Goal: Entertainment & Leisure: Consume media (video, audio)

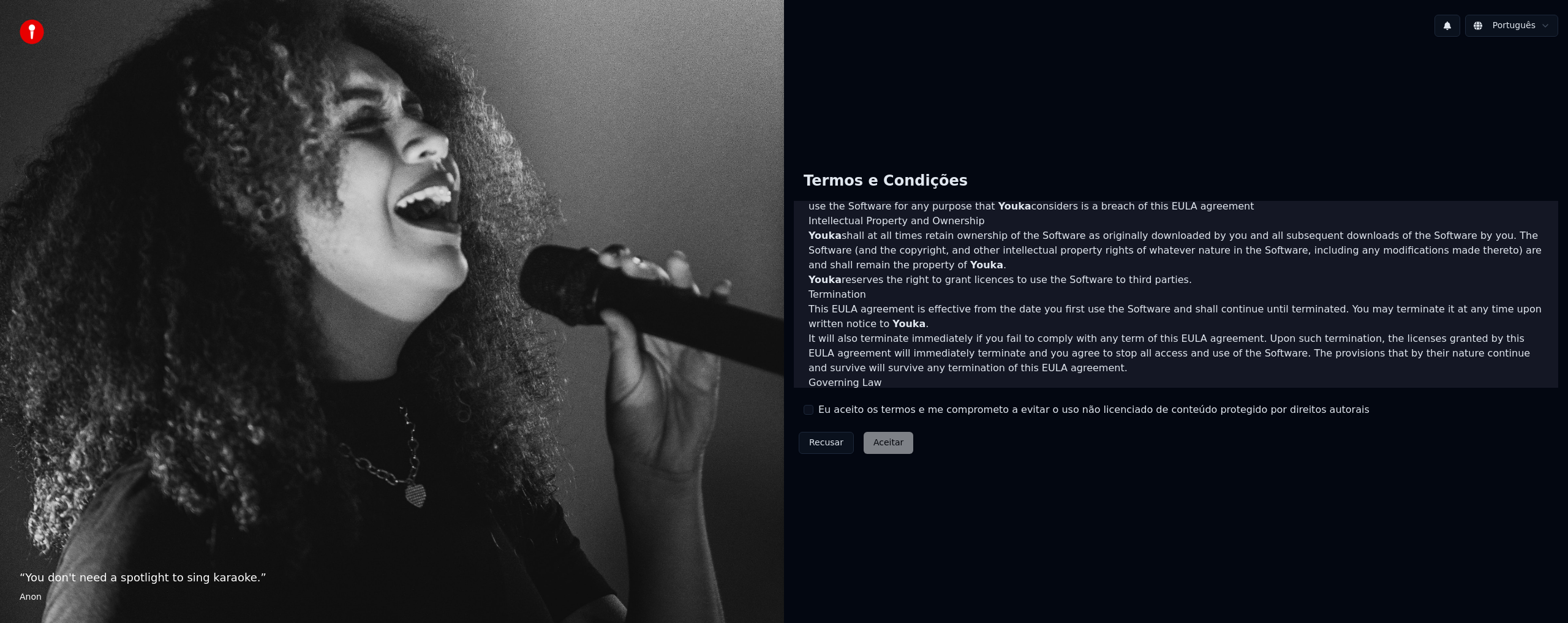
scroll to position [416, 0]
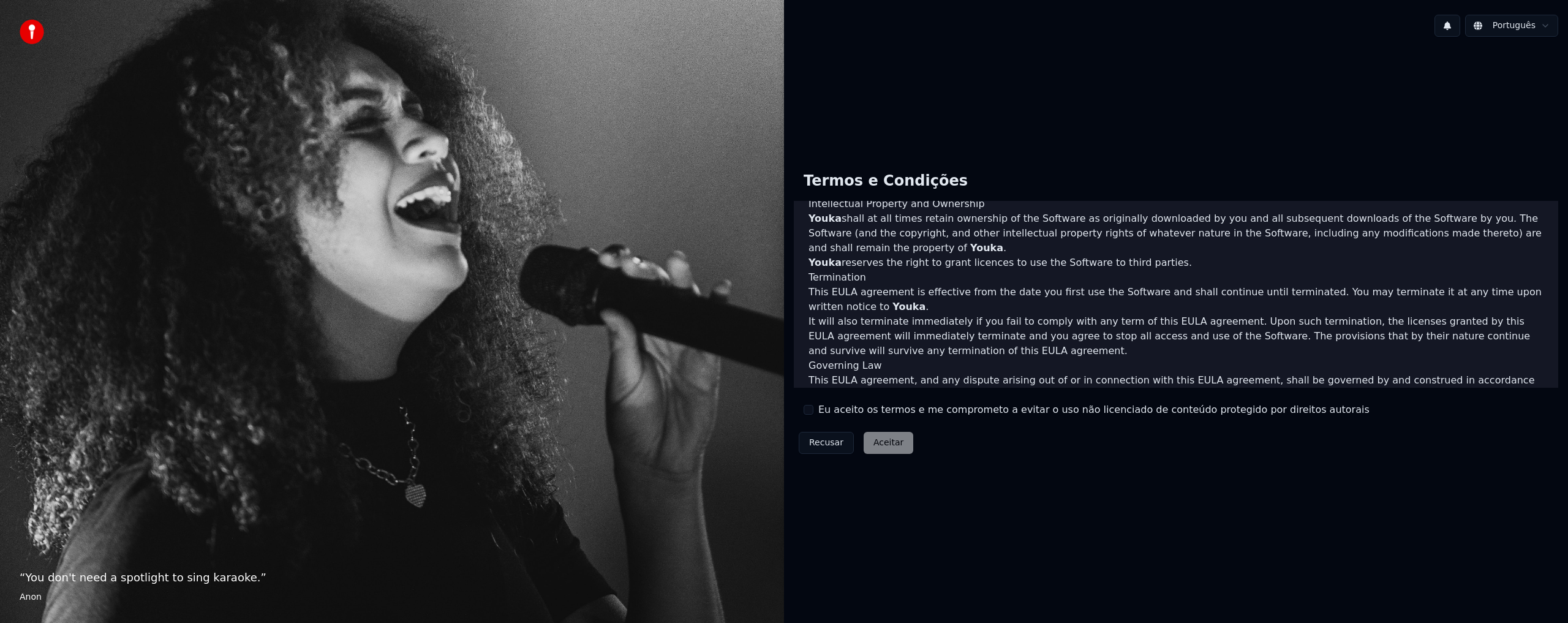
click at [1034, 314] on p "It will also terminate immediately if you fail to comply with any term of this …" at bounding box center [1175, 336] width 735 height 44
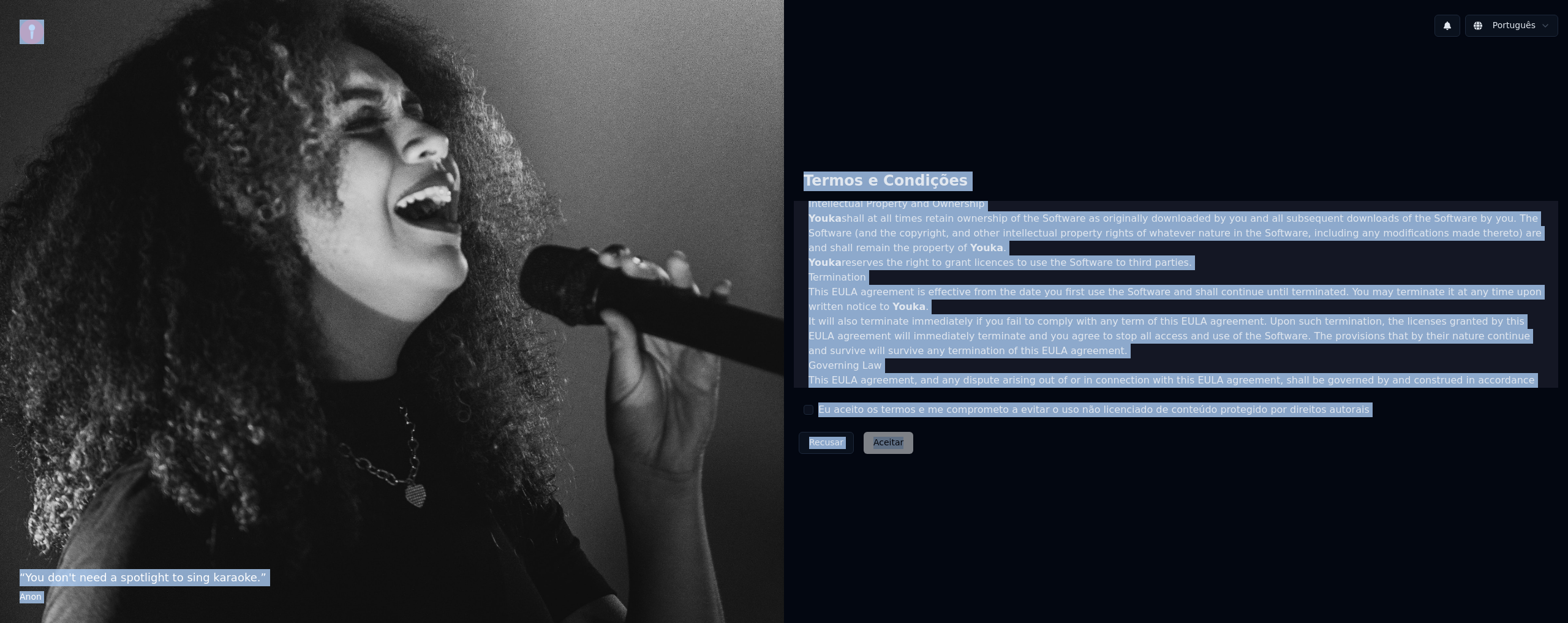
click at [1082, 342] on p "It will also terminate immediately if you fail to comply with any term of this …" at bounding box center [1175, 336] width 735 height 44
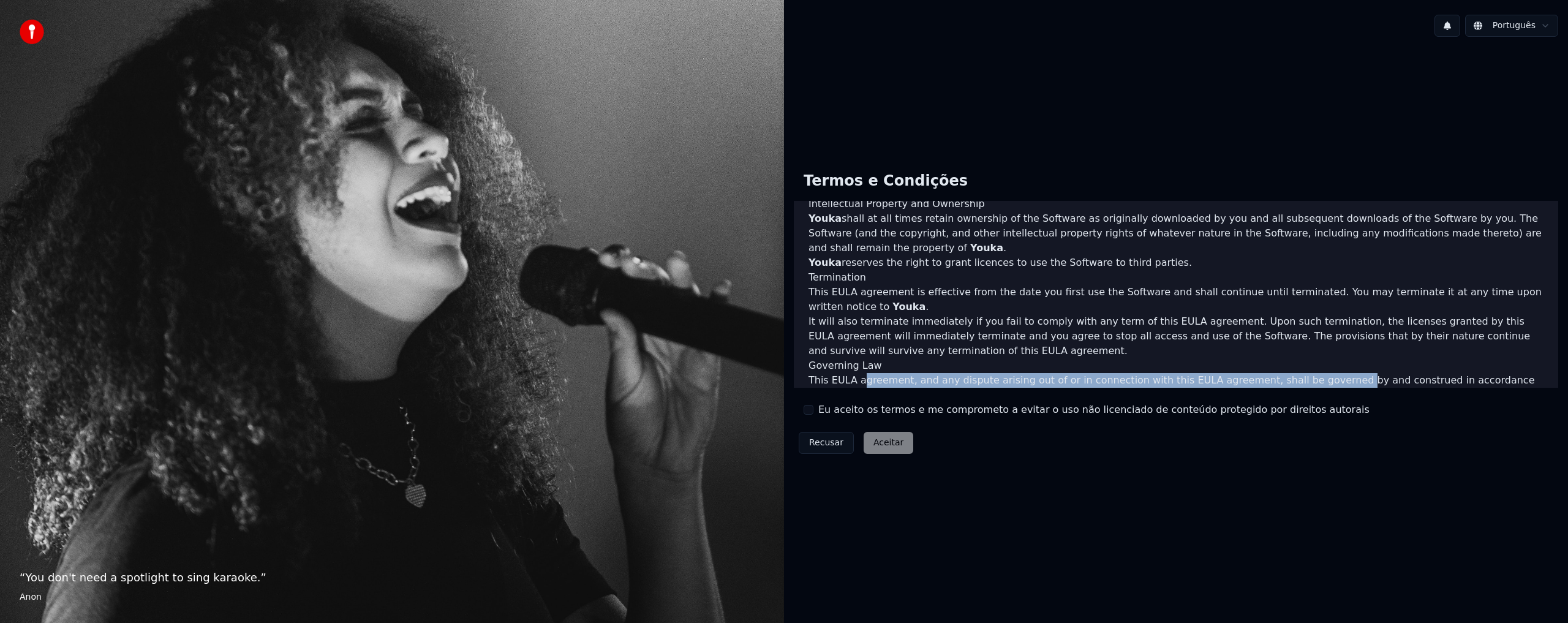
drag, startPoint x: 858, startPoint y: 383, endPoint x: 1310, endPoint y: 372, distance: 452.1
click at [1309, 374] on div "End-User License Agreement (EULA) of Youka This End-User License Agreement ("EU…" at bounding box center [1176, 294] width 764 height 187
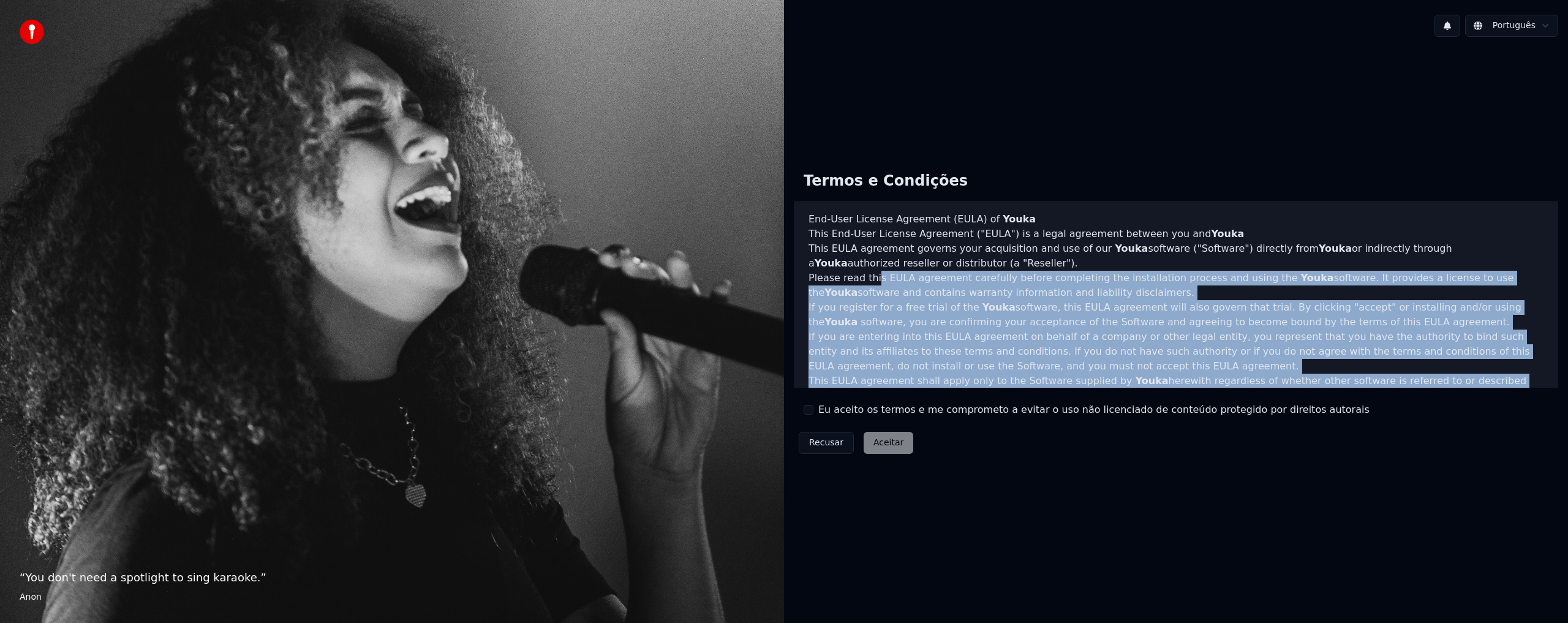
scroll to position [0, 0]
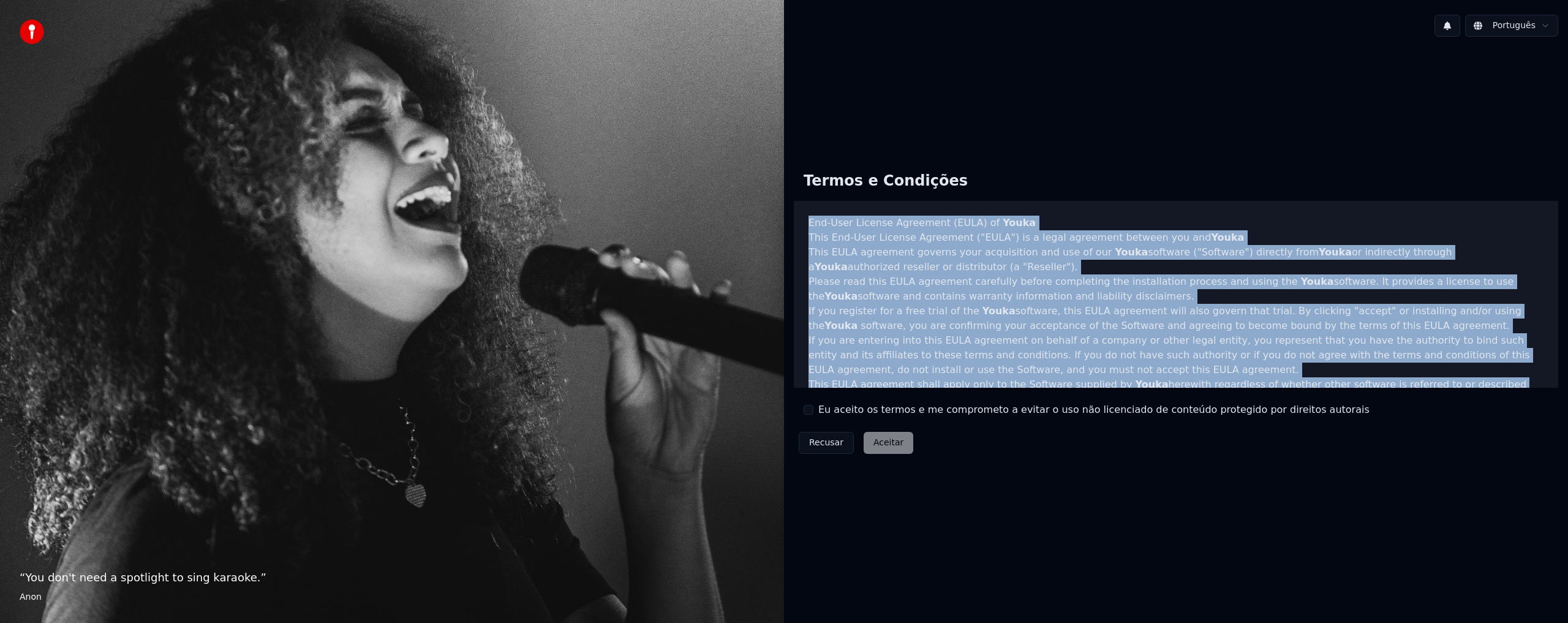
drag, startPoint x: 1538, startPoint y: 365, endPoint x: 793, endPoint y: 225, distance: 758.0
click at [793, 225] on div "Termos e Condições End-User License Agreement (EULA) of Youka This End-User Lic…" at bounding box center [1176, 310] width 784 height 316
copy div "End-User License Agreement (EULA) of Youka This End-User License Agreement ("EU…"
click at [811, 410] on button "Eu aceito os termos e me comprometo a evitar o uso não licenciado de conteúdo p…" at bounding box center [808, 410] width 10 height 10
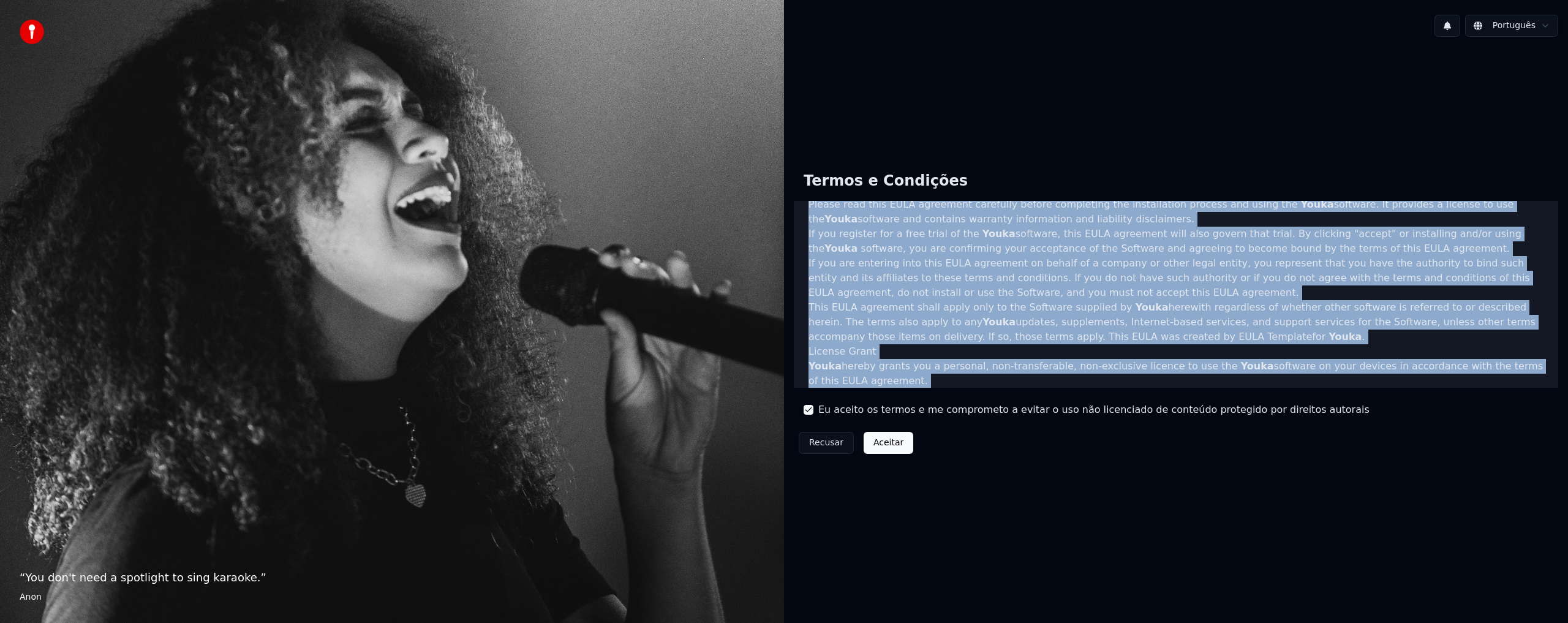
scroll to position [416, 0]
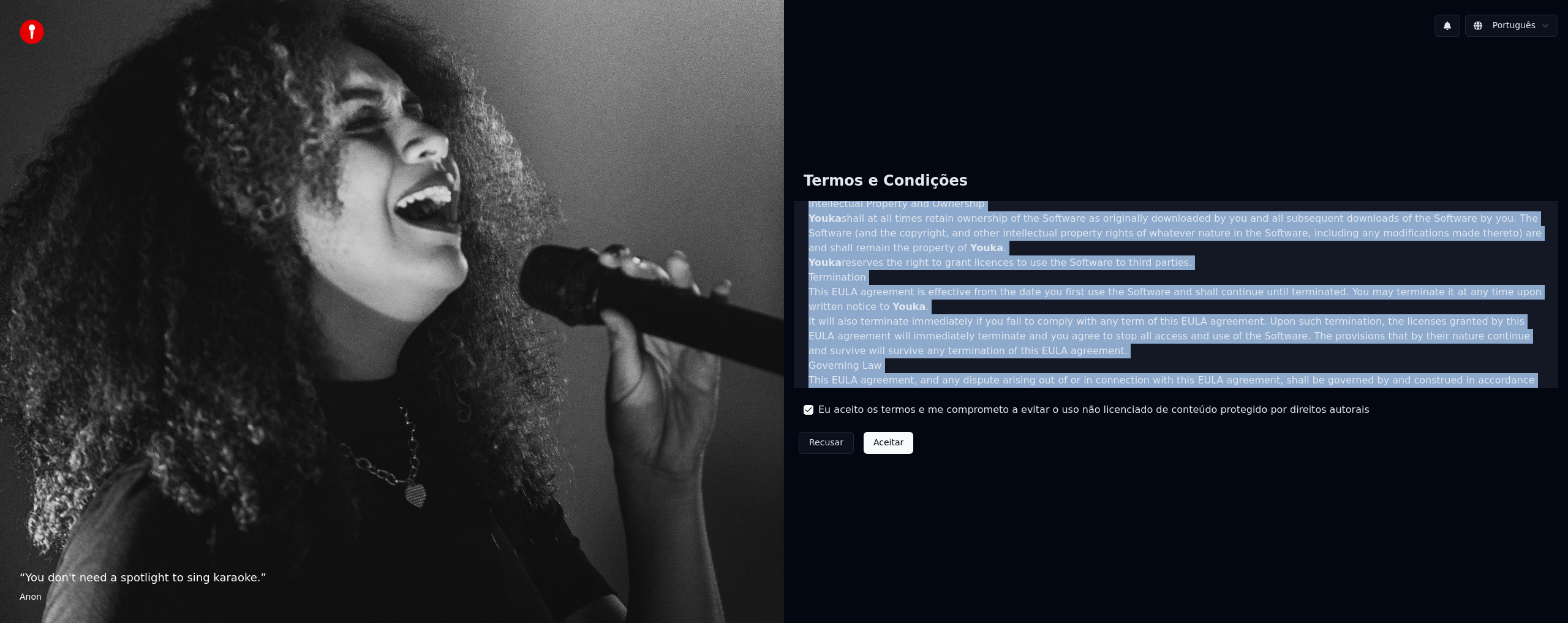
click at [1087, 288] on p "This EULA agreement is effective from the date you first use the Software and s…" at bounding box center [1175, 299] width 735 height 30
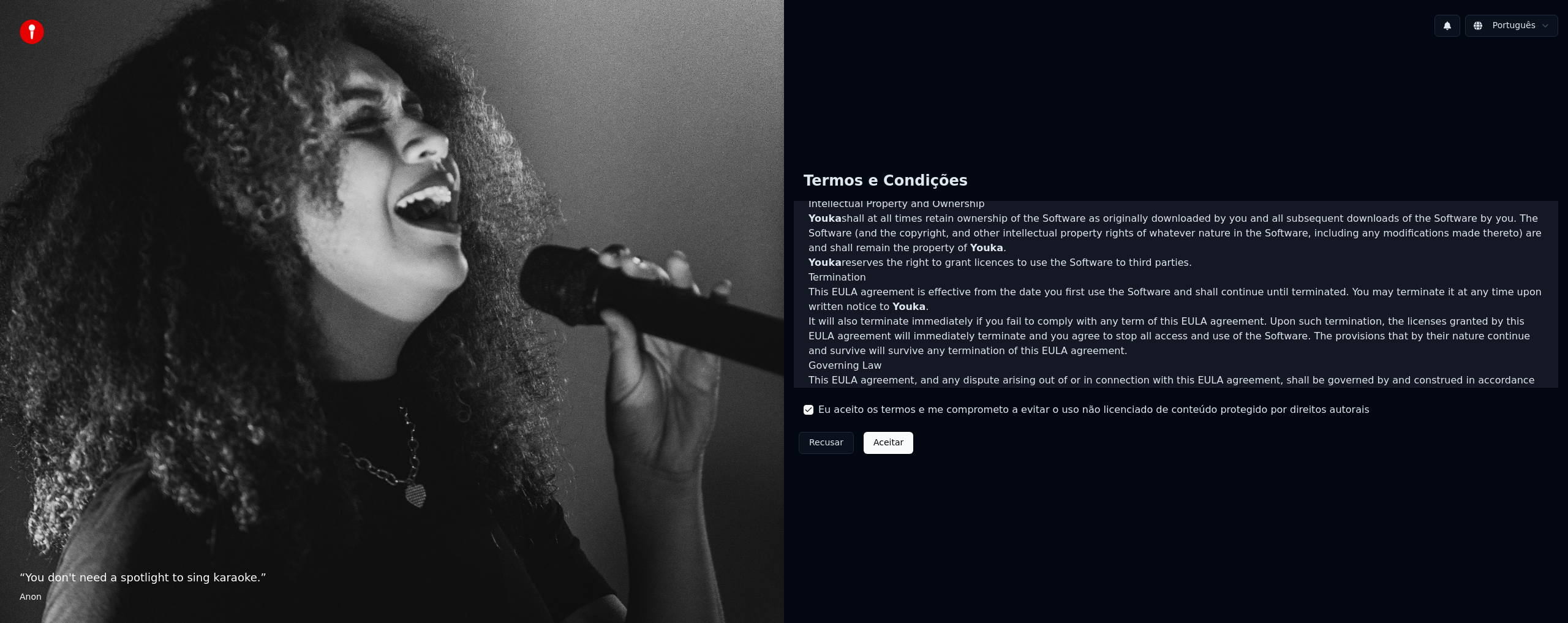
click at [895, 442] on button "Aceitar" at bounding box center [888, 443] width 50 height 22
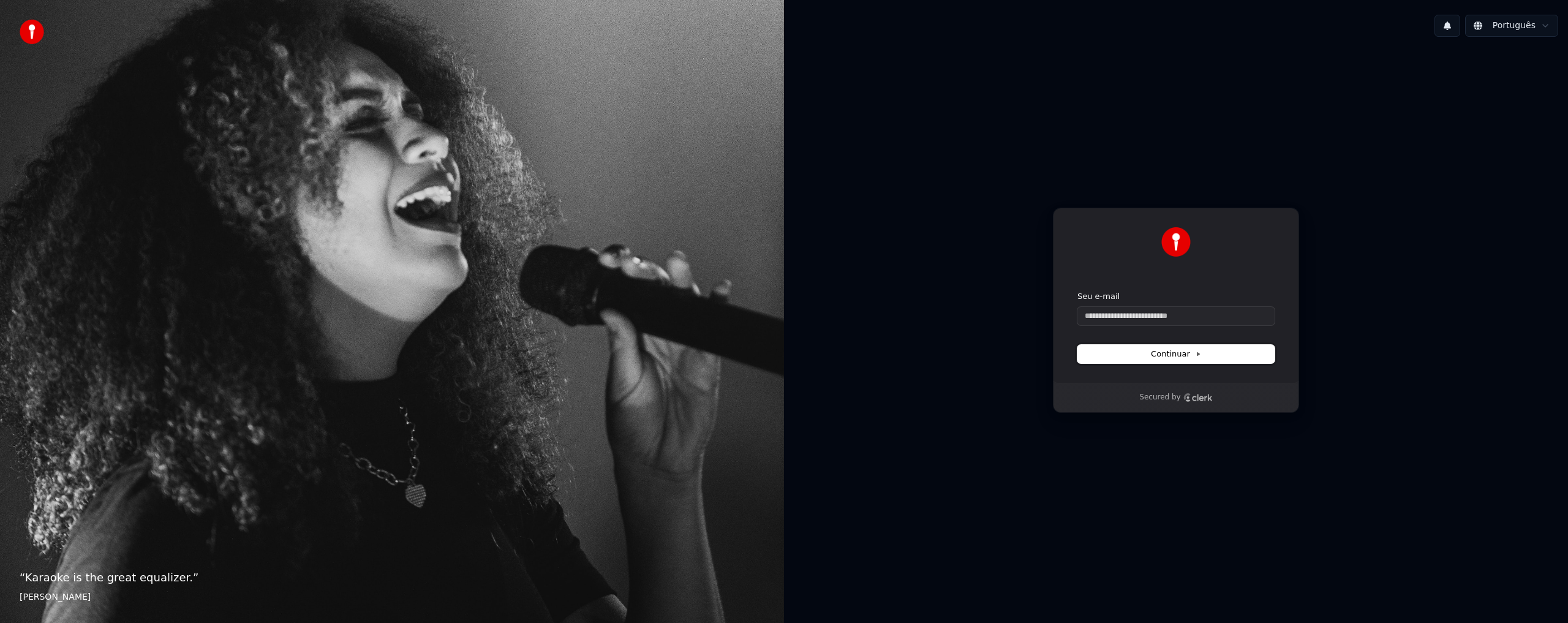
click at [1152, 351] on button "Continuar" at bounding box center [1176, 354] width 198 height 18
click at [1143, 322] on input "Seu e-mail" at bounding box center [1176, 316] width 198 height 18
click at [1078, 291] on button "submit" at bounding box center [1078, 291] width 0 height 0
type input "**********"
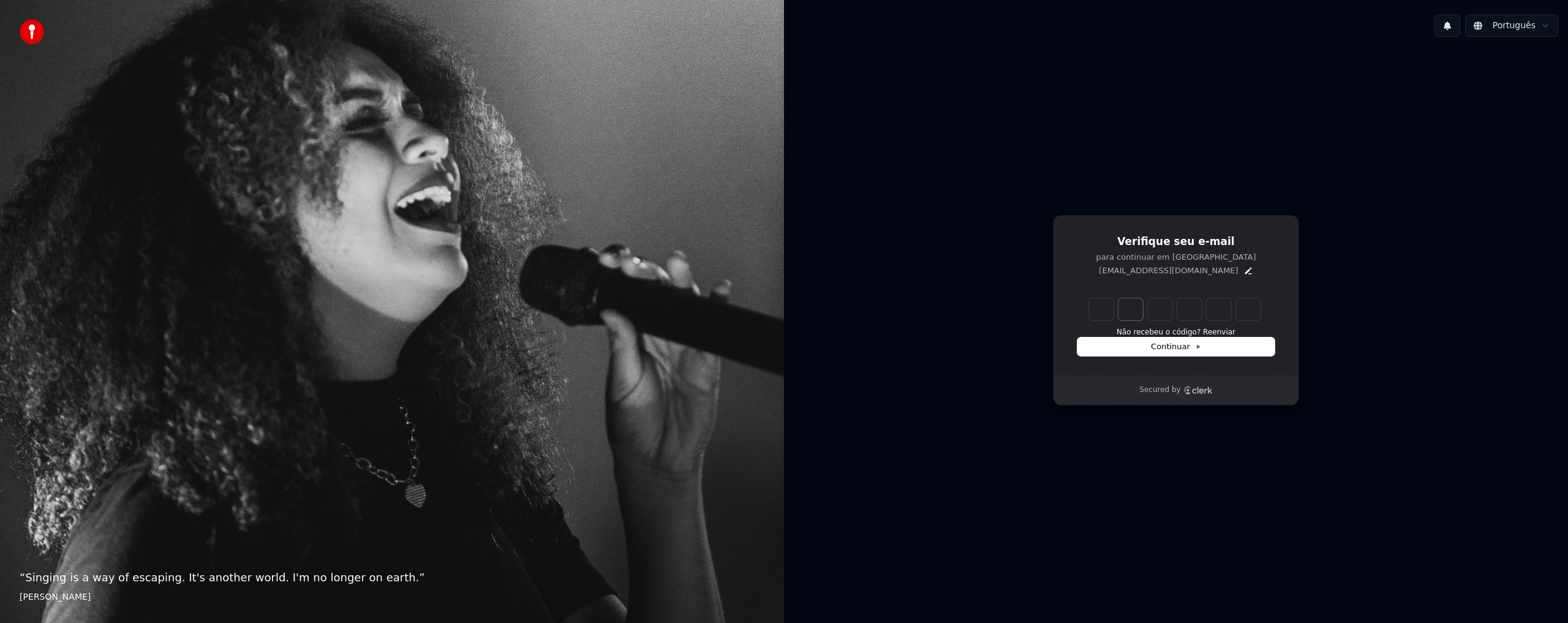
type input "******"
type input "*"
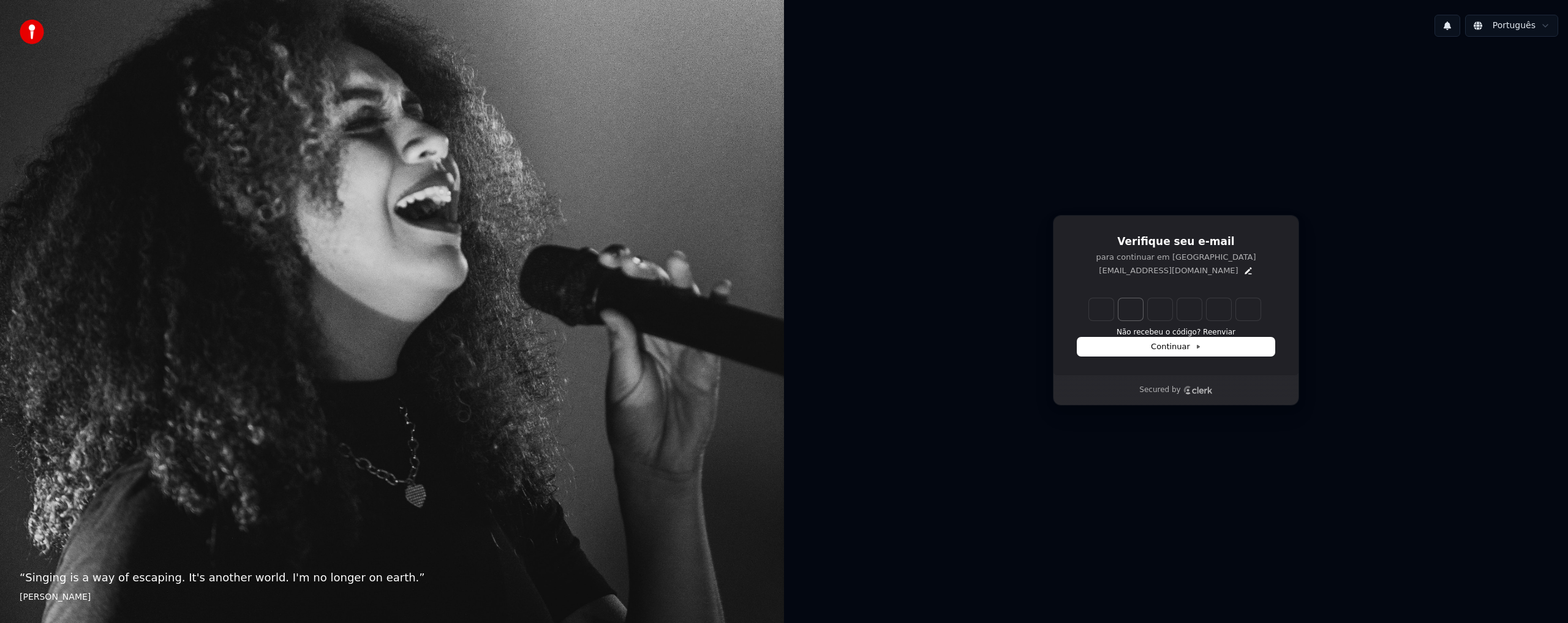
type input "*"
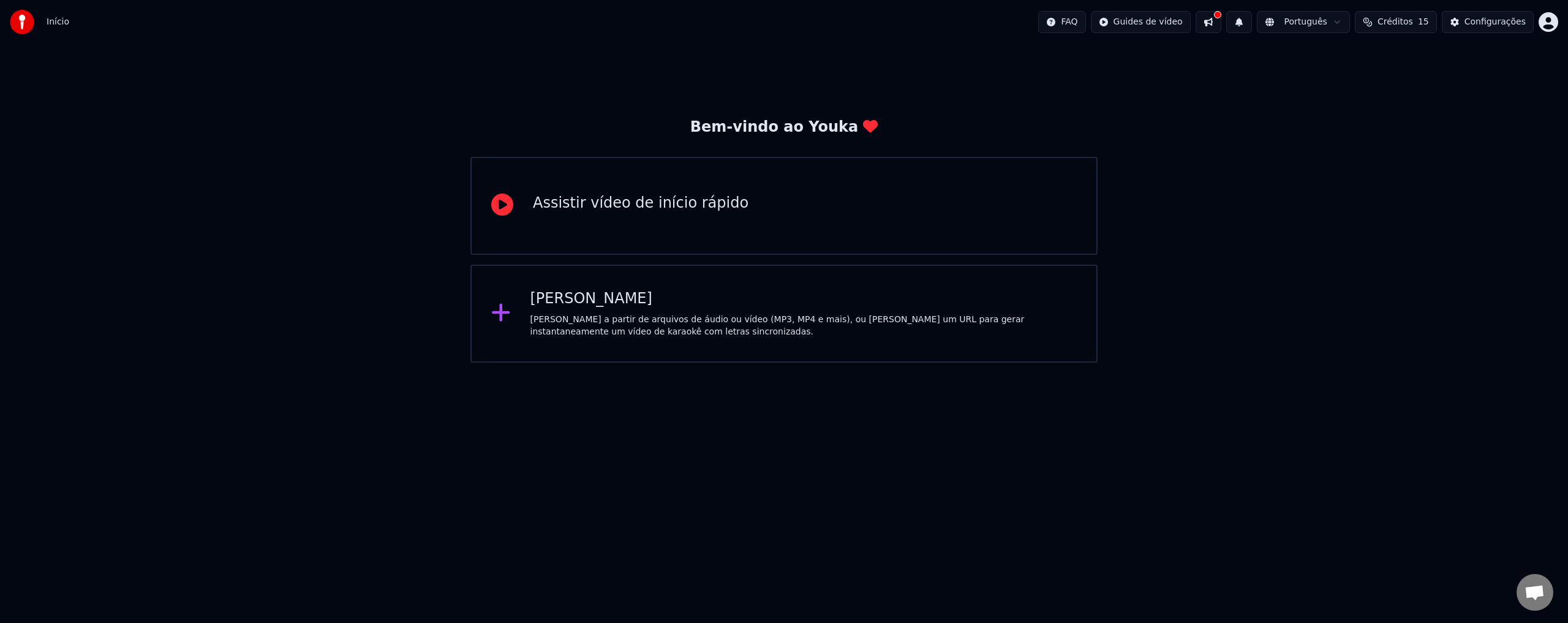
click at [661, 329] on div "Crie karaokê a partir de arquivos de áudio ou vídeo (MP3, MP4 e mais), ou cole …" at bounding box center [804, 326] width 547 height 24
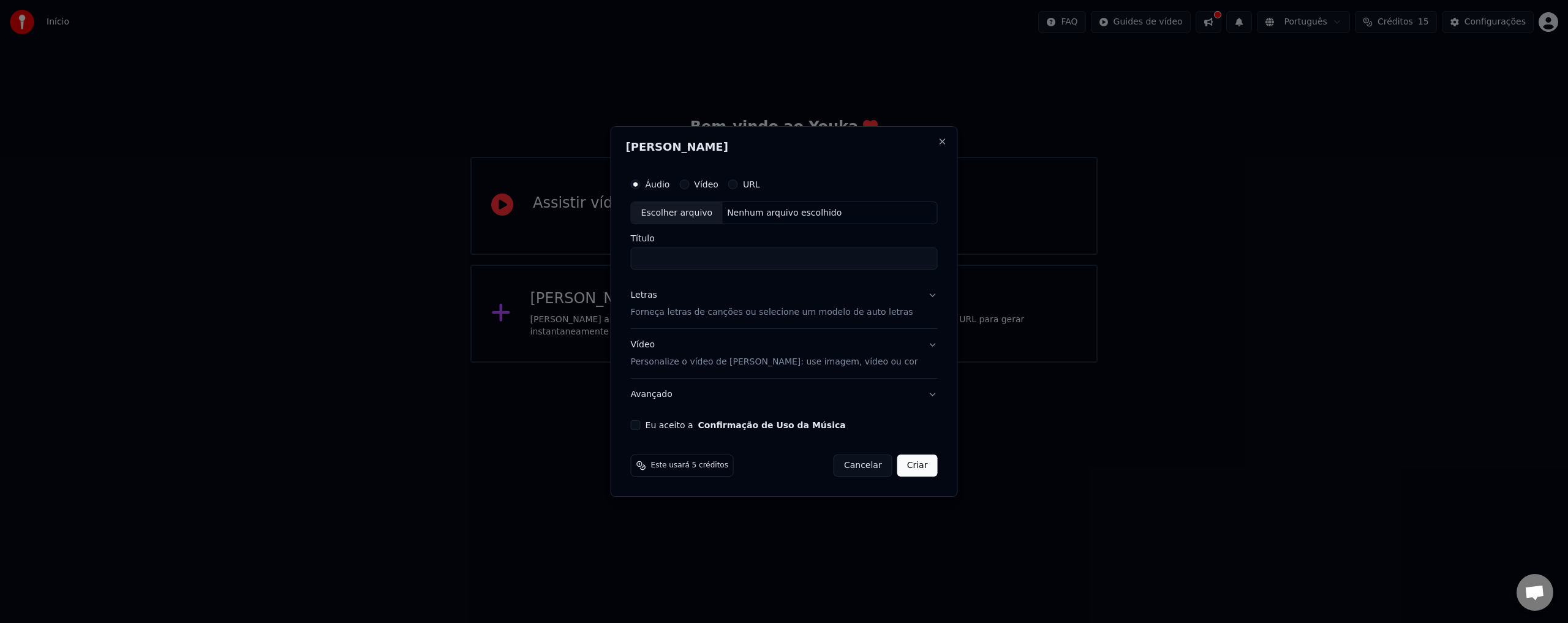
click at [714, 212] on div "Escolher arquivo" at bounding box center [677, 213] width 92 height 22
click at [715, 264] on input "Título" at bounding box center [785, 259] width 307 height 22
click at [689, 185] on button "Vídeo" at bounding box center [684, 184] width 10 height 10
click at [686, 185] on icon "button" at bounding box center [684, 184] width 5 height 5
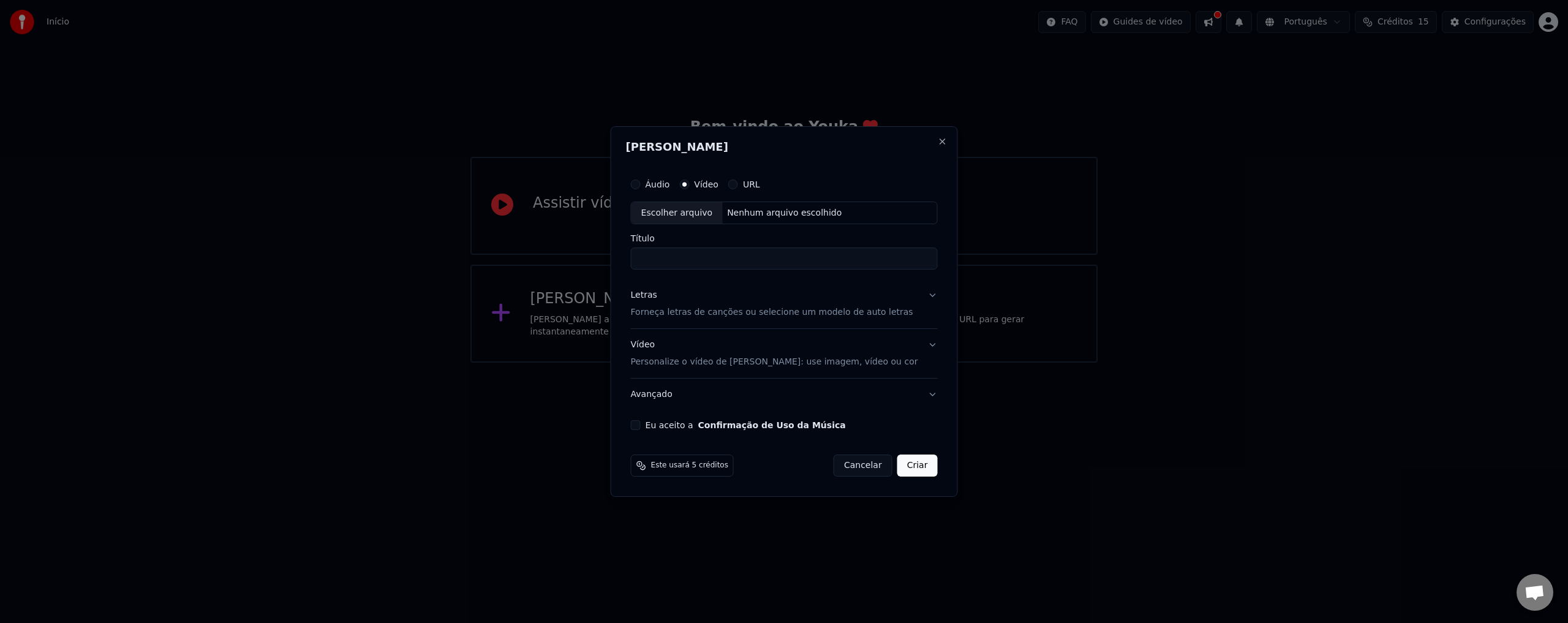
click at [700, 209] on div "Escolher arquivo" at bounding box center [677, 213] width 92 height 22
type input "**********"
click at [923, 297] on button "Letras Forneça letras de canções ou selecione um modelo de auto letras" at bounding box center [785, 304] width 307 height 49
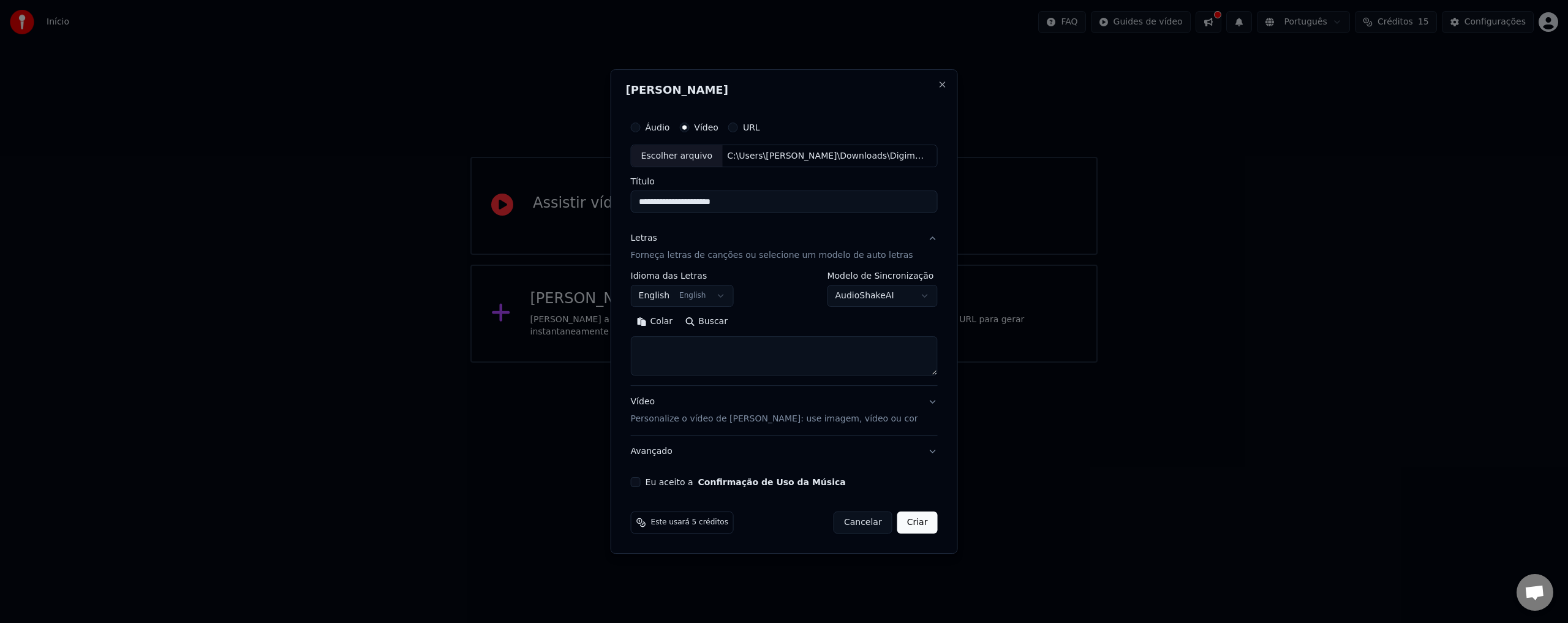
click at [661, 295] on body "**********" at bounding box center [784, 181] width 1568 height 363
select select "**"
click at [730, 296] on body "**********" at bounding box center [784, 181] width 1568 height 363
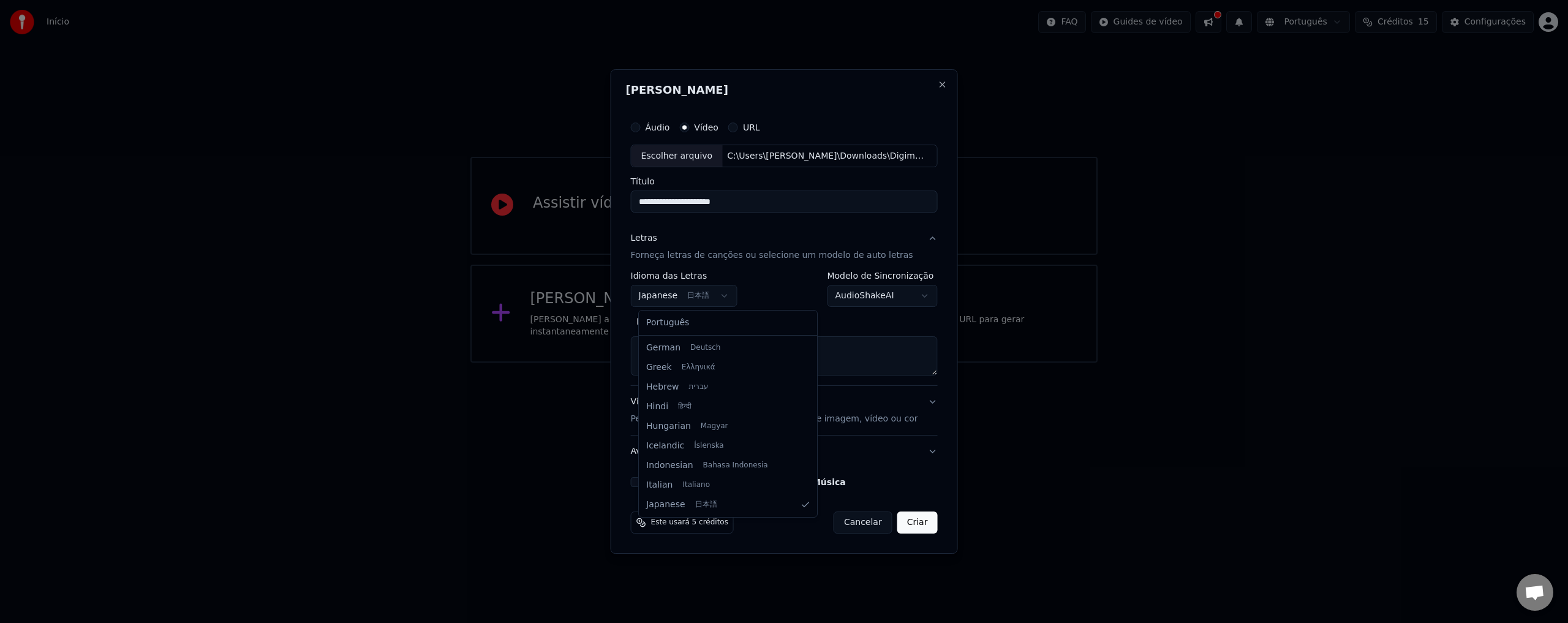
click at [729, 295] on body "**********" at bounding box center [784, 181] width 1568 height 363
click at [712, 301] on body "**********" at bounding box center [784, 181] width 1568 height 363
click at [911, 354] on textarea at bounding box center [785, 357] width 307 height 39
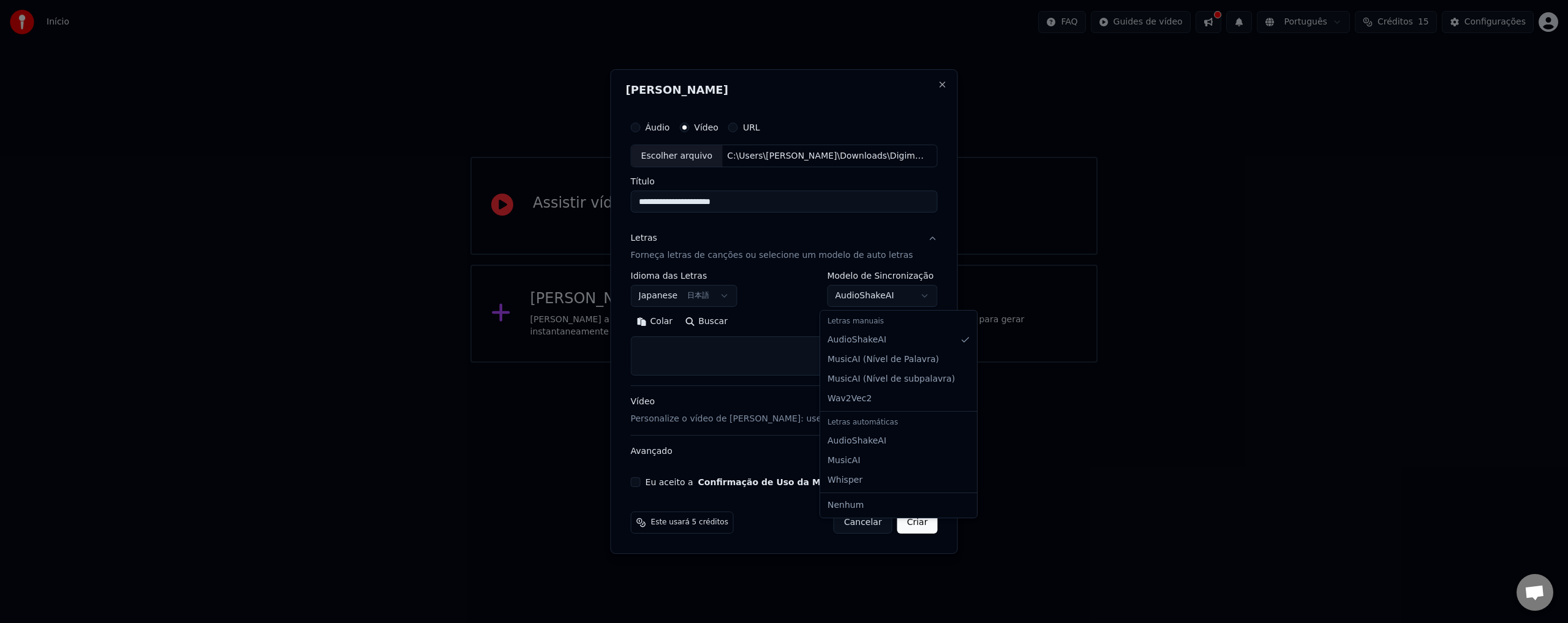
click at [911, 293] on body "**********" at bounding box center [784, 181] width 1568 height 363
click at [760, 356] on textarea at bounding box center [785, 357] width 307 height 39
paste textarea "**********"
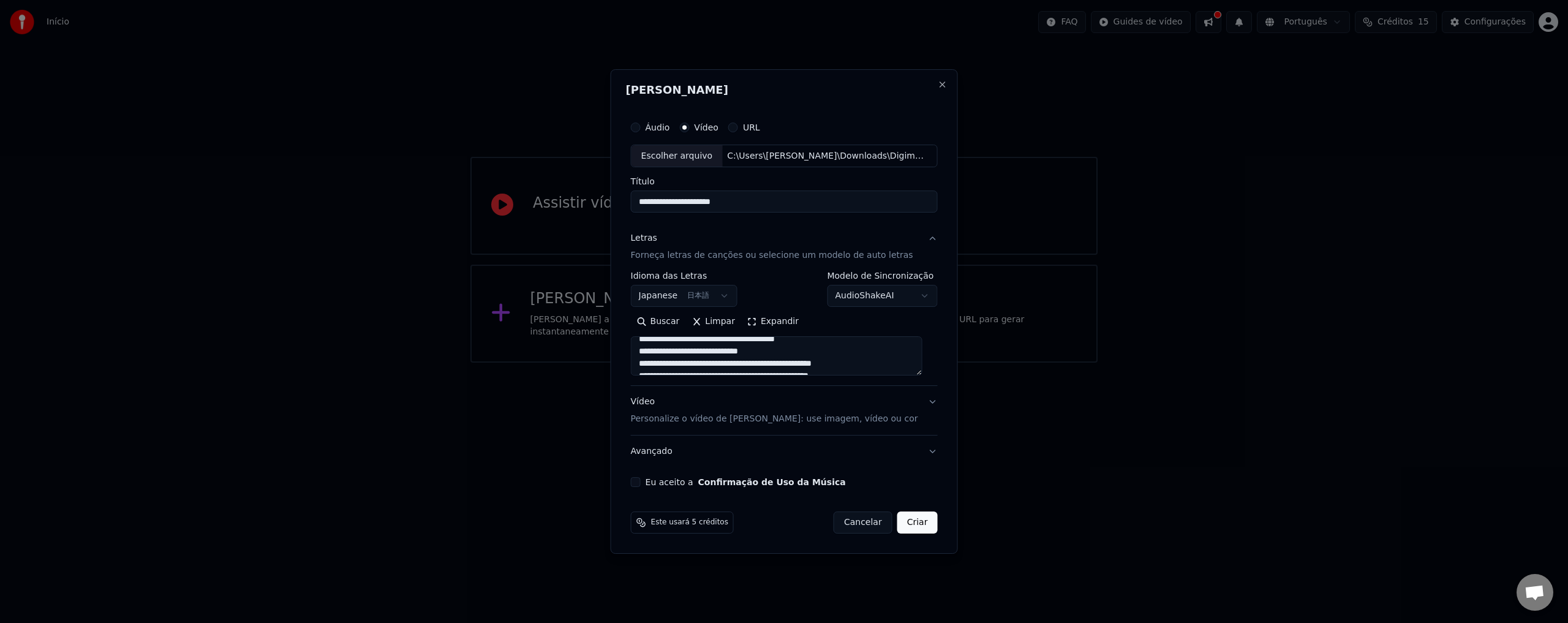
scroll to position [0, 0]
type textarea "**********"
click at [641, 481] on button "Eu aceito a Confirmação de Uso da Música" at bounding box center [636, 482] width 10 height 10
click at [911, 522] on button "Criar" at bounding box center [917, 522] width 40 height 22
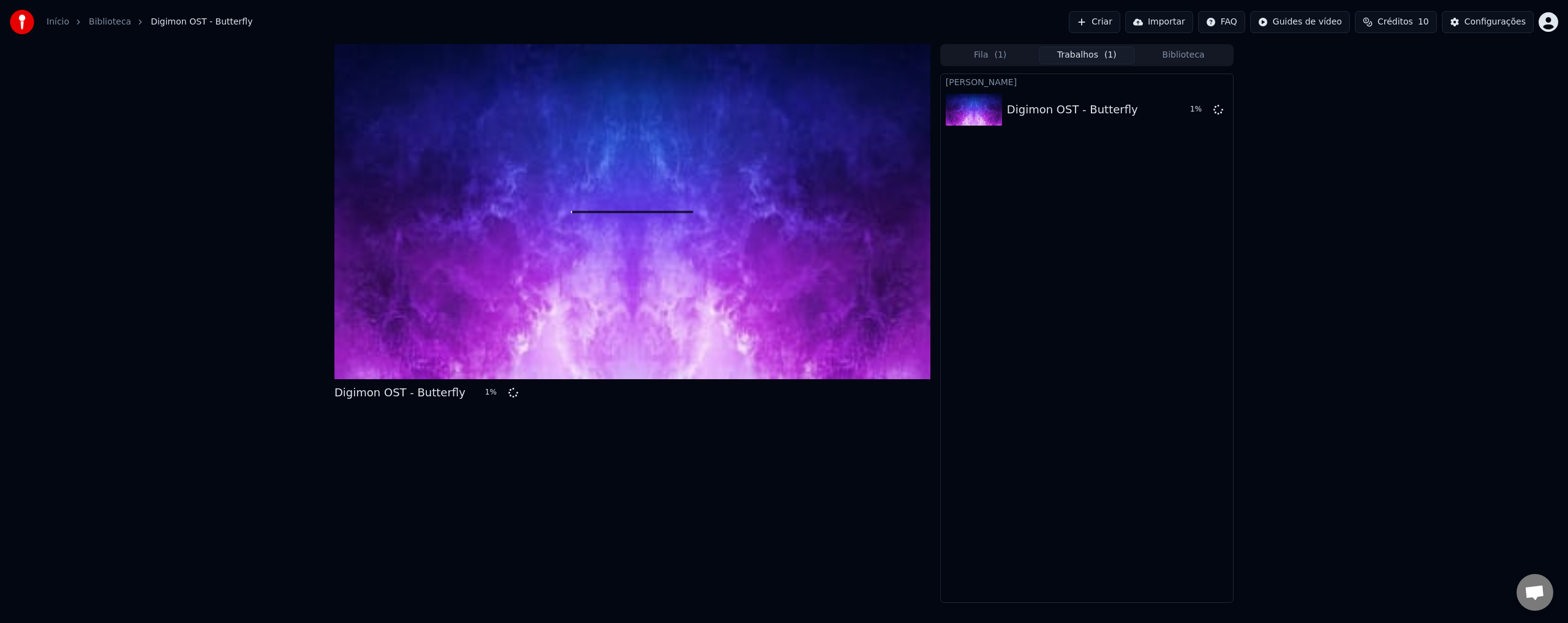
click at [1413, 21] on span "Créditos" at bounding box center [1395, 22] width 36 height 12
drag, startPoint x: 1445, startPoint y: 79, endPoint x: 1460, endPoint y: 86, distance: 16.6
click at [1460, 86] on td "31" at bounding box center [1457, 81] width 79 height 22
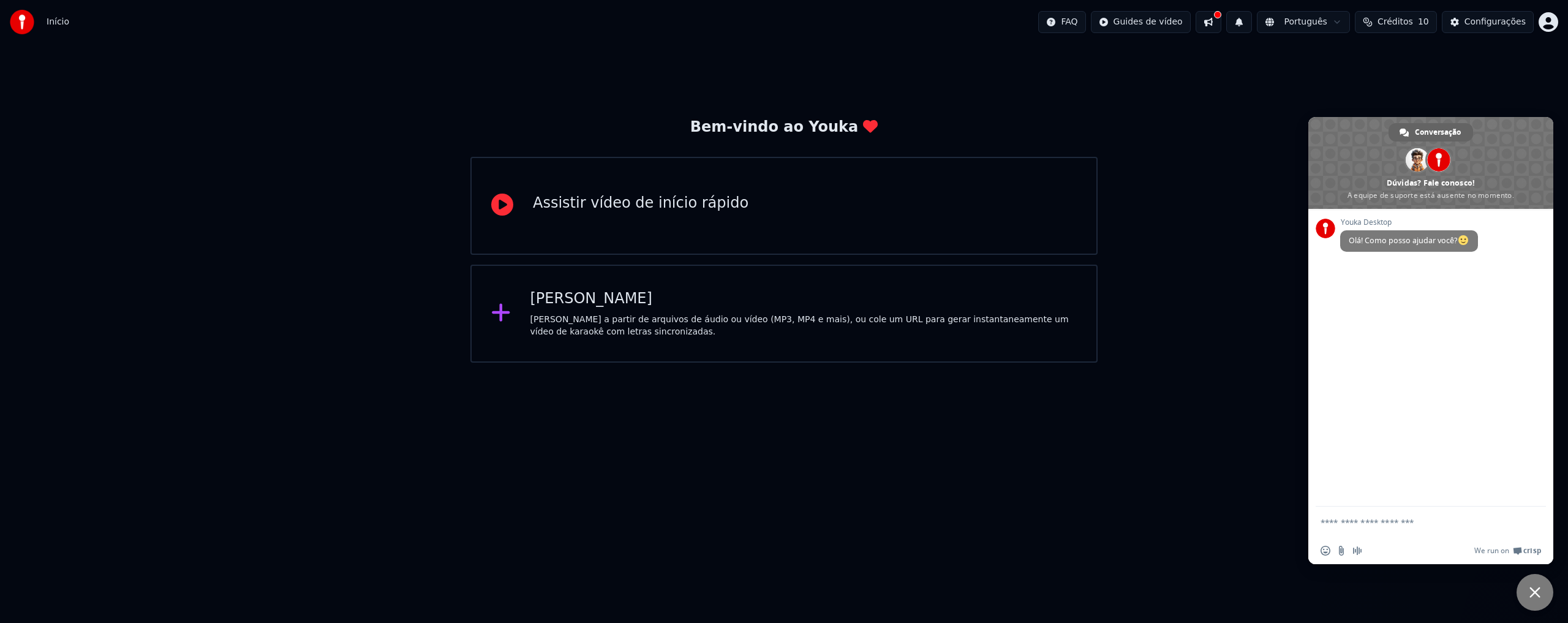
click at [1221, 21] on button at bounding box center [1209, 22] width 26 height 22
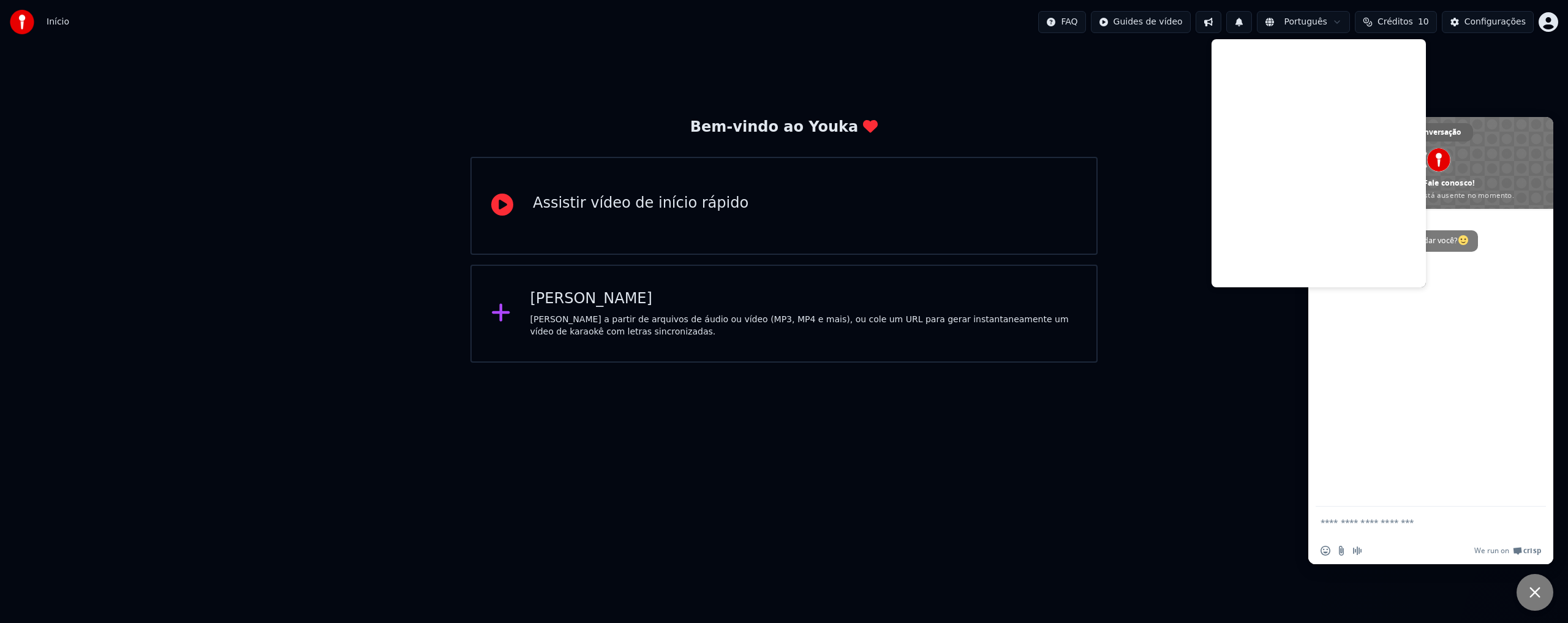
click at [692, 321] on div "[PERSON_NAME] a partir de arquivos de áudio ou vídeo (MP3, MP4 e mais), ou cole…" at bounding box center [804, 326] width 547 height 24
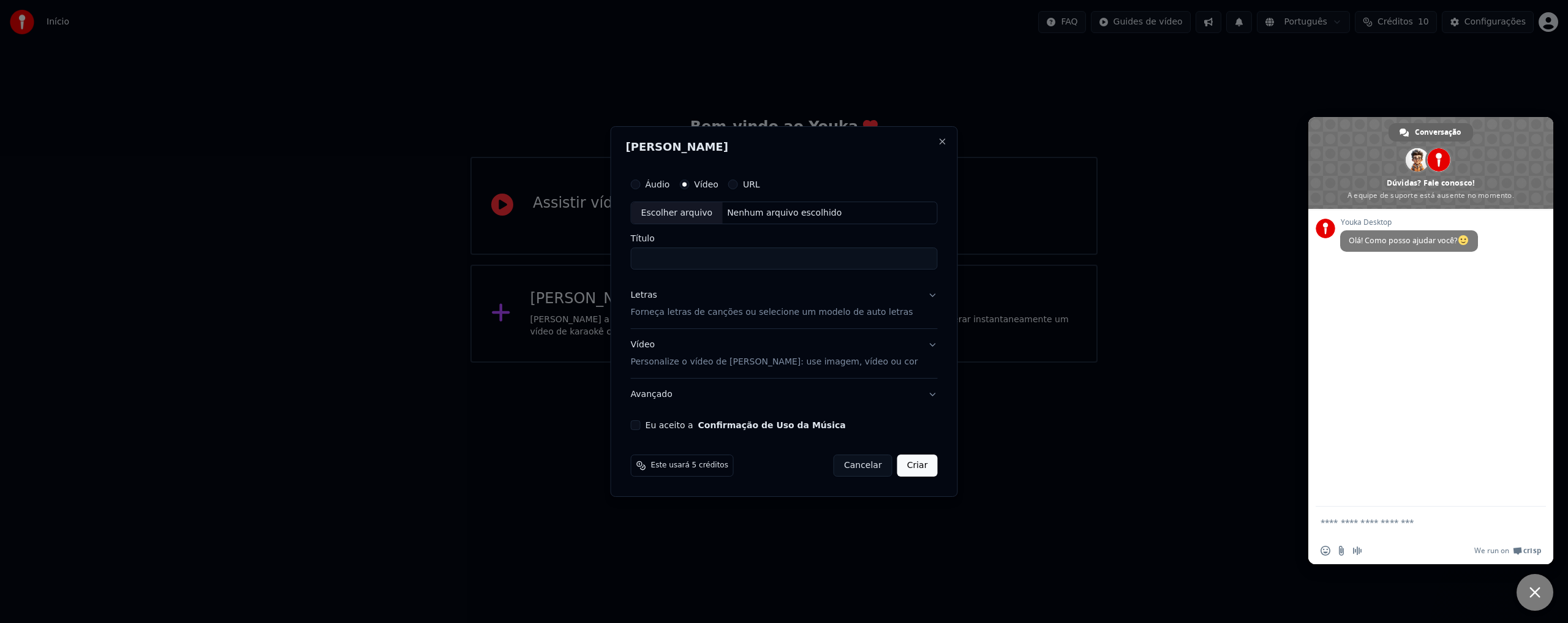
click at [692, 210] on div "Escolher arquivo" at bounding box center [677, 213] width 92 height 22
type input "**********"
click at [922, 294] on button "Letras Forneça letras de canções ou selecione um modelo de auto letras" at bounding box center [785, 304] width 307 height 49
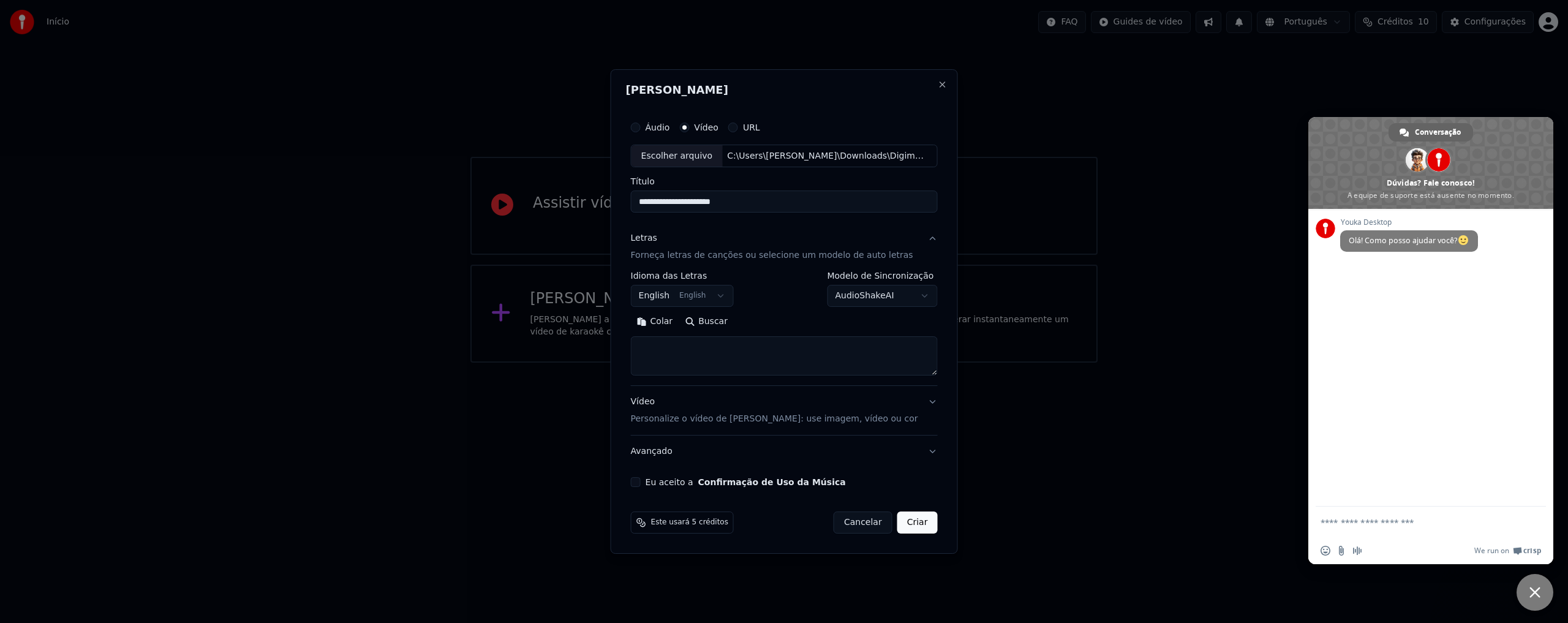
click at [695, 345] on textarea at bounding box center [785, 357] width 307 height 39
paste textarea "**********"
type textarea "**********"
click at [639, 481] on button "Eu aceito a Confirmação de Uso da Música" at bounding box center [636, 482] width 10 height 10
click at [911, 524] on button "Criar" at bounding box center [917, 522] width 40 height 22
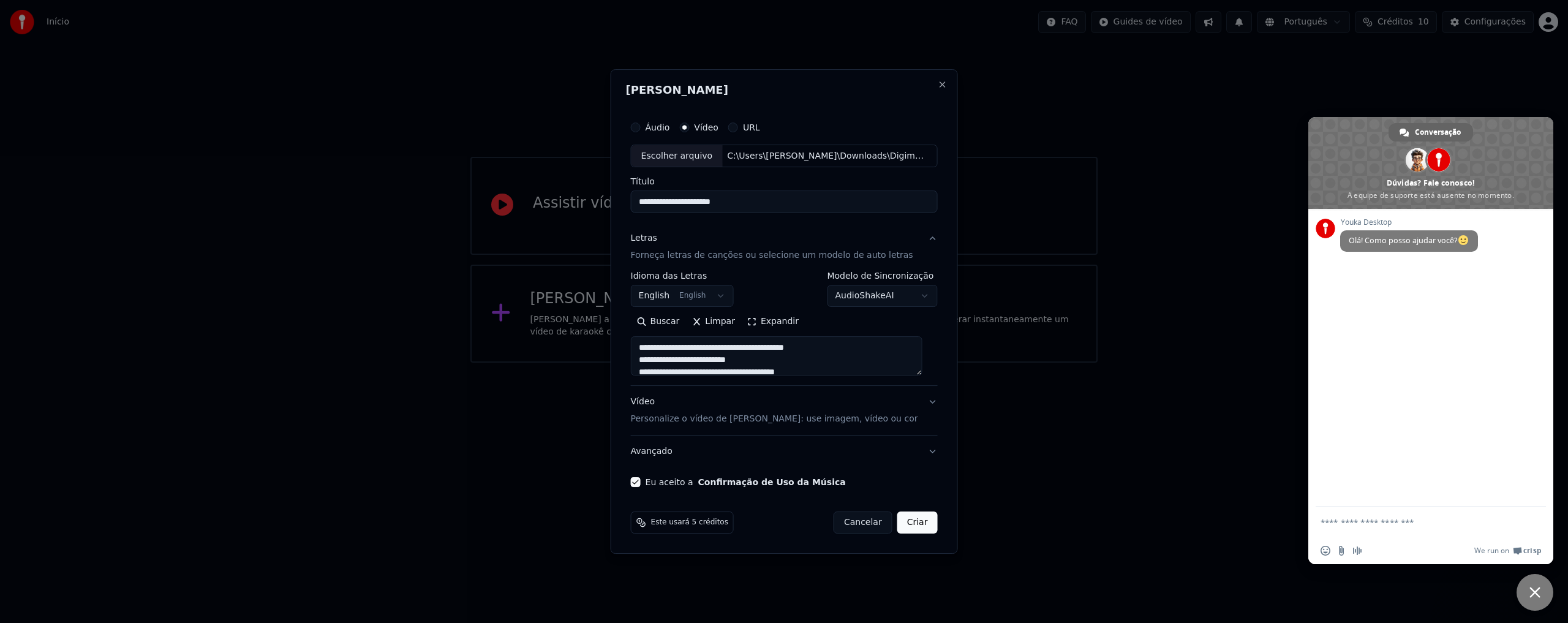
select select "**"
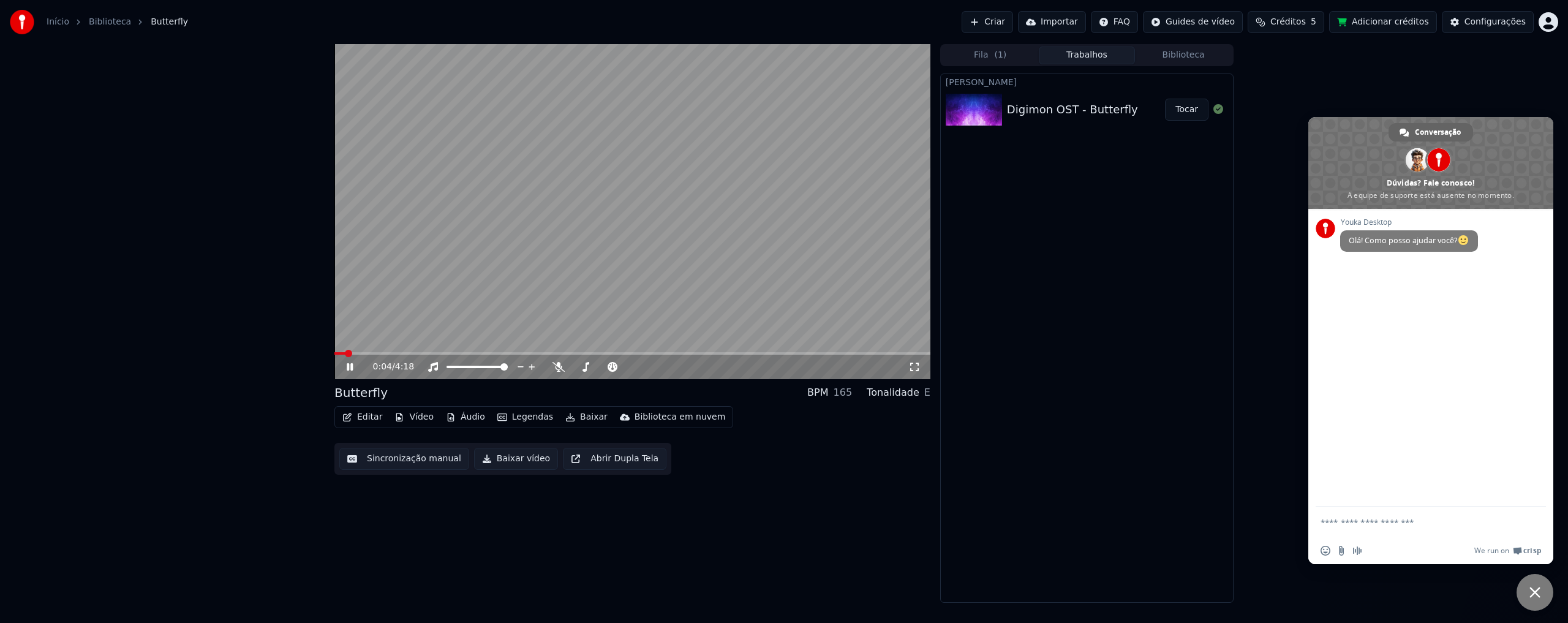
click at [350, 368] on icon at bounding box center [359, 366] width 29 height 10
click at [465, 371] on span at bounding box center [466, 367] width 8 height 8
click at [494, 276] on video at bounding box center [633, 211] width 596 height 335
click at [487, 366] on span at bounding box center [487, 367] width 8 height 8
click at [348, 368] on icon at bounding box center [350, 367] width 6 height 8
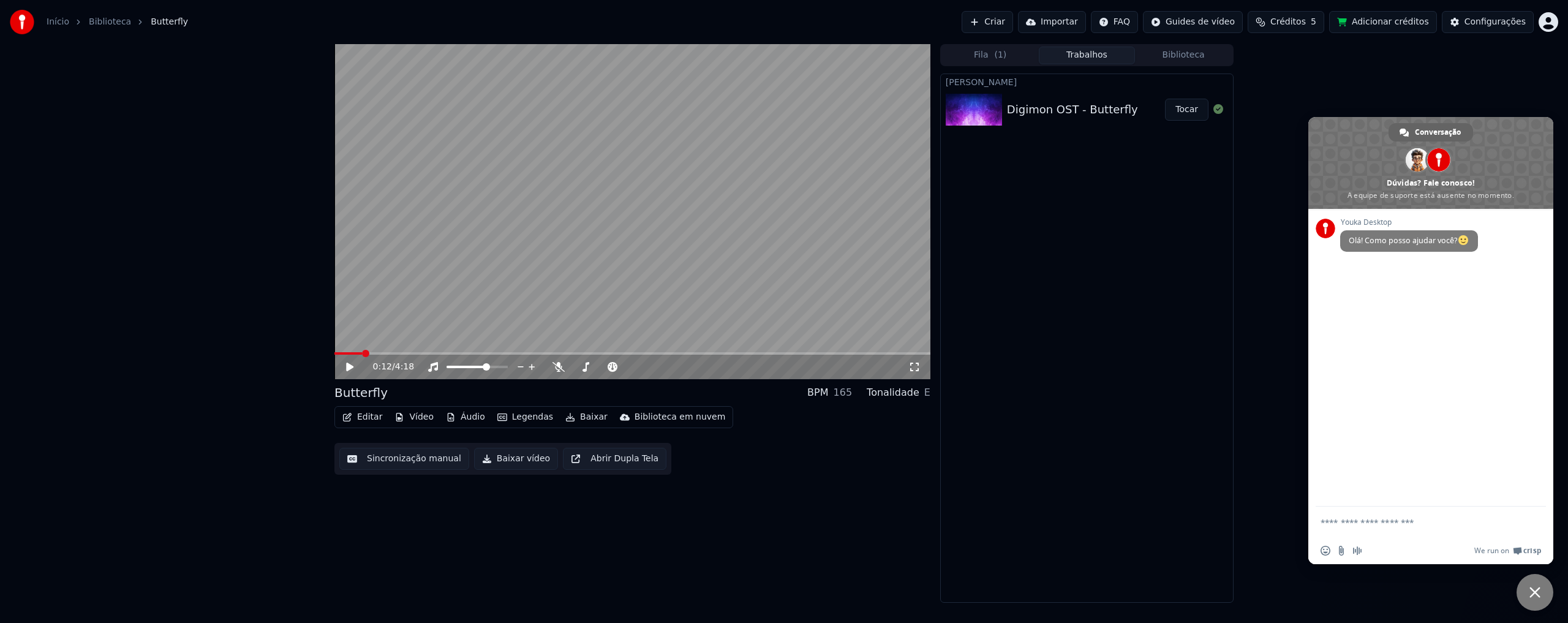
click at [362, 352] on span at bounding box center [348, 353] width 27 height 2
click at [350, 353] on span at bounding box center [342, 353] width 16 height 2
click at [351, 364] on icon at bounding box center [359, 366] width 29 height 10
drag, startPoint x: 483, startPoint y: 372, endPoint x: 564, endPoint y: 365, distance: 81.3
click at [564, 365] on div "0:13 / 4:18" at bounding box center [640, 367] width 535 height 12
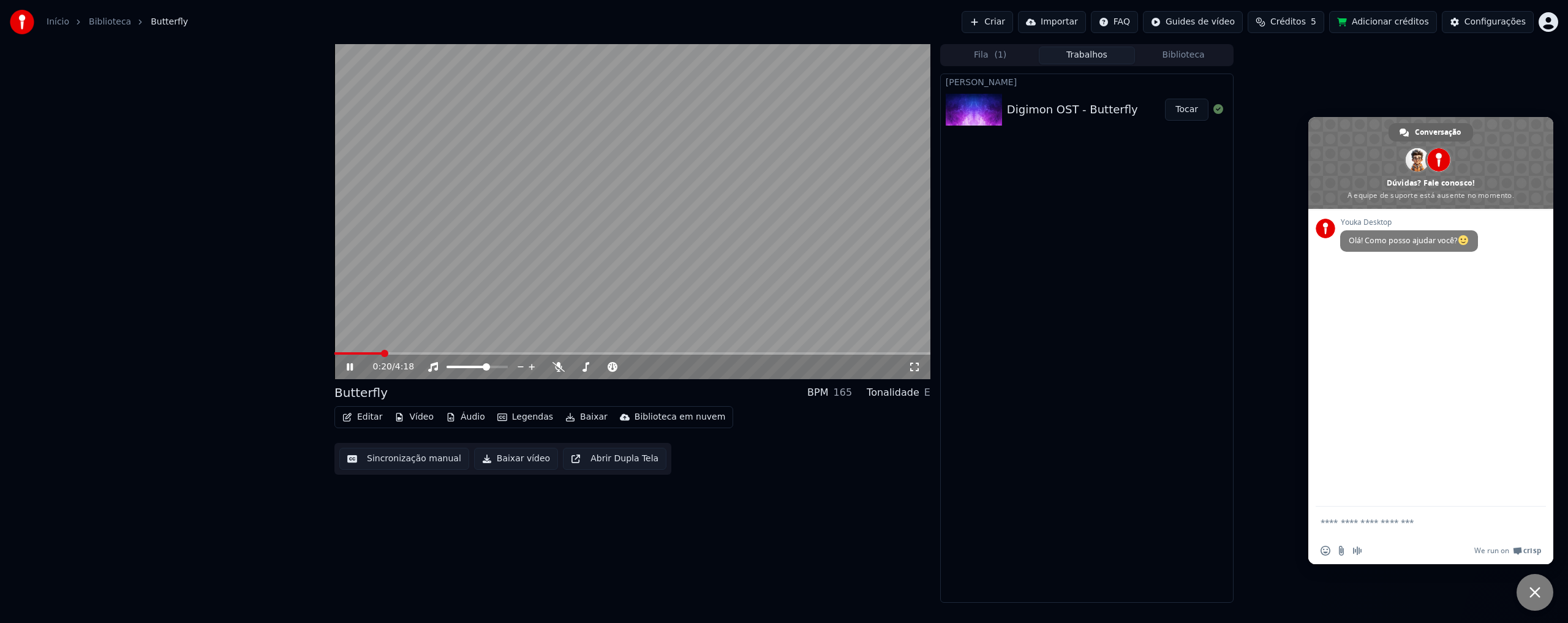
drag, startPoint x: 347, startPoint y: 367, endPoint x: 390, endPoint y: 360, distance: 43.6
click at [347, 367] on icon at bounding box center [350, 367] width 6 height 8
click at [359, 352] on video at bounding box center [633, 211] width 596 height 335
click at [352, 368] on icon at bounding box center [350, 367] width 6 height 8
click at [371, 351] on video at bounding box center [633, 211] width 596 height 335
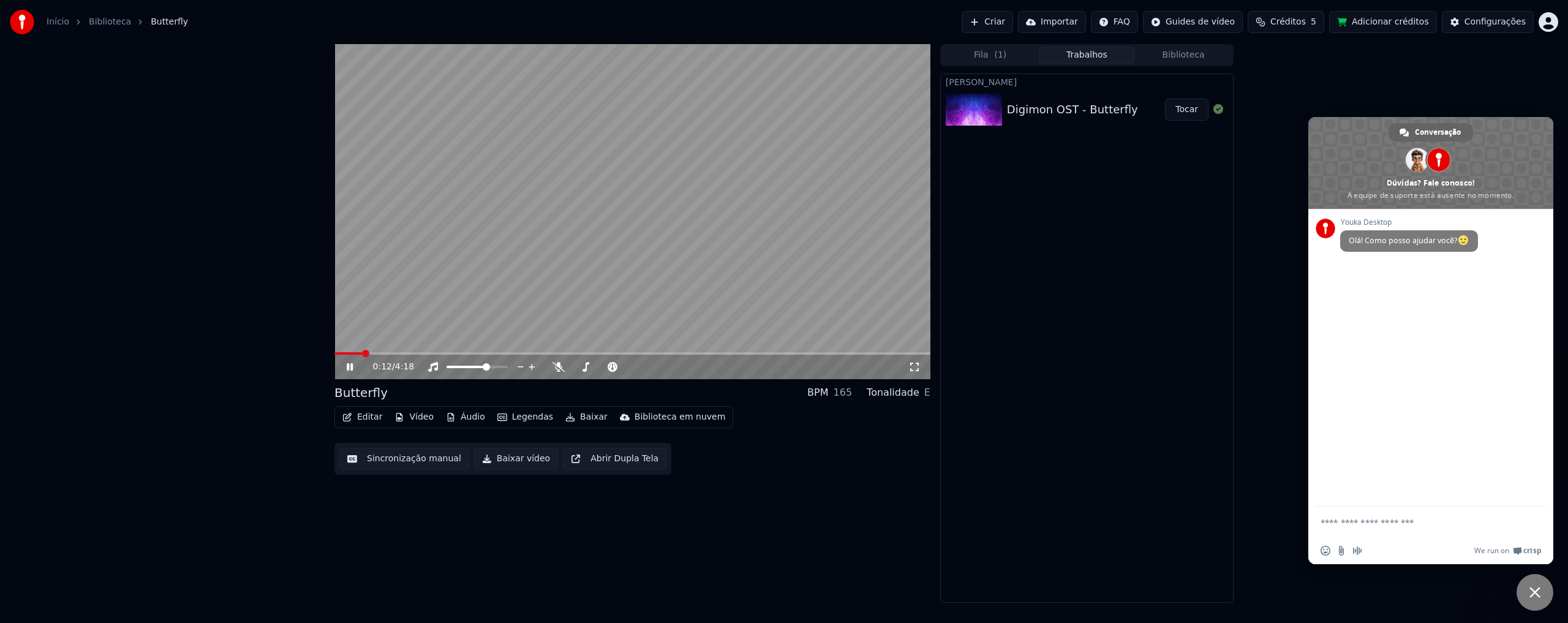
click at [362, 354] on span at bounding box center [348, 353] width 27 height 2
click at [466, 368] on span at bounding box center [456, 366] width 20 height 2
click at [350, 369] on icon at bounding box center [359, 366] width 29 height 10
click at [350, 369] on icon at bounding box center [350, 366] width 8 height 8
click at [348, 363] on icon at bounding box center [359, 366] width 29 height 10
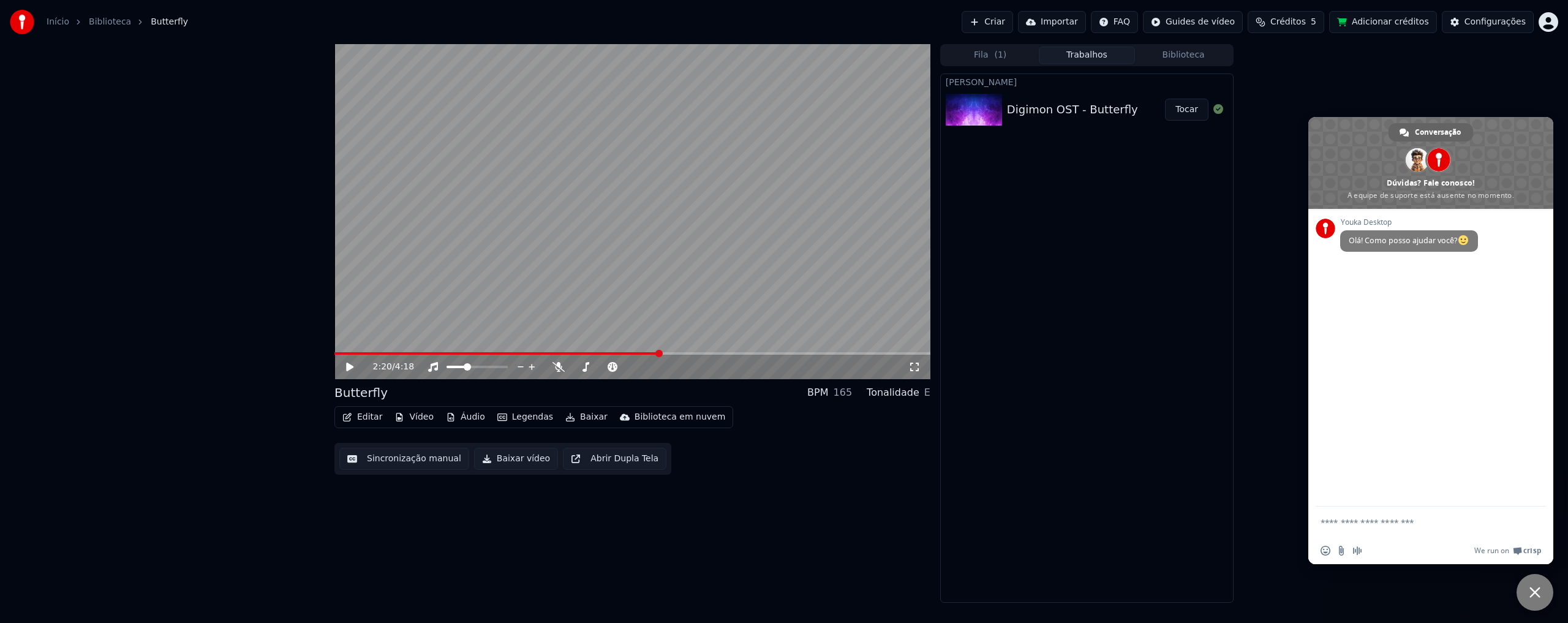
click at [1306, 23] on span "Créditos" at bounding box center [1288, 22] width 36 height 12
drag, startPoint x: 1355, startPoint y: 81, endPoint x: 1282, endPoint y: 82, distance: 73.0
click at [1282, 82] on tr "15 15 31" at bounding box center [1299, 81] width 184 height 22
click at [1277, 79] on td "15" at bounding box center [1289, 81] width 48 height 22
click at [1250, 81] on td "15" at bounding box center [1236, 81] width 57 height 22
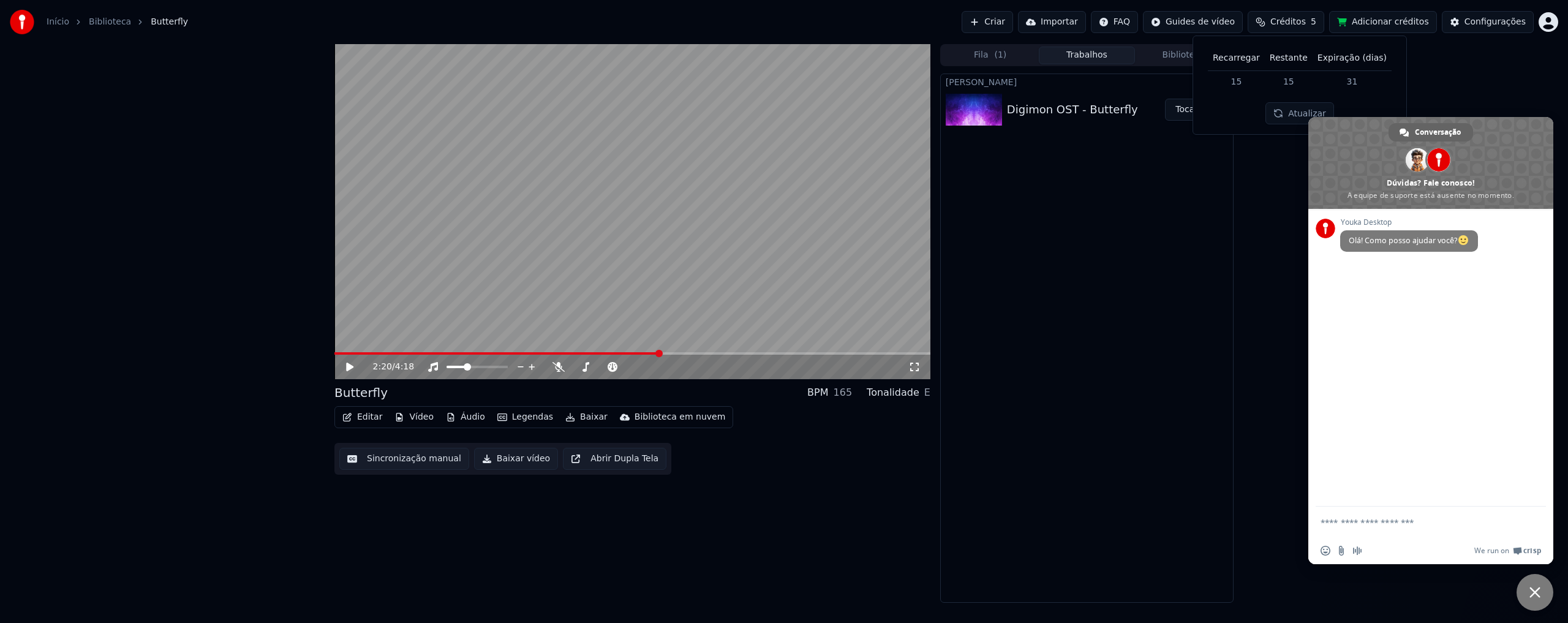
click at [1250, 81] on td "15" at bounding box center [1236, 81] width 57 height 22
click at [1439, 96] on div "2:20 / 4:18 Butterfly BPM 165 Tonalidade E Editar Vídeo Áudio Legendas Baixar B…" at bounding box center [784, 323] width 1568 height 559
click at [1542, 592] on span "Bate-papo" at bounding box center [1535, 592] width 37 height 37
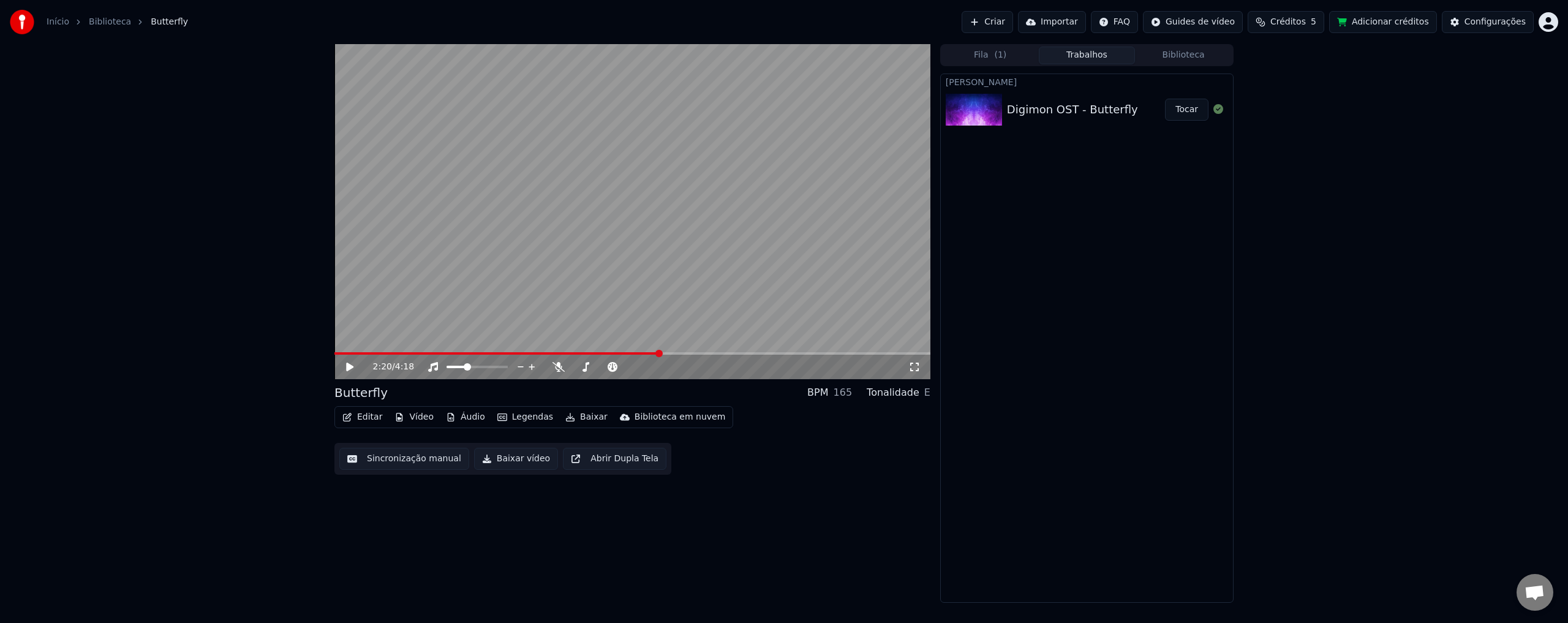
click at [987, 58] on button "Fila ( 1 )" at bounding box center [991, 55] width 97 height 17
click at [1085, 53] on button "Trabalhos" at bounding box center [1087, 55] width 97 height 17
click at [1077, 114] on div "Digimon OST - Butterfly" at bounding box center [1072, 110] width 131 height 17
click at [519, 462] on button "Baixar vídeo" at bounding box center [516, 459] width 84 height 22
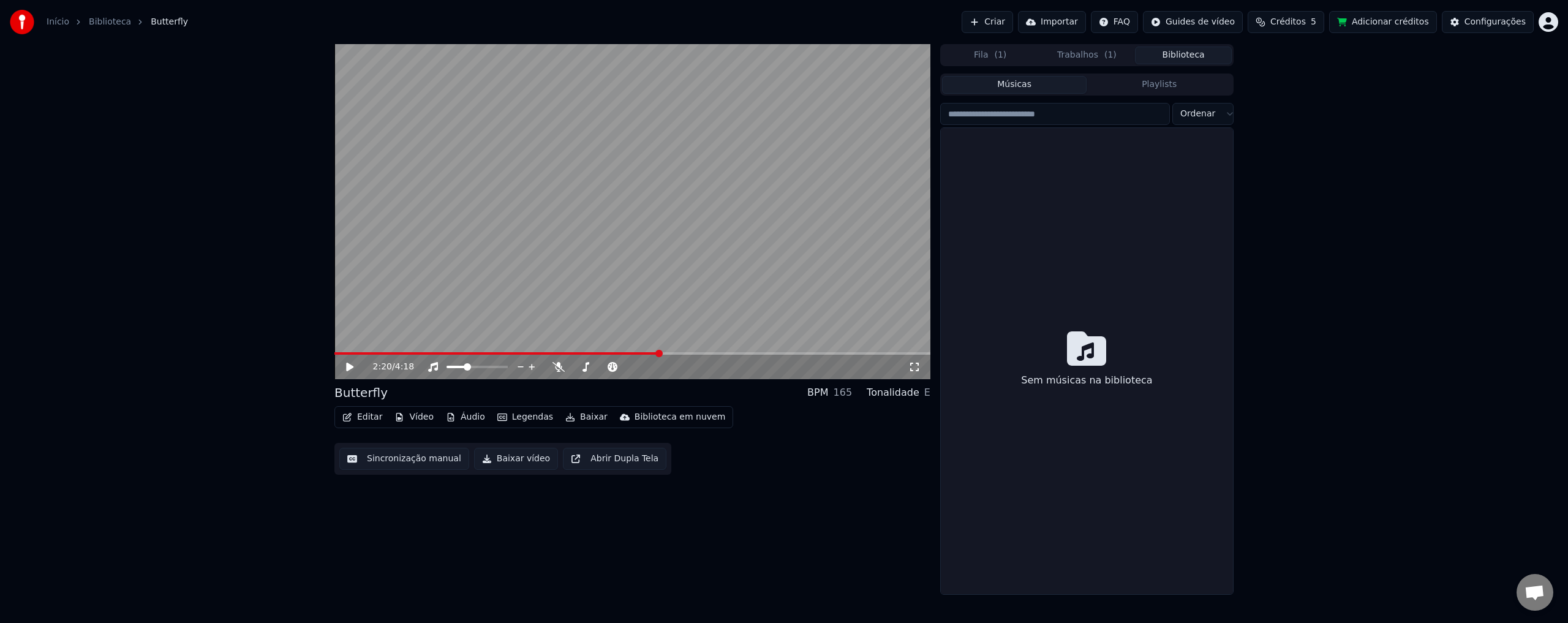
click at [1181, 50] on button "Biblioteca" at bounding box center [1184, 55] width 97 height 17
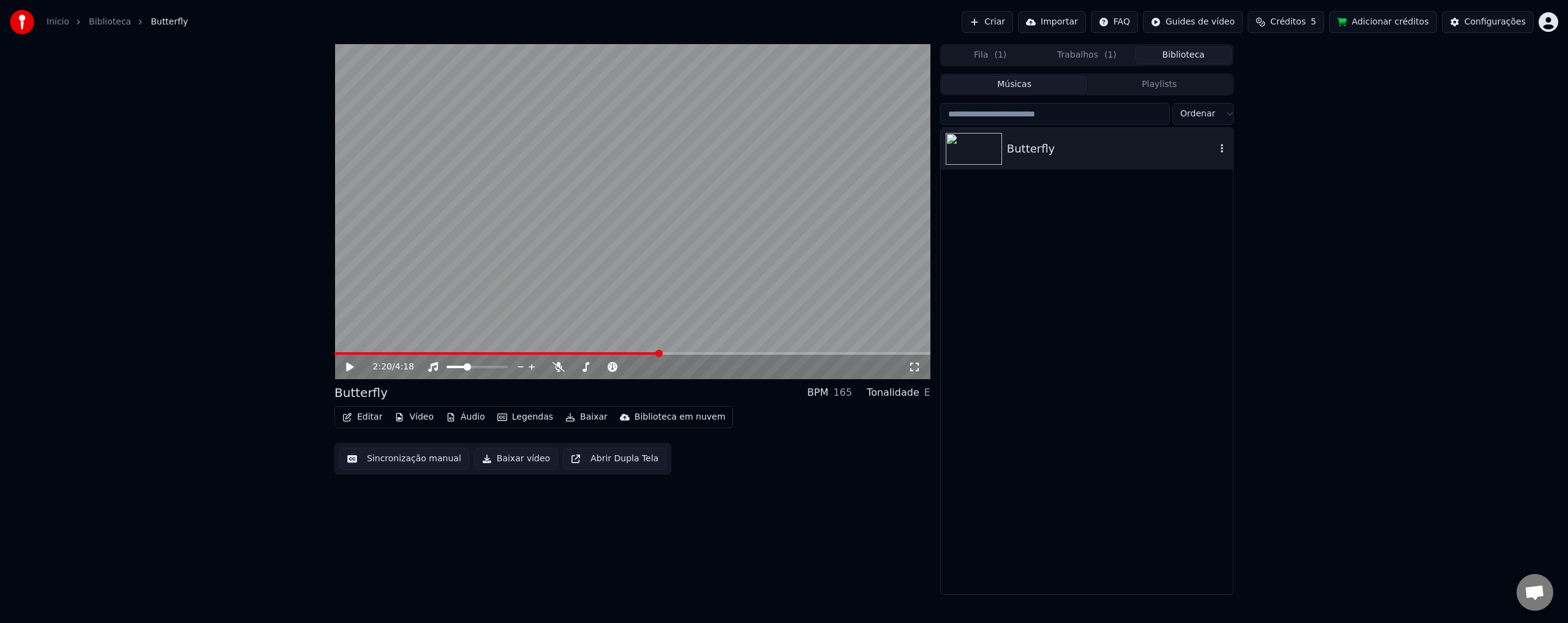
click at [1221, 149] on icon "button" at bounding box center [1221, 148] width 2 height 8
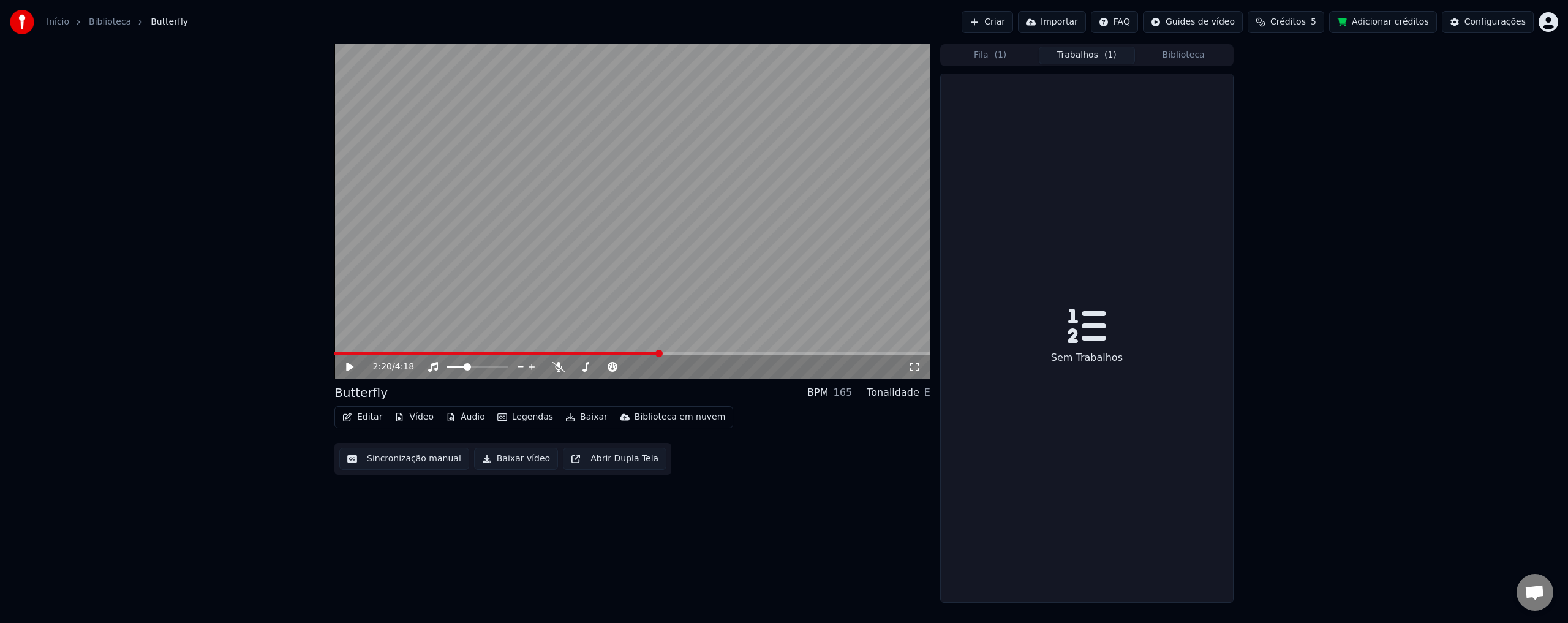
click at [1098, 55] on button "Trabalhos ( 1 )" at bounding box center [1087, 55] width 97 height 17
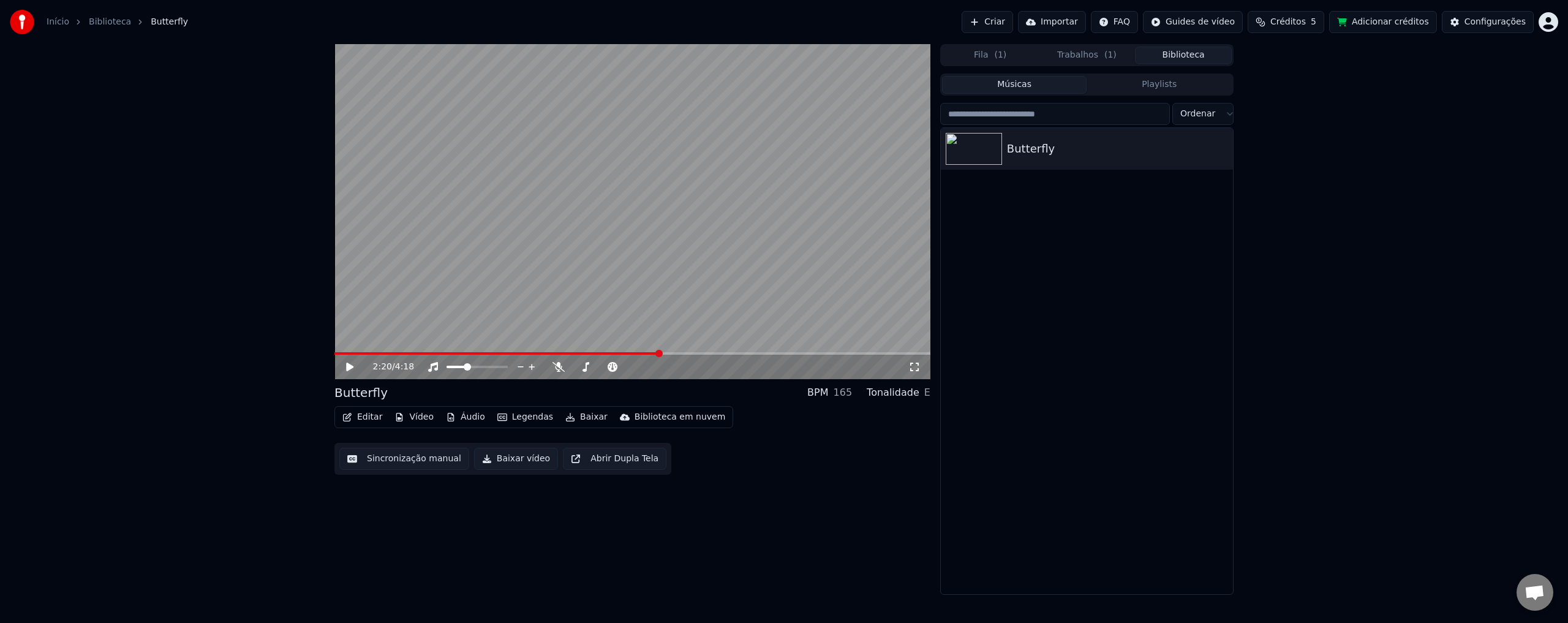
click at [1182, 60] on button "Biblioteca" at bounding box center [1184, 55] width 97 height 17
drag, startPoint x: 1385, startPoint y: 21, endPoint x: 1392, endPoint y: 25, distance: 8.1
click at [1392, 25] on button "Adicionar créditos" at bounding box center [1383, 22] width 107 height 22
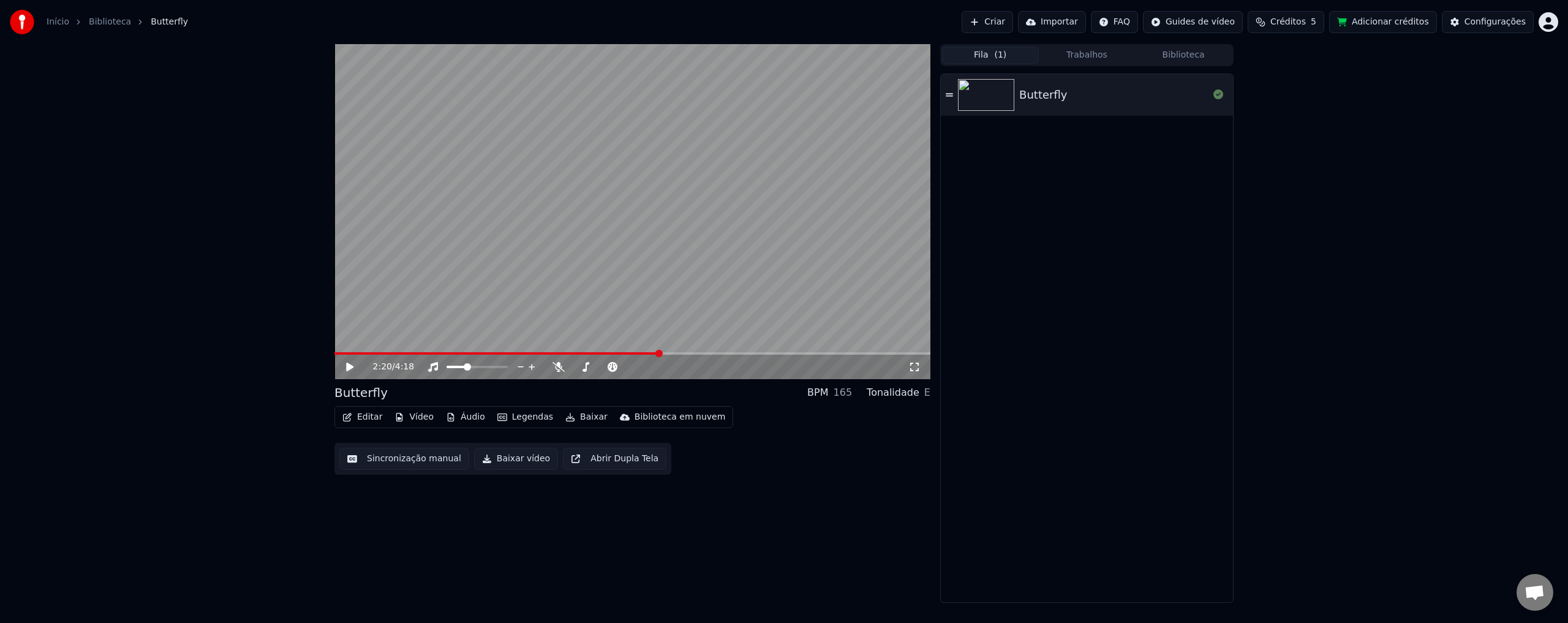
click at [1004, 51] on button "Fila ( 1 )" at bounding box center [991, 55] width 97 height 17
click at [1080, 51] on button "Trabalhos" at bounding box center [1087, 55] width 97 height 17
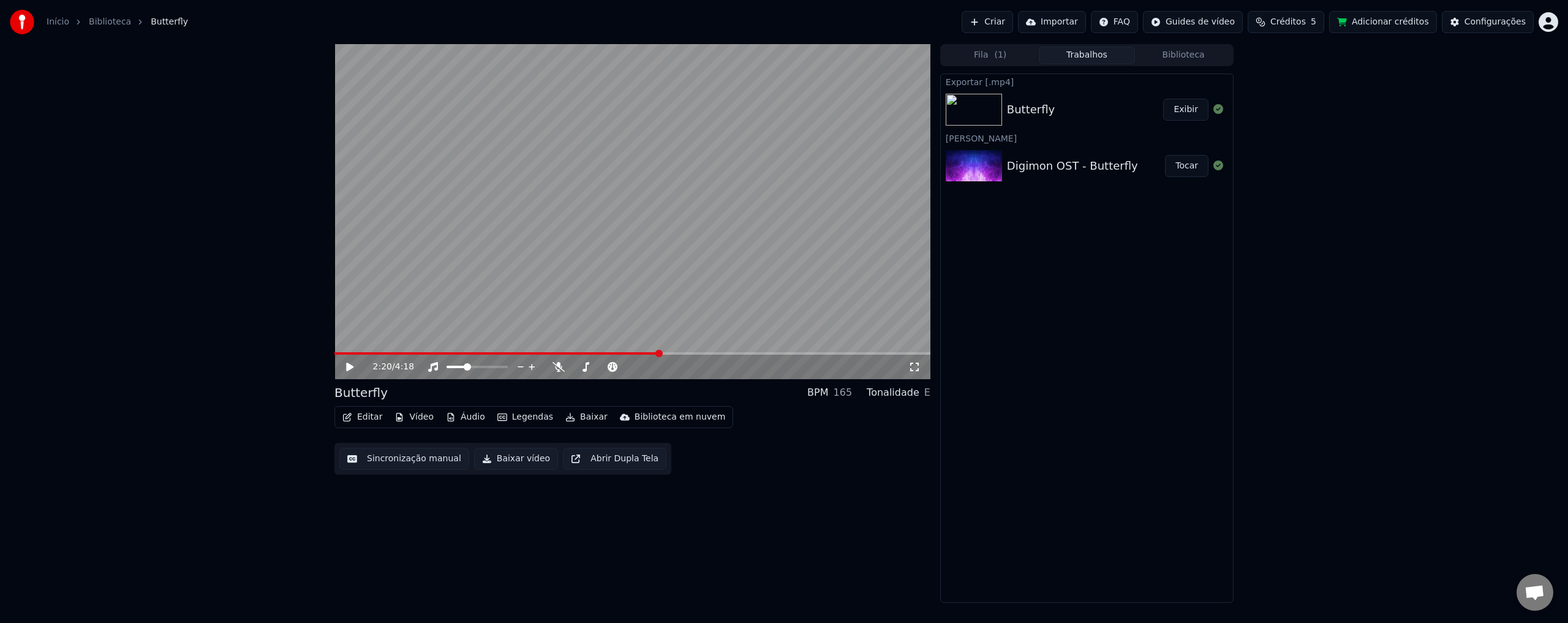
click at [1184, 107] on button "Exibir" at bounding box center [1186, 109] width 45 height 22
click at [702, 445] on body "Início Biblioteca Butterfly Criar Importar FAQ Guides de vídeo Créditos 5 Adici…" at bounding box center [784, 311] width 1568 height 623
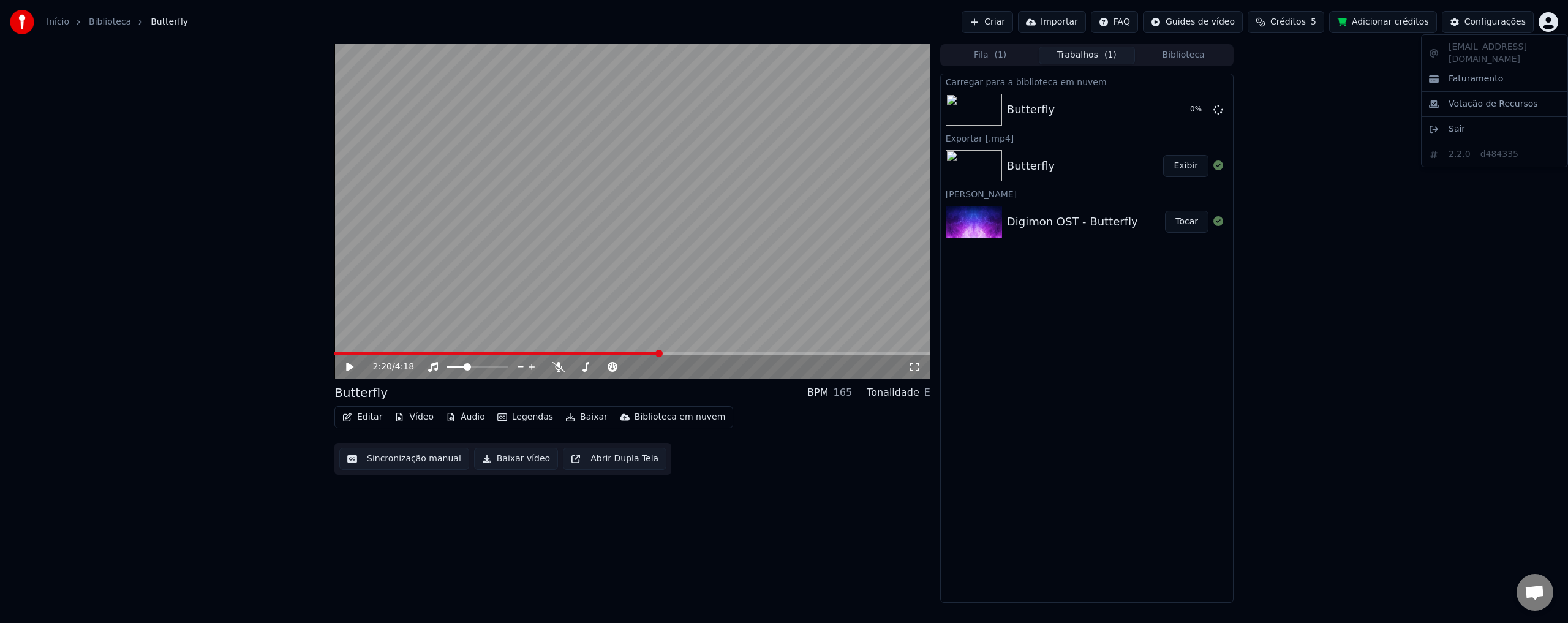
click at [1545, 28] on html "Início Biblioteca Butterfly Criar Importar FAQ Guides de vídeo Créditos 5 Adici…" at bounding box center [784, 311] width 1568 height 623
click at [362, 416] on html "Início Biblioteca Butterfly Criar Importar FAQ Guides de vídeo Créditos 5 Adici…" at bounding box center [784, 311] width 1568 height 623
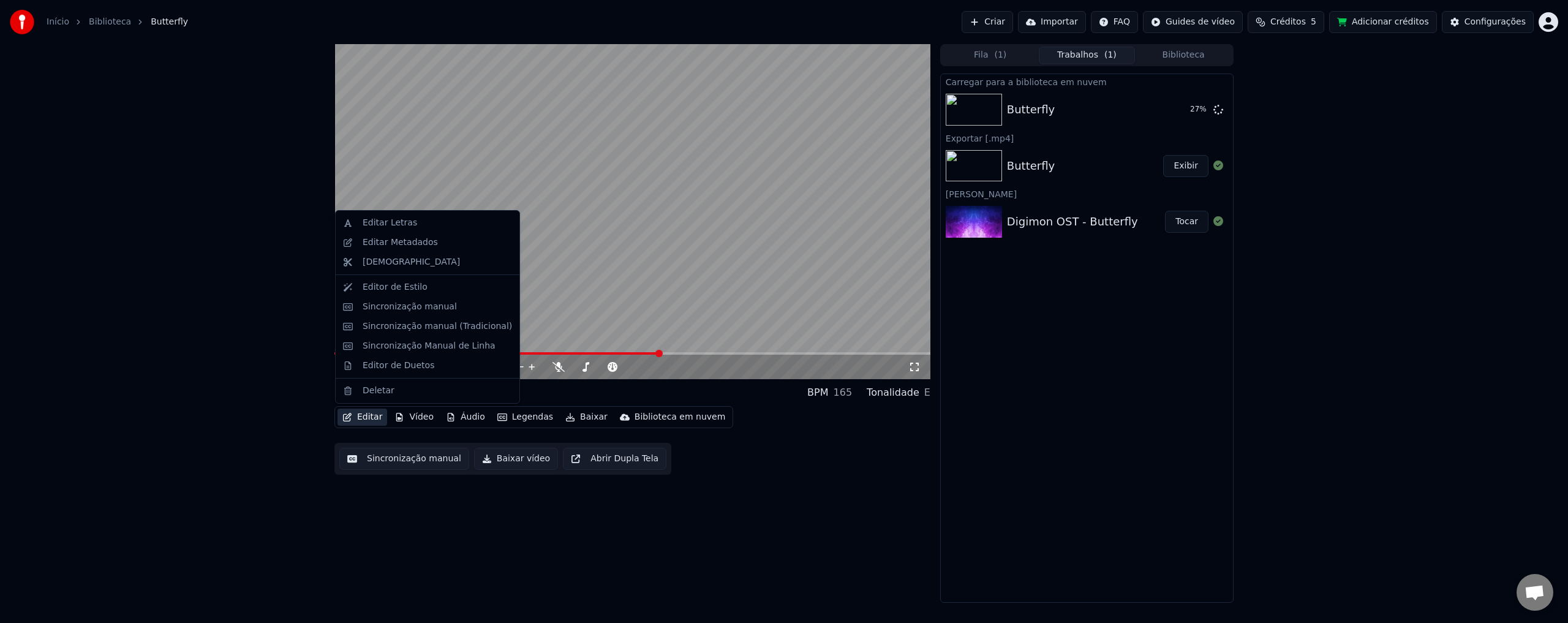
click at [349, 416] on icon "button" at bounding box center [347, 417] width 10 height 8
click at [398, 288] on div "Editor de Estilo" at bounding box center [395, 288] width 65 height 12
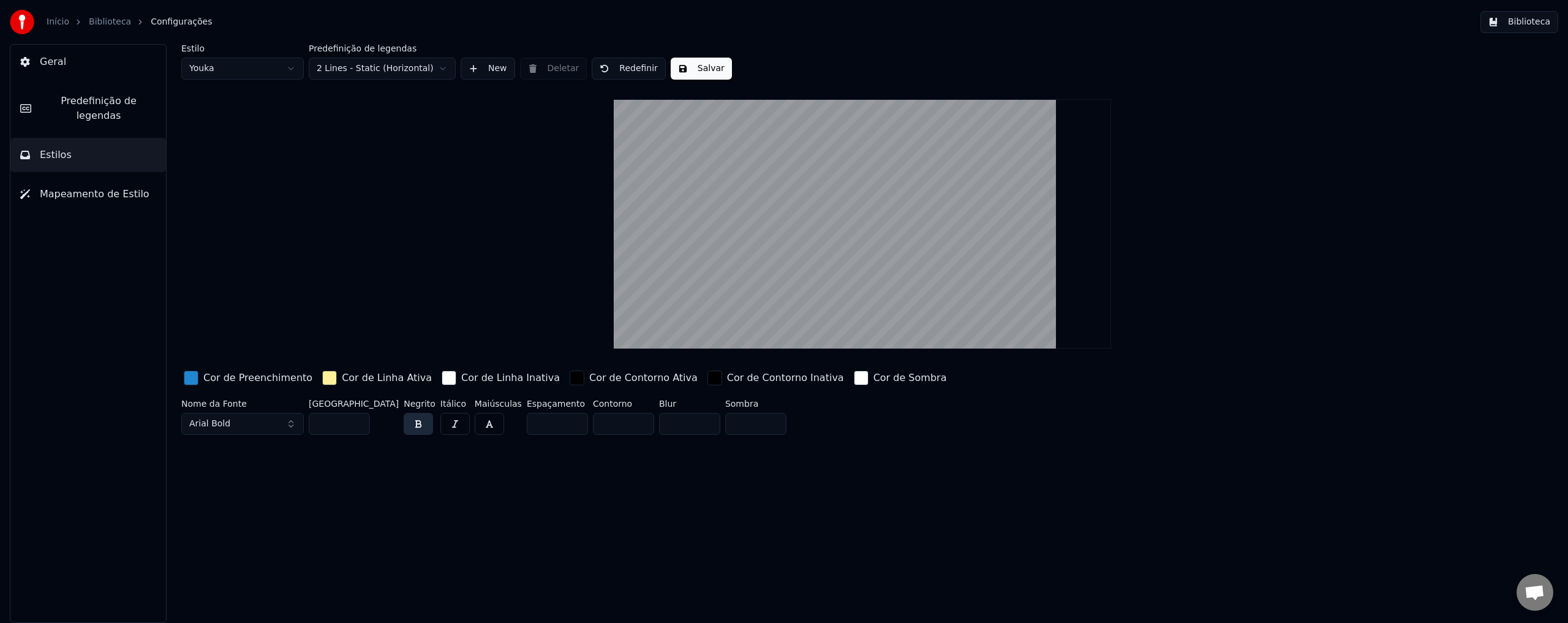
click at [194, 373] on div "button" at bounding box center [191, 378] width 14 height 14
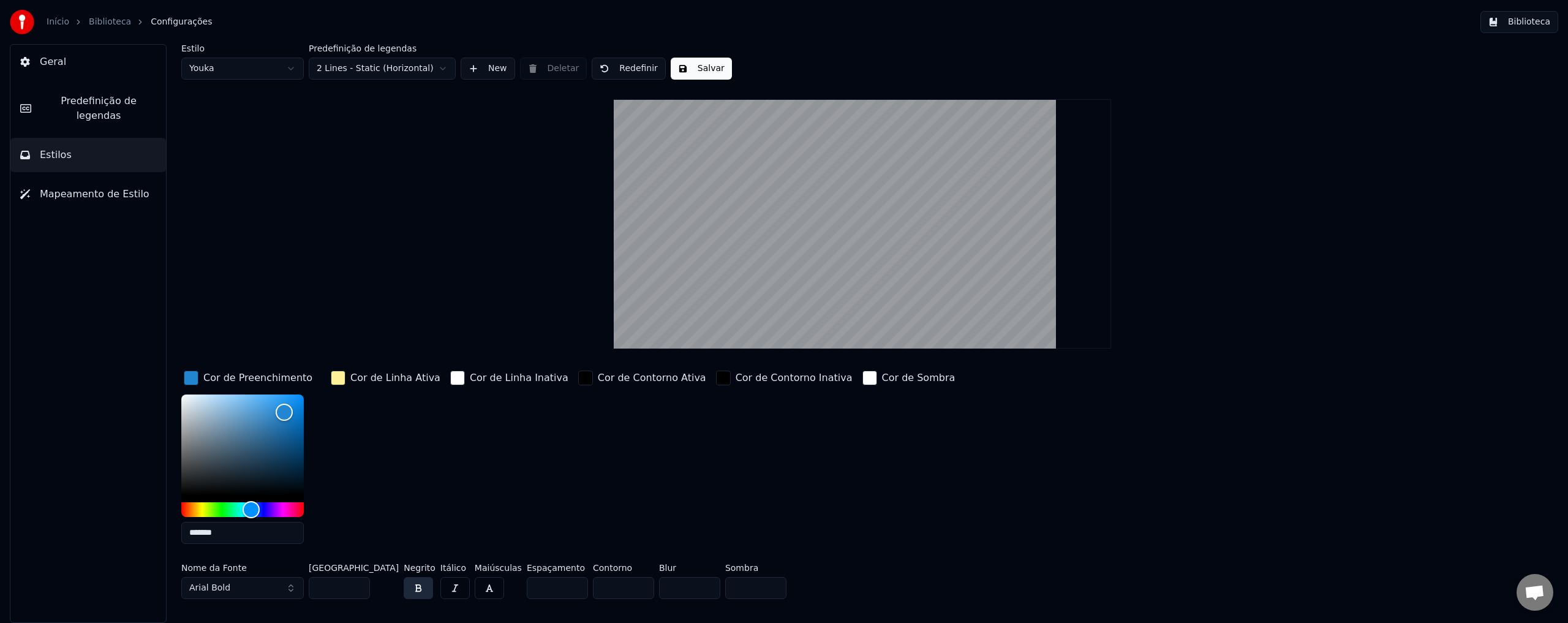
click at [333, 379] on div "button" at bounding box center [338, 378] width 14 height 14
click at [337, 377] on div "button" at bounding box center [338, 378] width 14 height 14
click at [339, 378] on div "button" at bounding box center [338, 378] width 14 height 14
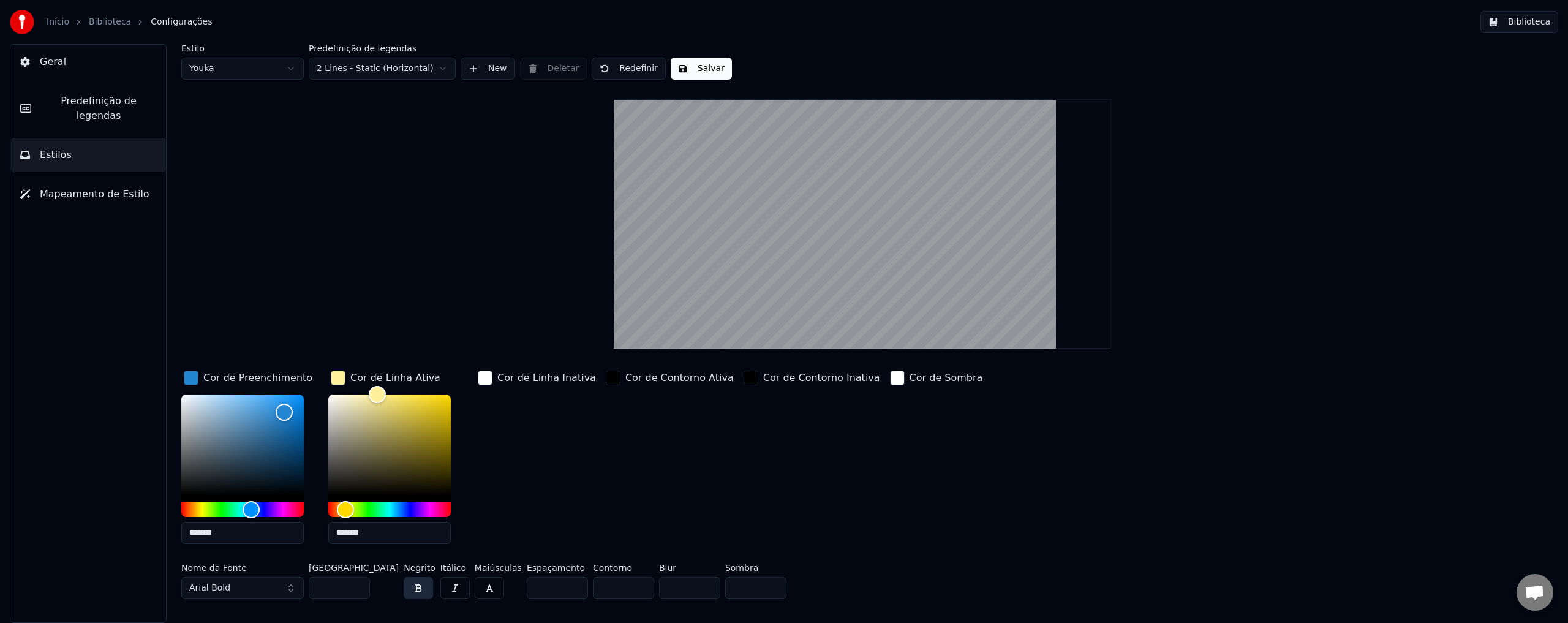
click at [606, 378] on div "button" at bounding box center [613, 378] width 14 height 14
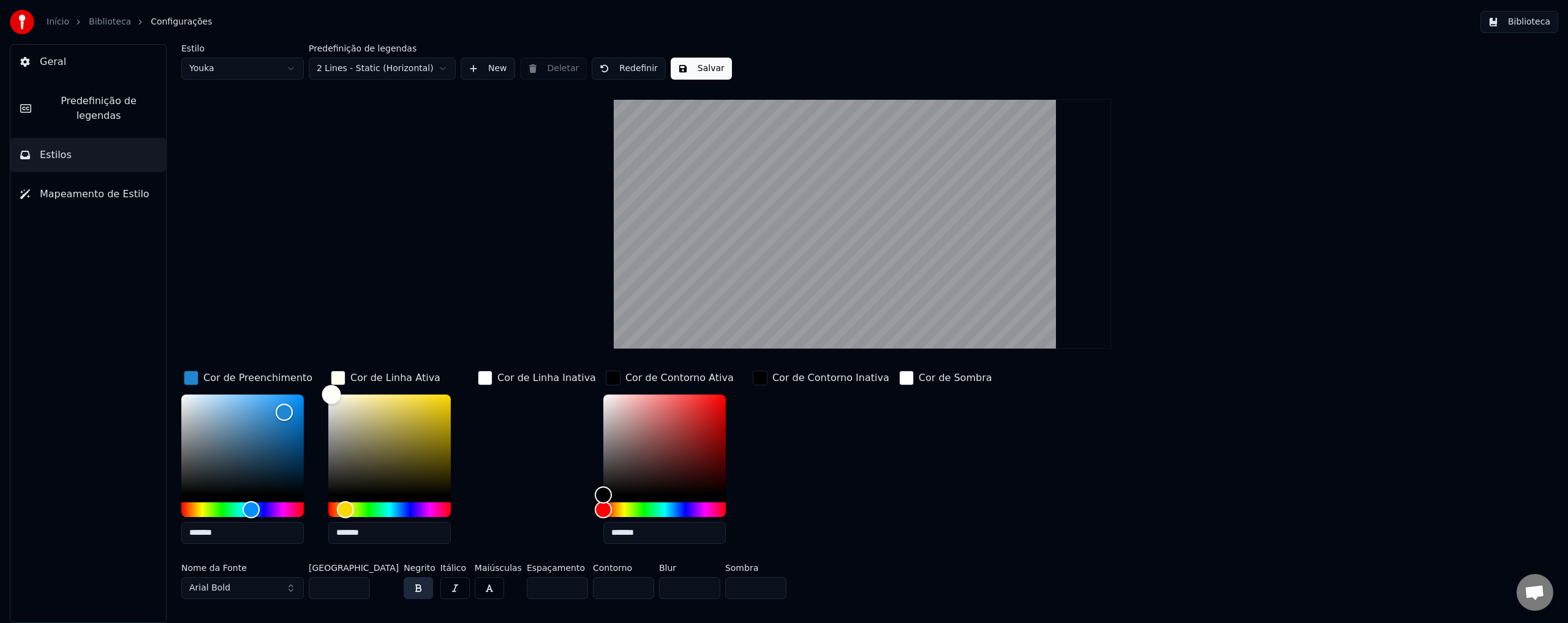
type input "*******"
drag, startPoint x: 372, startPoint y: 395, endPoint x: 307, endPoint y: 372, distance: 68.9
click at [307, 372] on div "Cor de Preenchimento ******* Cor de Linha Ativa ******* Cor de Linha Inativa Co…" at bounding box center [730, 460] width 1098 height 185
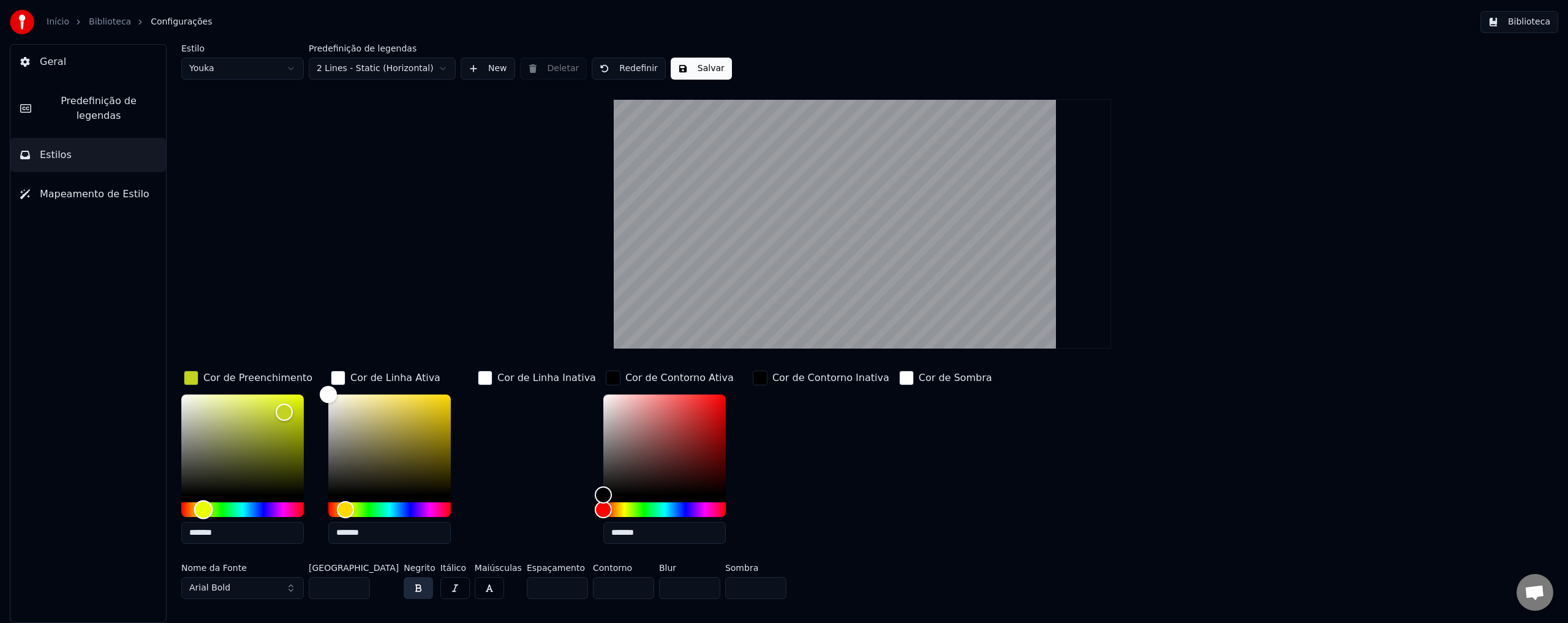
type input "*******"
drag, startPoint x: 249, startPoint y: 507, endPoint x: 204, endPoint y: 516, distance: 45.9
click at [204, 516] on div "Hue" at bounding box center [204, 509] width 19 height 19
click at [484, 378] on div "button" at bounding box center [484, 378] width 14 height 14
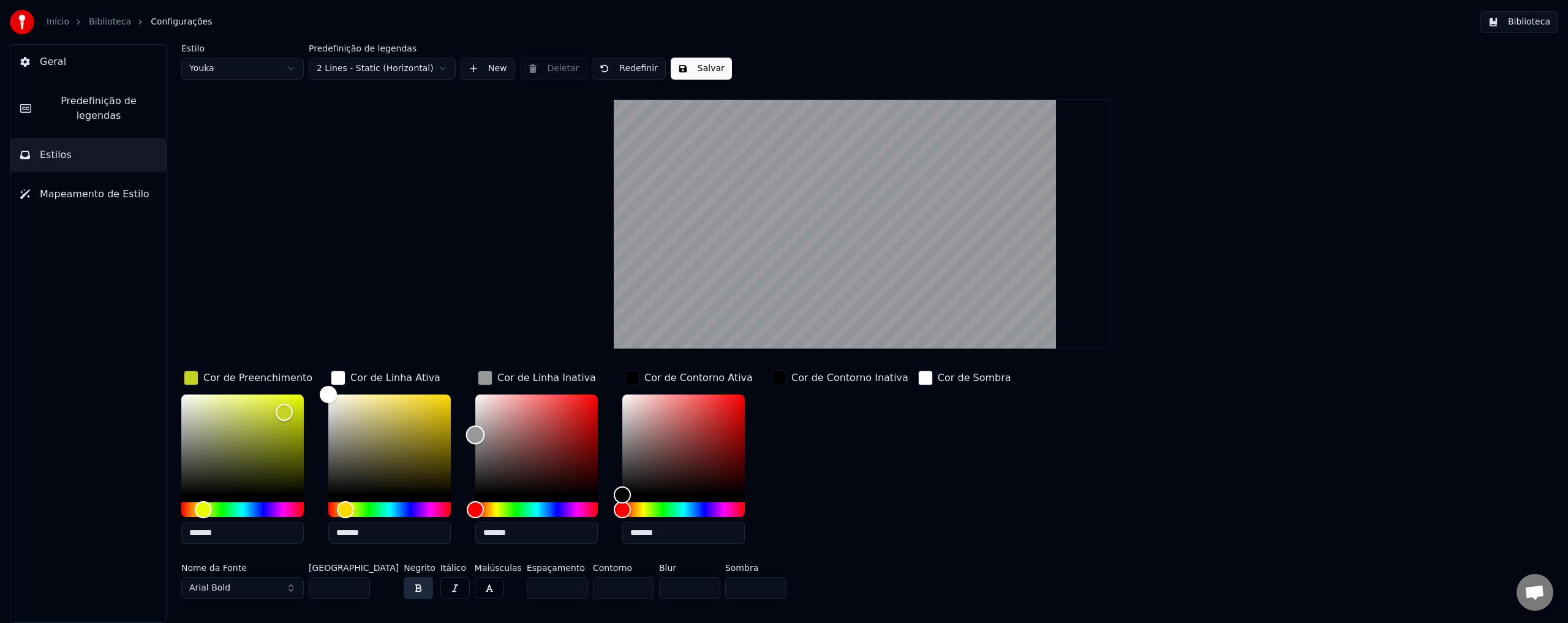
drag, startPoint x: 485, startPoint y: 425, endPoint x: 468, endPoint y: 435, distance: 19.7
click at [475, 435] on div "Color" at bounding box center [537, 444] width 123 height 101
type input "*******"
click at [476, 443] on div "Color" at bounding box center [476, 444] width 19 height 19
drag, startPoint x: 624, startPoint y: 495, endPoint x: 618, endPoint y: 375, distance: 120.1
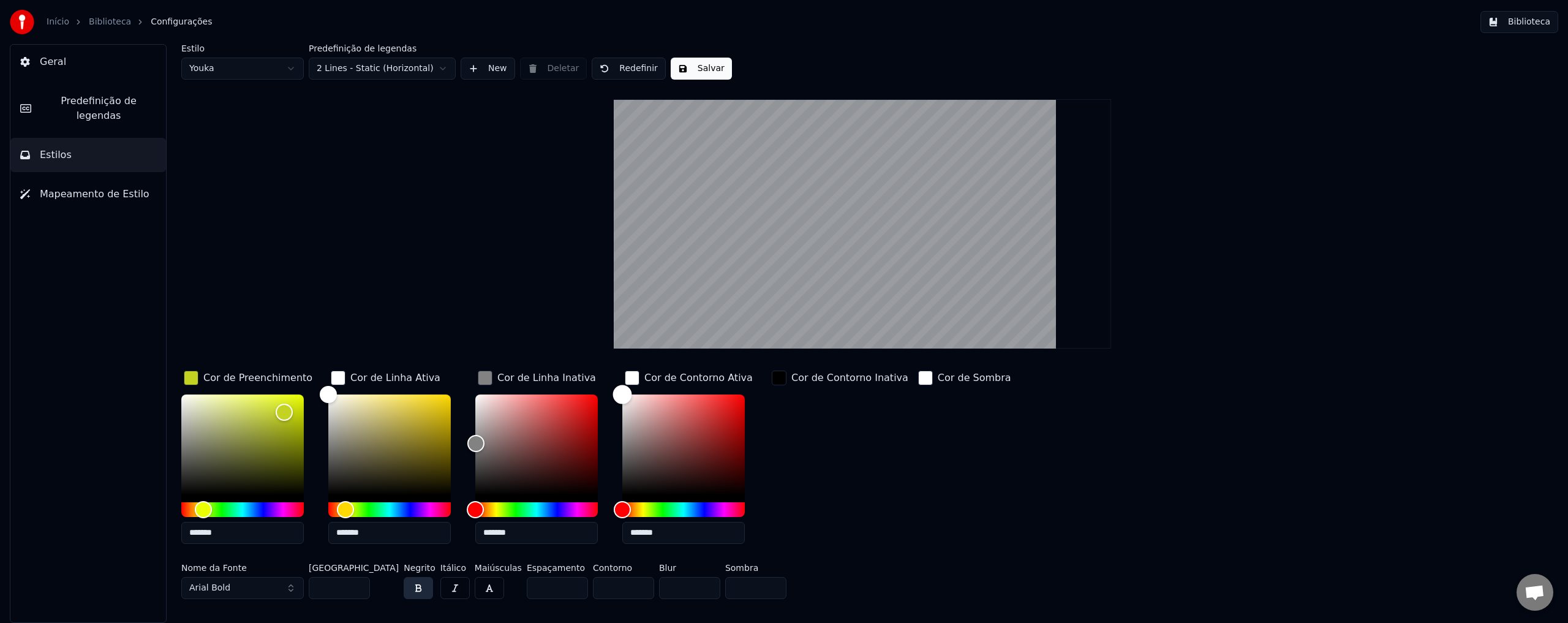
click at [618, 375] on div "Cor de Preenchimento ******* Cor de Linha Ativa ******* Cor de Linha Inativa **…" at bounding box center [730, 460] width 1098 height 185
drag, startPoint x: 635, startPoint y: 410, endPoint x: 705, endPoint y: 394, distance: 71.8
click at [705, 394] on div "Color" at bounding box center [705, 394] width 19 height 19
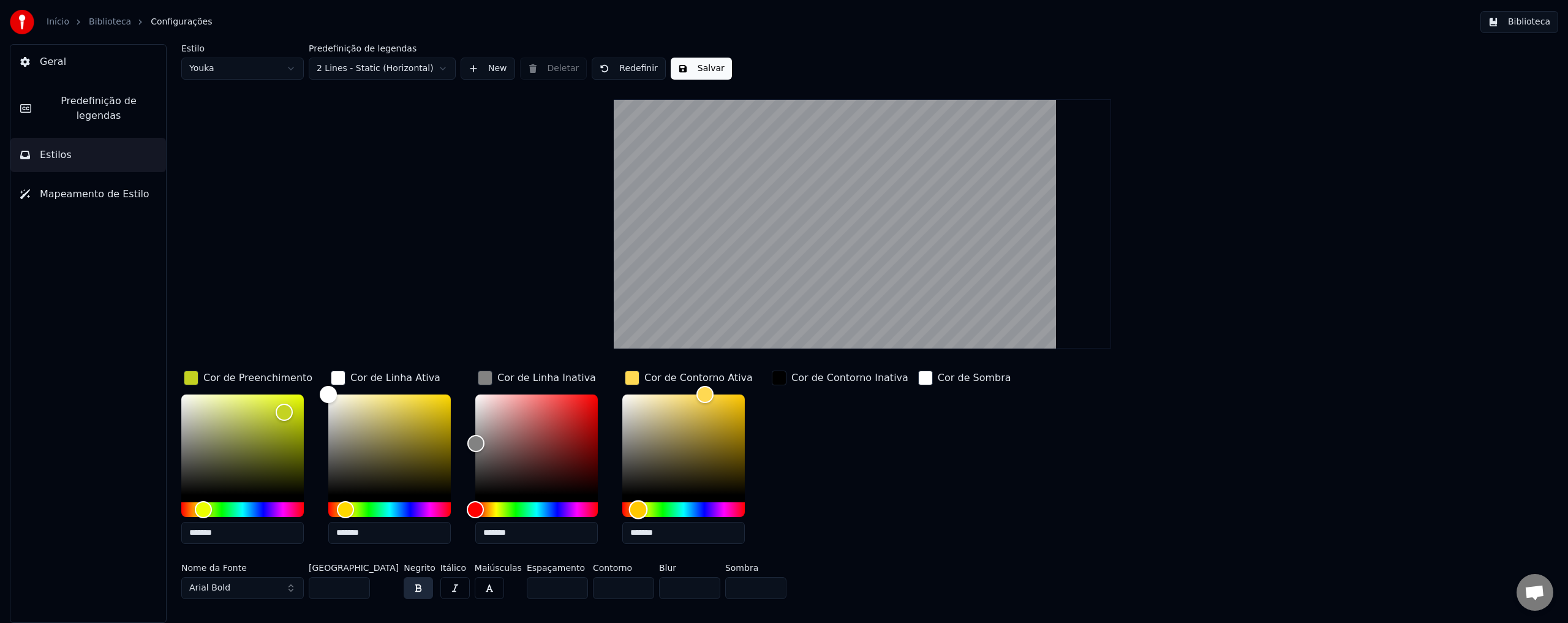
drag, startPoint x: 621, startPoint y: 518, endPoint x: 680, endPoint y: 458, distance: 84.1
click at [638, 512] on div "Hue" at bounding box center [638, 509] width 19 height 19
type input "*******"
drag, startPoint x: 704, startPoint y: 387, endPoint x: 746, endPoint y: 416, distance: 51.0
click at [746, 416] on div "Color" at bounding box center [745, 418] width 19 height 19
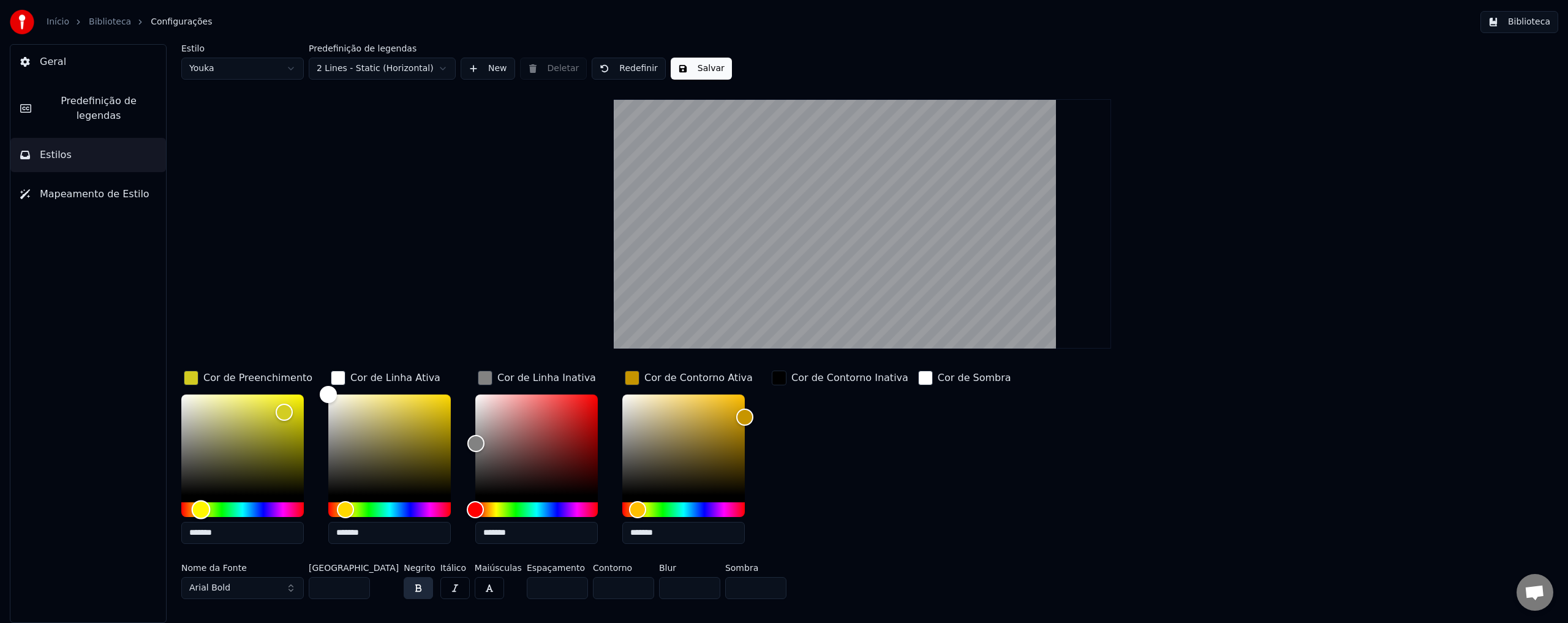
click at [201, 513] on div "Hue" at bounding box center [201, 509] width 19 height 19
type input "*******"
drag, startPoint x: 285, startPoint y: 416, endPoint x: 242, endPoint y: 394, distance: 48.3
click at [242, 394] on div "Color" at bounding box center [242, 394] width 19 height 19
click at [642, 513] on div "Hue" at bounding box center [642, 509] width 19 height 19
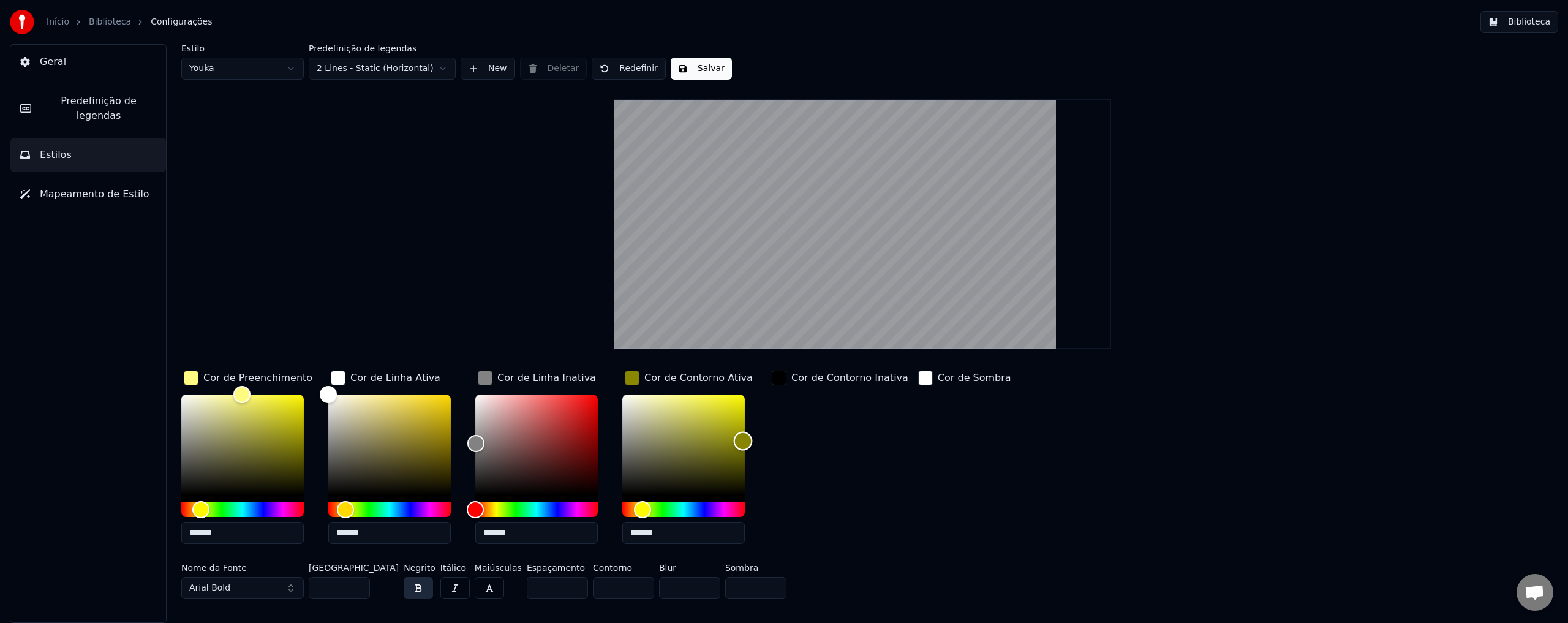
drag, startPoint x: 744, startPoint y: 419, endPoint x: 743, endPoint y: 441, distance: 22.0
click at [743, 441] on div "Color" at bounding box center [743, 441] width 19 height 19
drag, startPoint x: 743, startPoint y: 441, endPoint x: 695, endPoint y: 438, distance: 48.1
click at [695, 438] on div "Color" at bounding box center [695, 438] width 19 height 19
drag, startPoint x: 696, startPoint y: 441, endPoint x: 680, endPoint y: 460, distance: 24.8
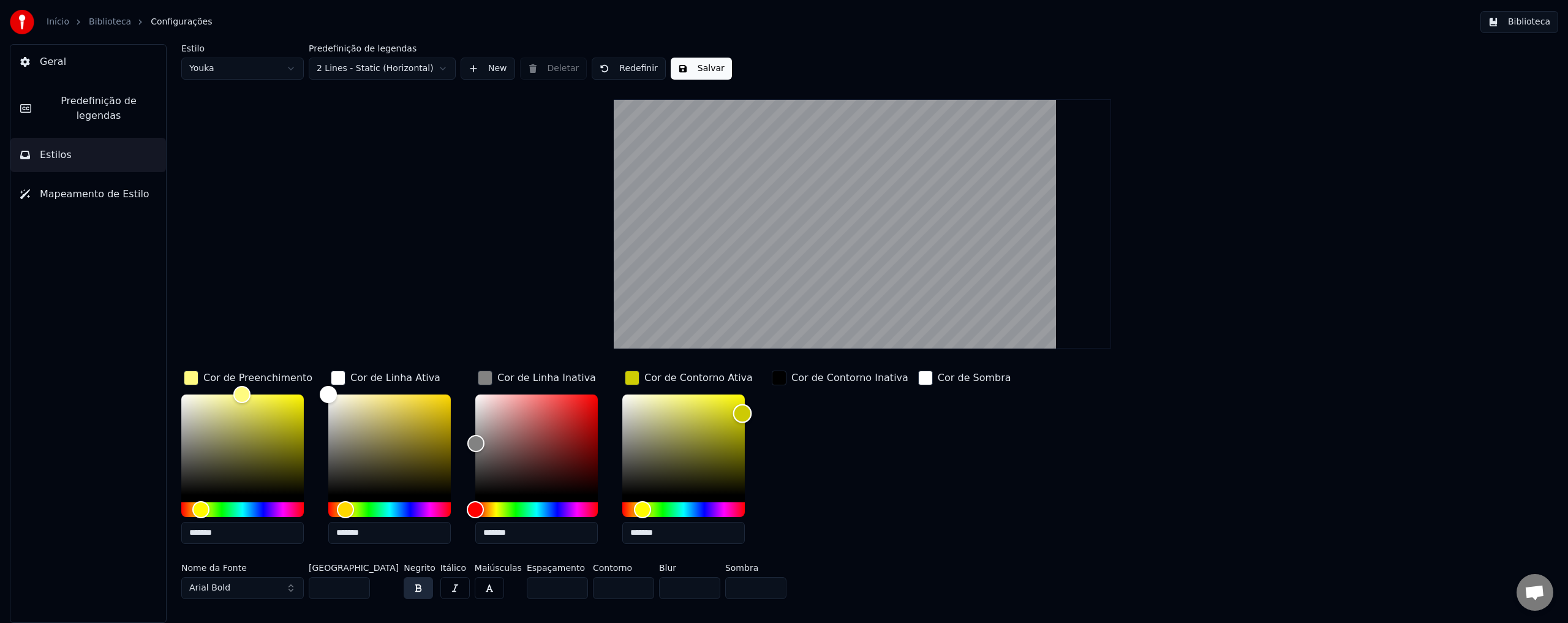
click at [741, 414] on div "Color" at bounding box center [742, 413] width 19 height 19
type input "*******"
drag, startPoint x: 737, startPoint y: 414, endPoint x: 728, endPoint y: 440, distance: 27.5
click at [728, 440] on div "Color" at bounding box center [728, 441] width 19 height 19
click at [887, 506] on div "Cor de Contorno Inativa" at bounding box center [840, 460] width 142 height 185
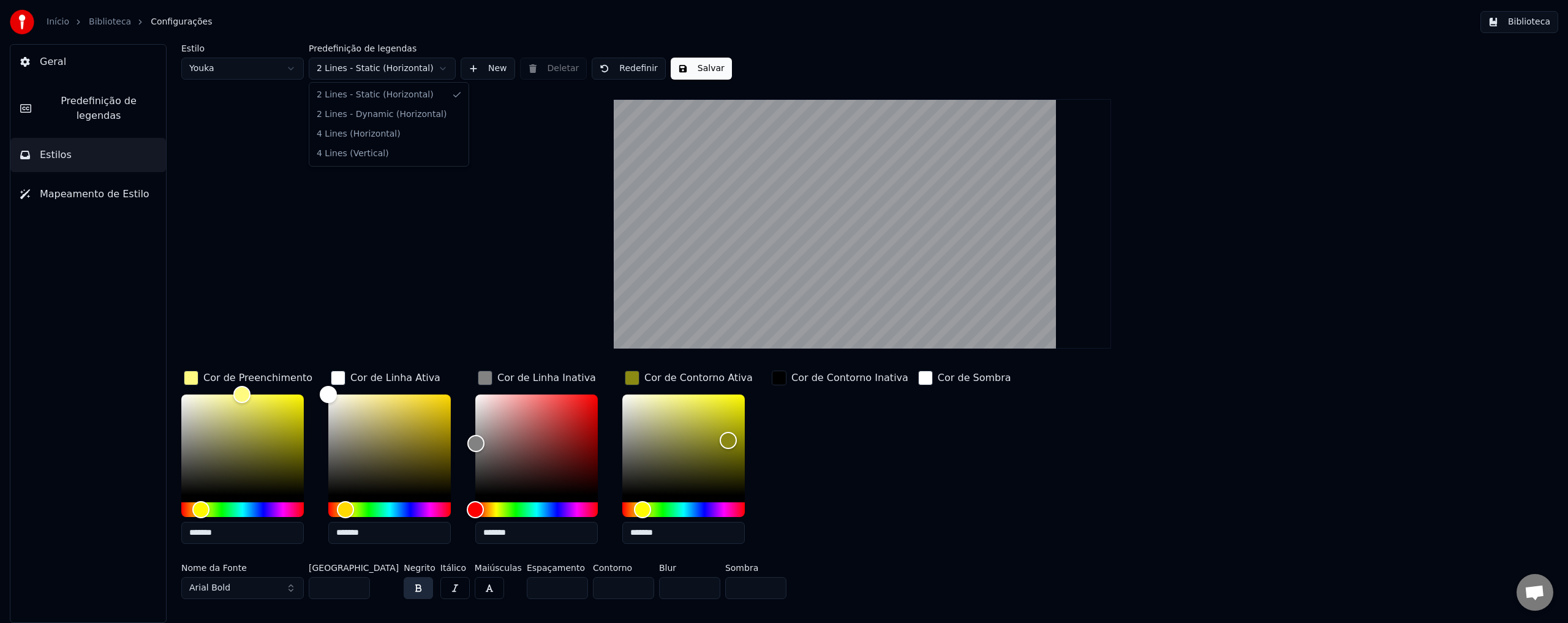
click at [353, 71] on html "Início Biblioteca Configurações Biblioteca Geral Predefinição de legendas Estil…" at bounding box center [784, 311] width 1568 height 623
click at [266, 68] on html "Início Biblioteca Configurações Biblioteca Geral Predefinição de legendas Estil…" at bounding box center [784, 311] width 1568 height 623
click at [270, 70] on html "Início Biblioteca Configurações Biblioteca Geral Predefinição de legendas Estil…" at bounding box center [784, 311] width 1568 height 623
type input "*******"
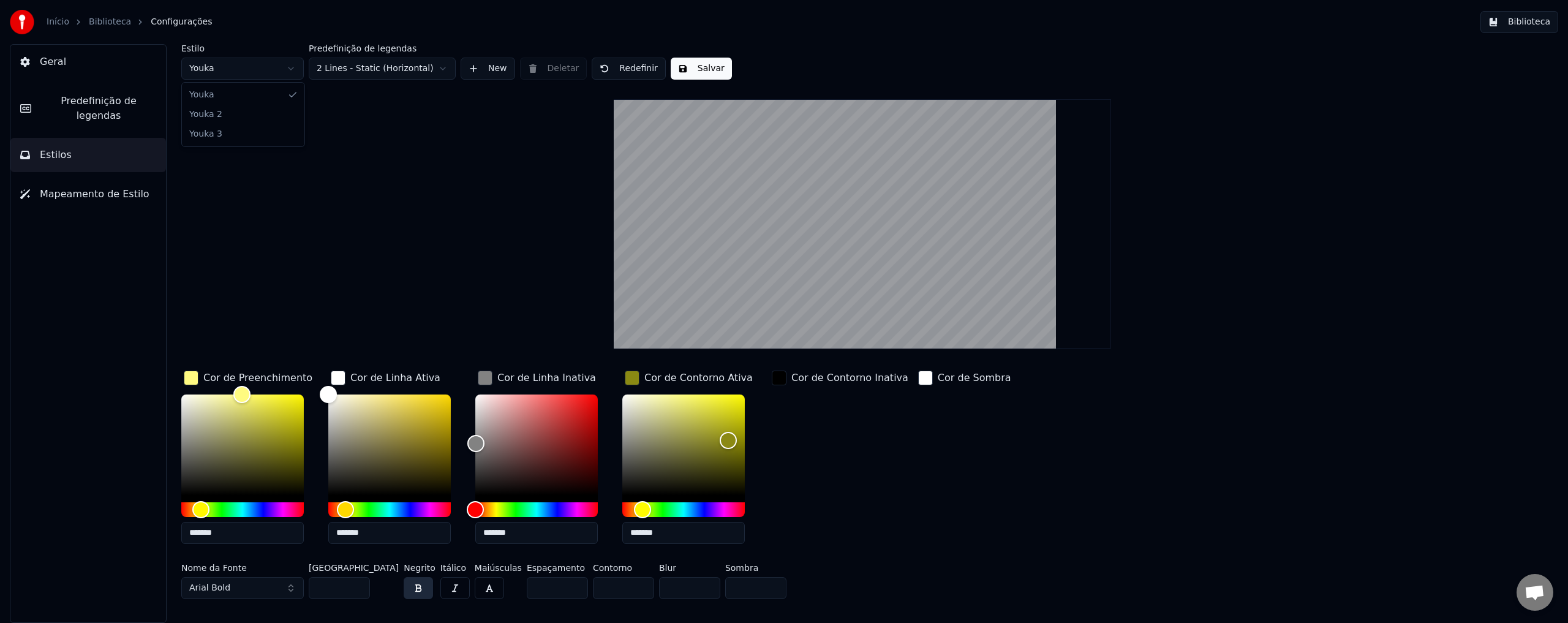
type input "*******"
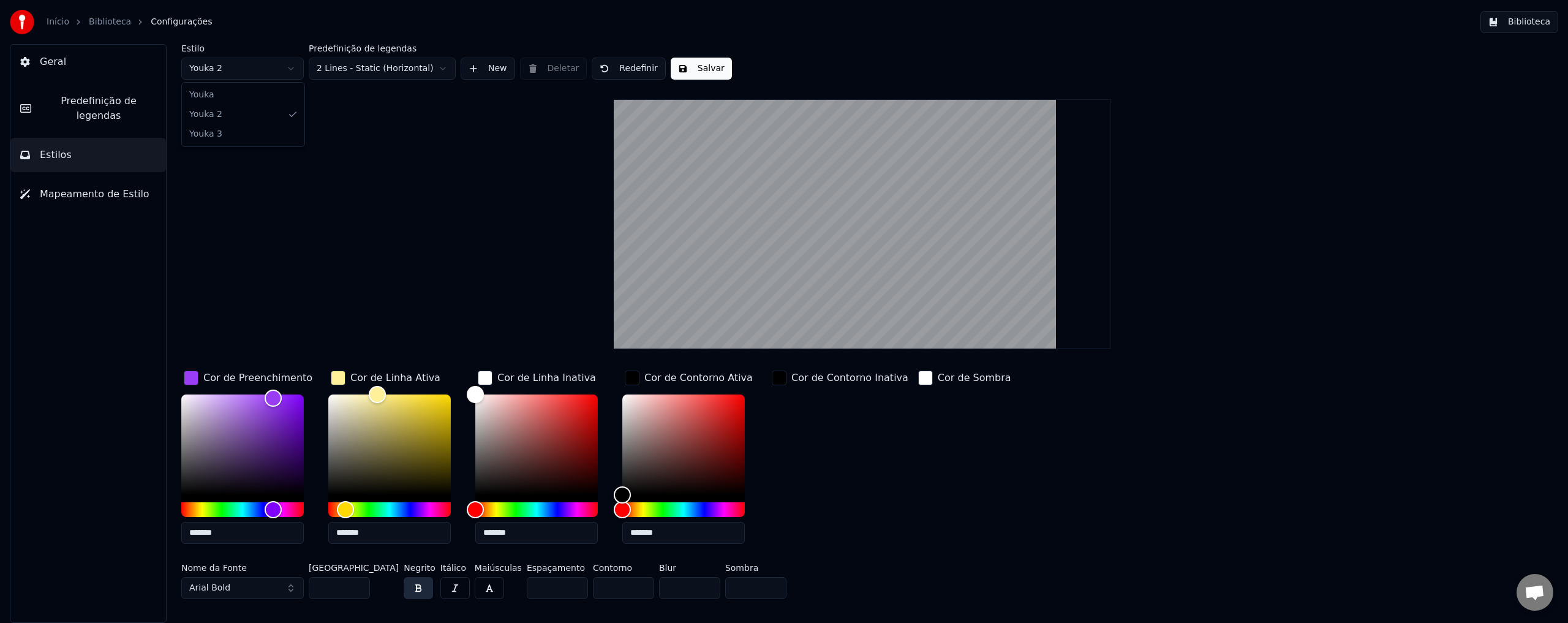
click at [246, 76] on html "Início Biblioteca Configurações Biblioteca Geral Predefinição de legendas Estil…" at bounding box center [784, 311] width 1568 height 623
click at [423, 66] on html "Início Biblioteca Configurações Biblioteca Geral Predefinição de legendas Estil…" at bounding box center [784, 311] width 1568 height 623
click at [269, 68] on html "Início Biblioteca Configurações Biblioteca Geral Predefinição de legendas Estil…" at bounding box center [784, 311] width 1568 height 623
click at [267, 70] on html "Início Biblioteca Configurações Biblioteca Geral Predefinição de legendas Estil…" at bounding box center [784, 311] width 1568 height 623
type input "*******"
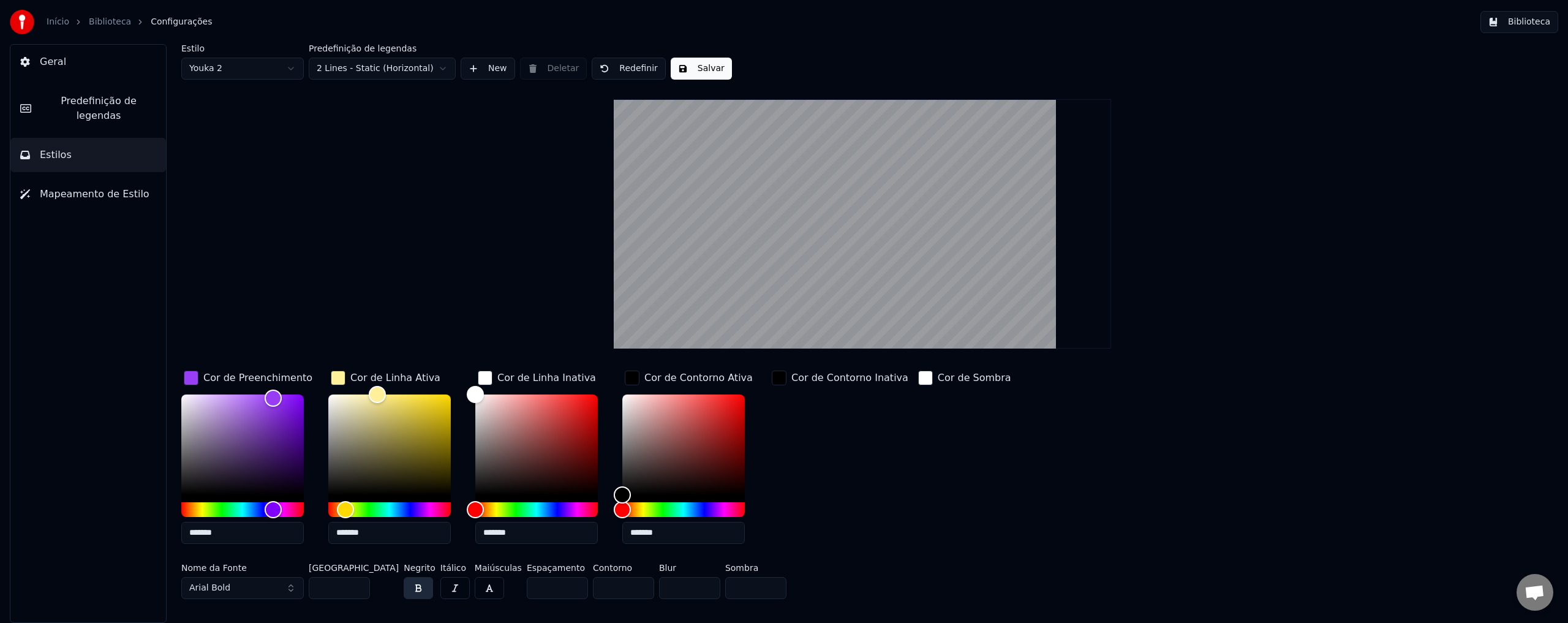
click at [423, 50] on label "Predefinição de legendas" at bounding box center [382, 48] width 147 height 8
click at [411, 67] on html "Início Biblioteca Configurações Biblioteca Geral Predefinição de legendas Estil…" at bounding box center [784, 311] width 1568 height 623
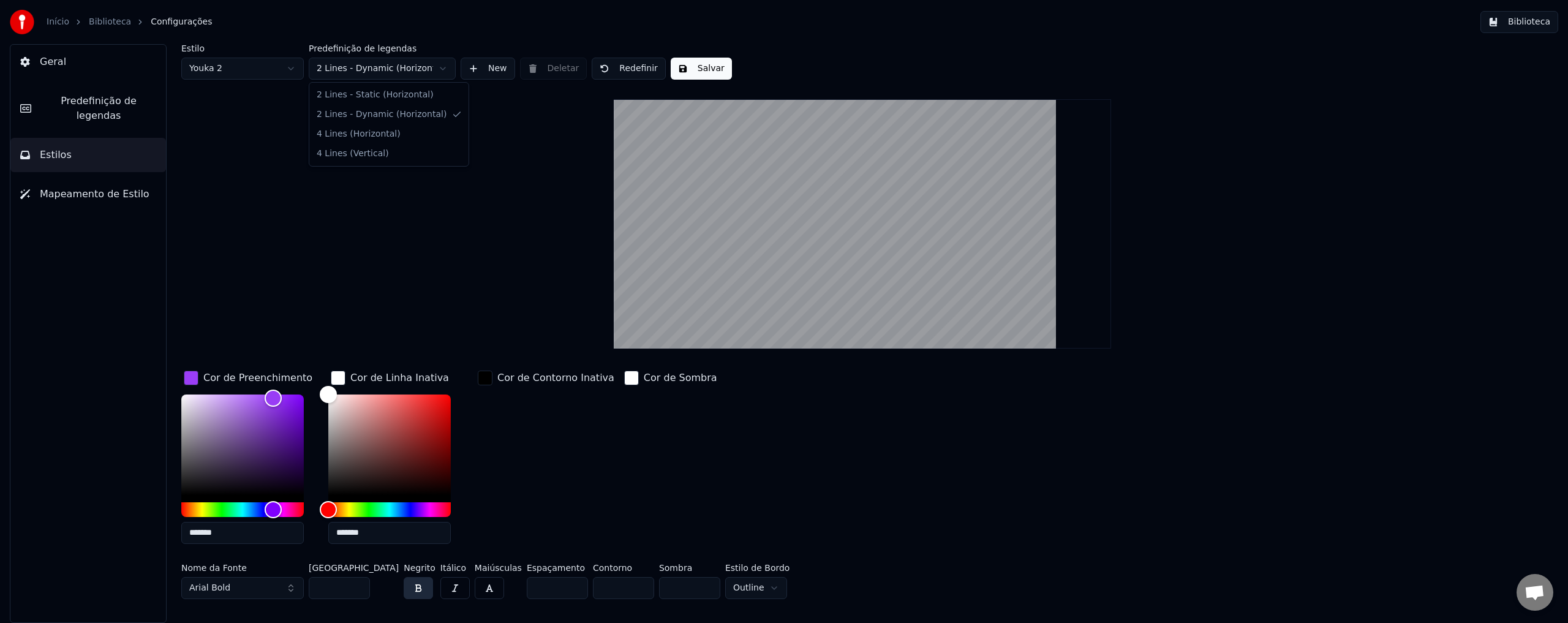
click at [387, 70] on html "Início Biblioteca Configurações Biblioteca Geral Predefinição de legendas Estil…" at bounding box center [784, 311] width 1568 height 623
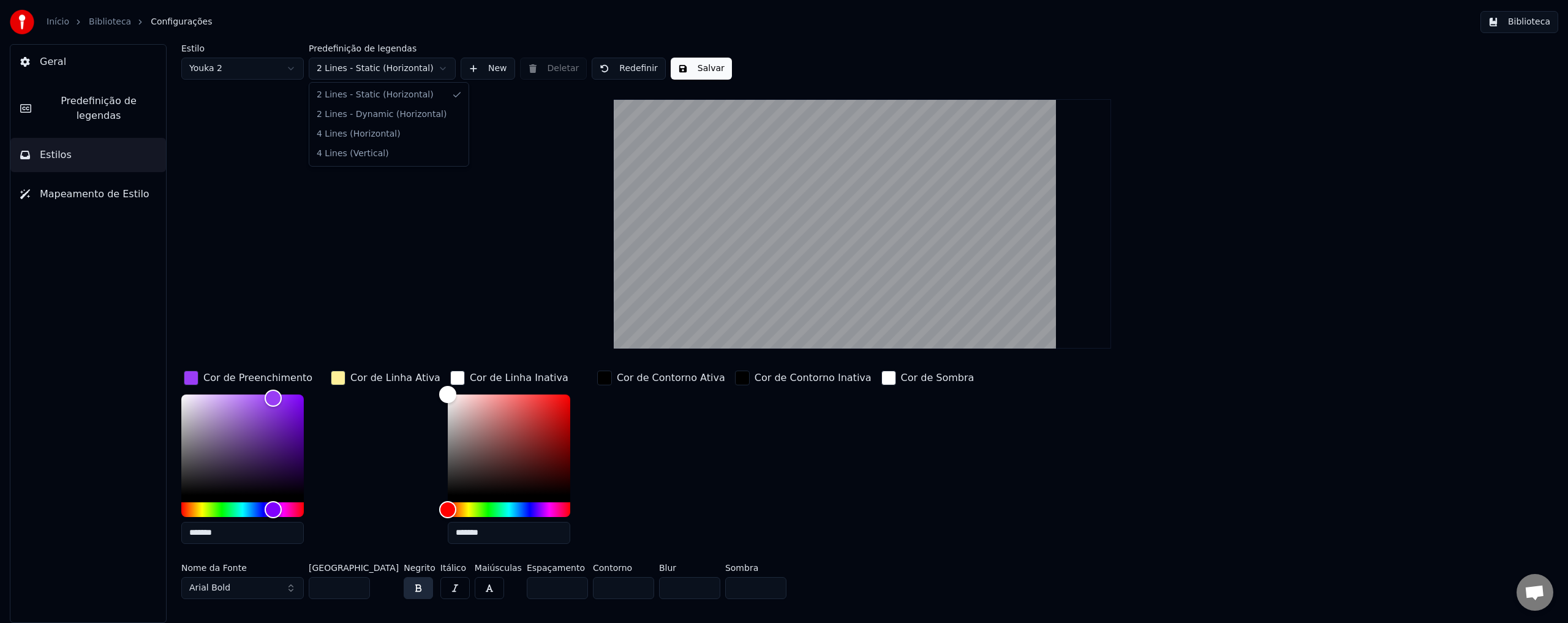
click at [385, 77] on html "Início Biblioteca Configurações Biblioteca Geral Predefinição de legendas Estil…" at bounding box center [784, 311] width 1568 height 623
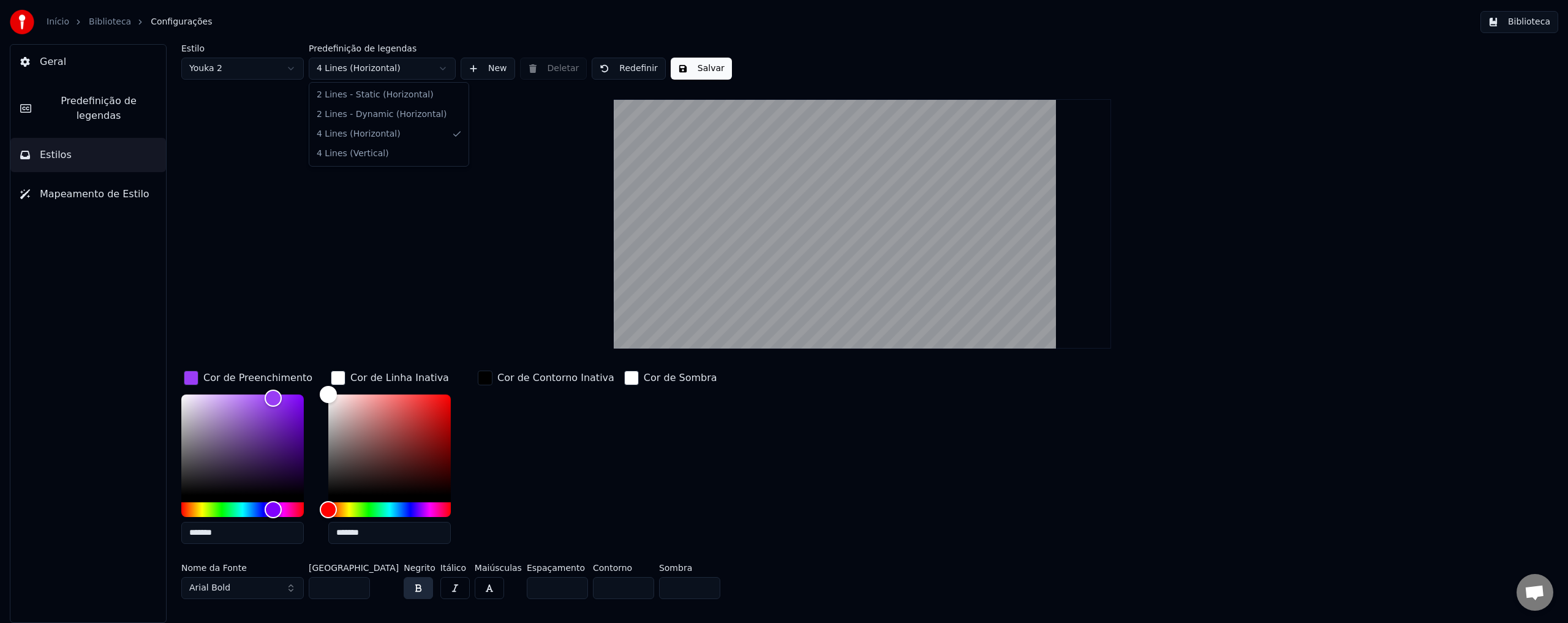
click at [410, 67] on html "Início Biblioteca Configurações Biblioteca Geral Predefinição de legendas Estil…" at bounding box center [784, 311] width 1568 height 623
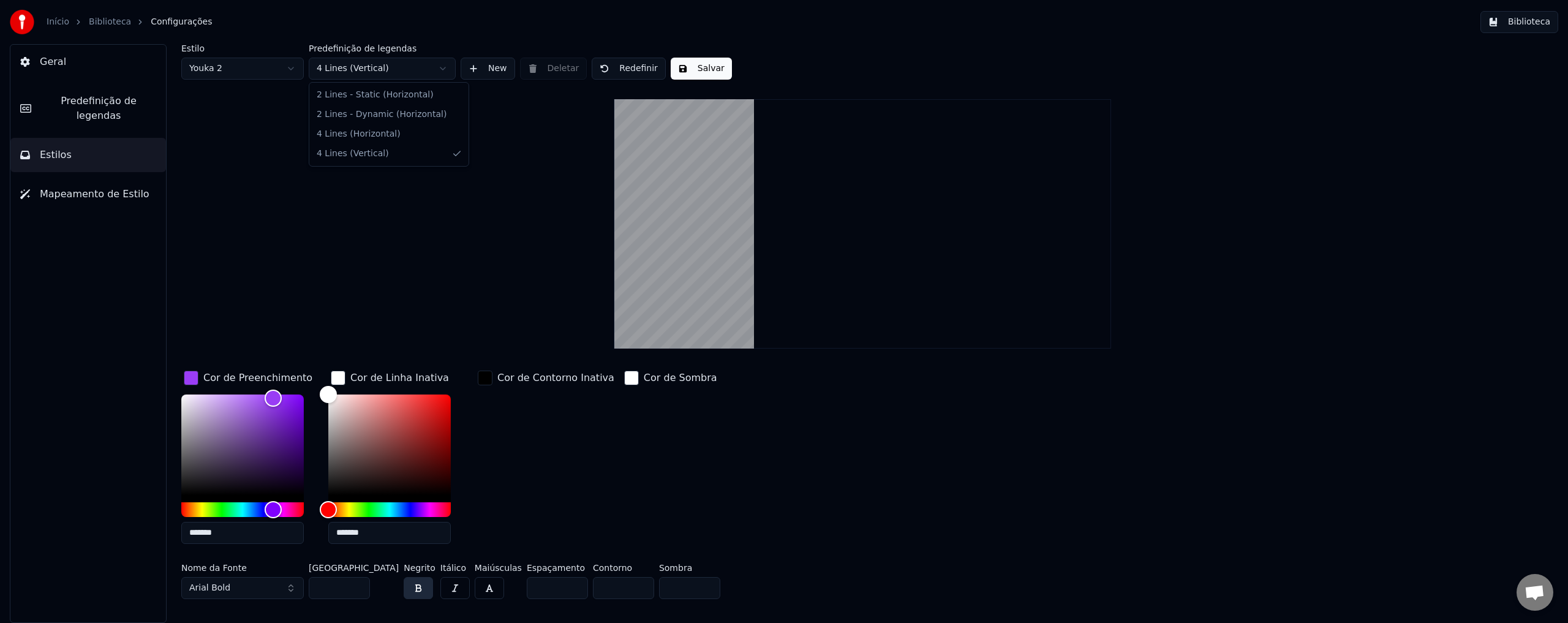
click at [385, 71] on html "Início Biblioteca Configurações Biblioteca Geral Predefinição de legendas Estil…" at bounding box center [784, 311] width 1568 height 623
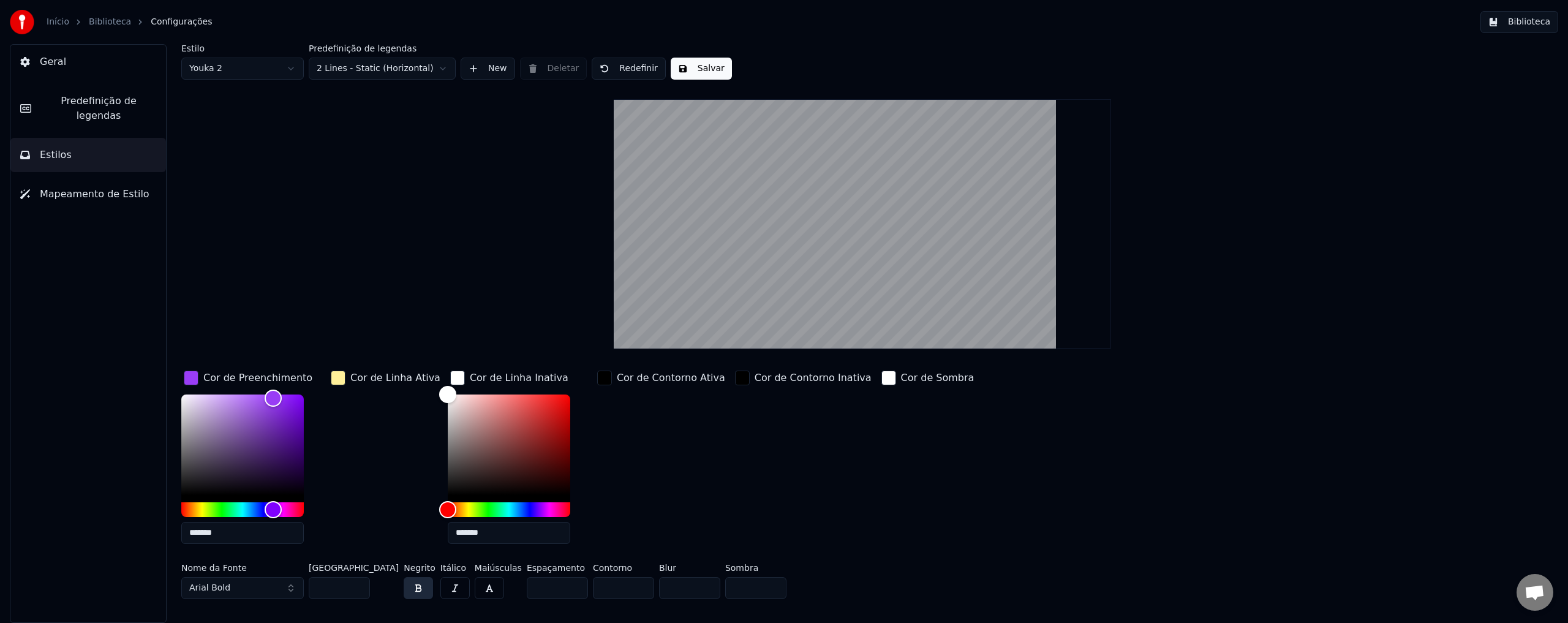
click at [79, 187] on span "Mapeamento de Estilo" at bounding box center [95, 194] width 110 height 14
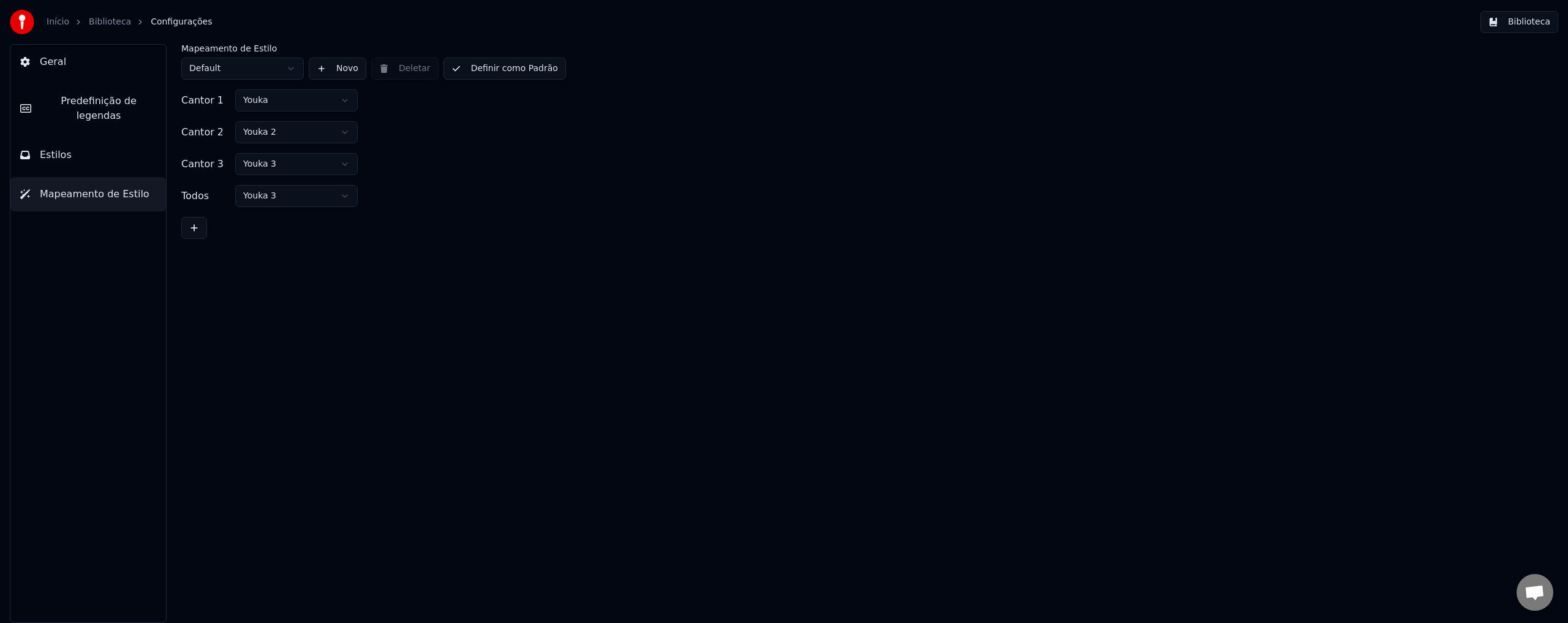
click at [112, 147] on button "Estilos" at bounding box center [89, 154] width 156 height 34
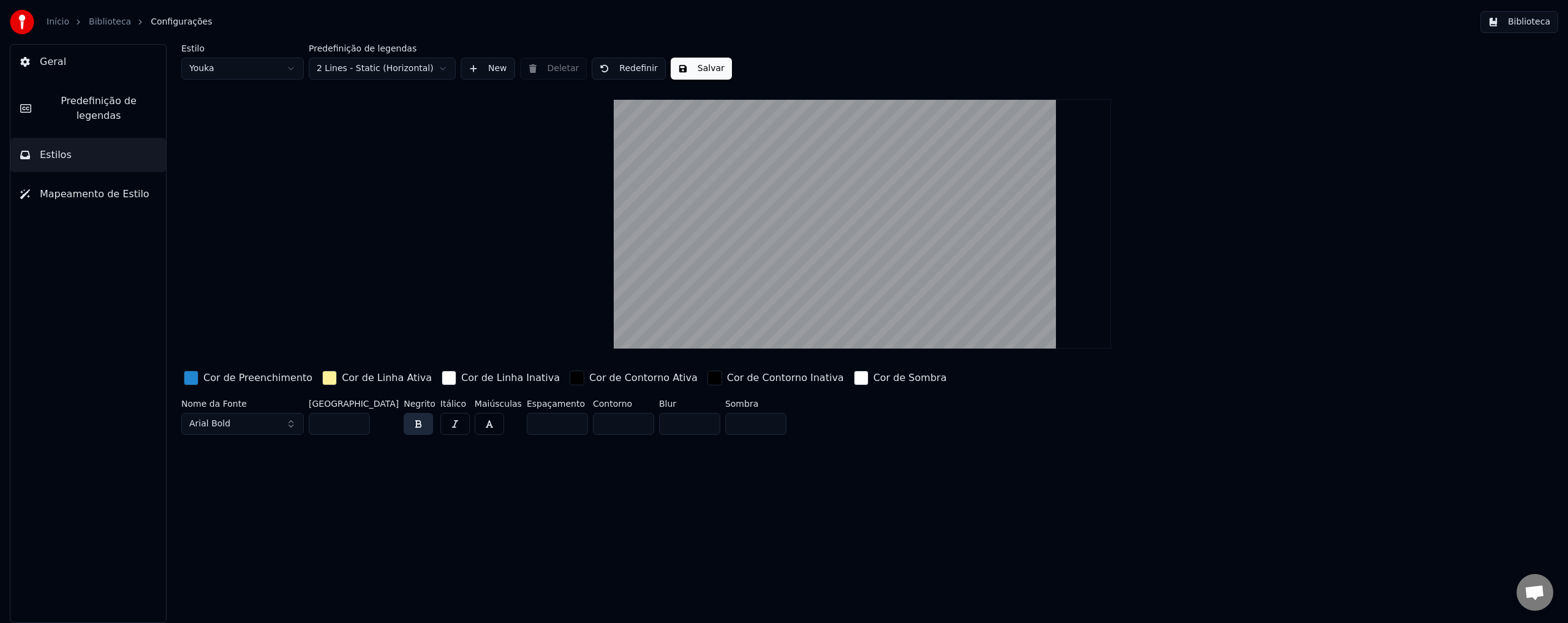
click at [487, 68] on button "New" at bounding box center [488, 68] width 54 height 22
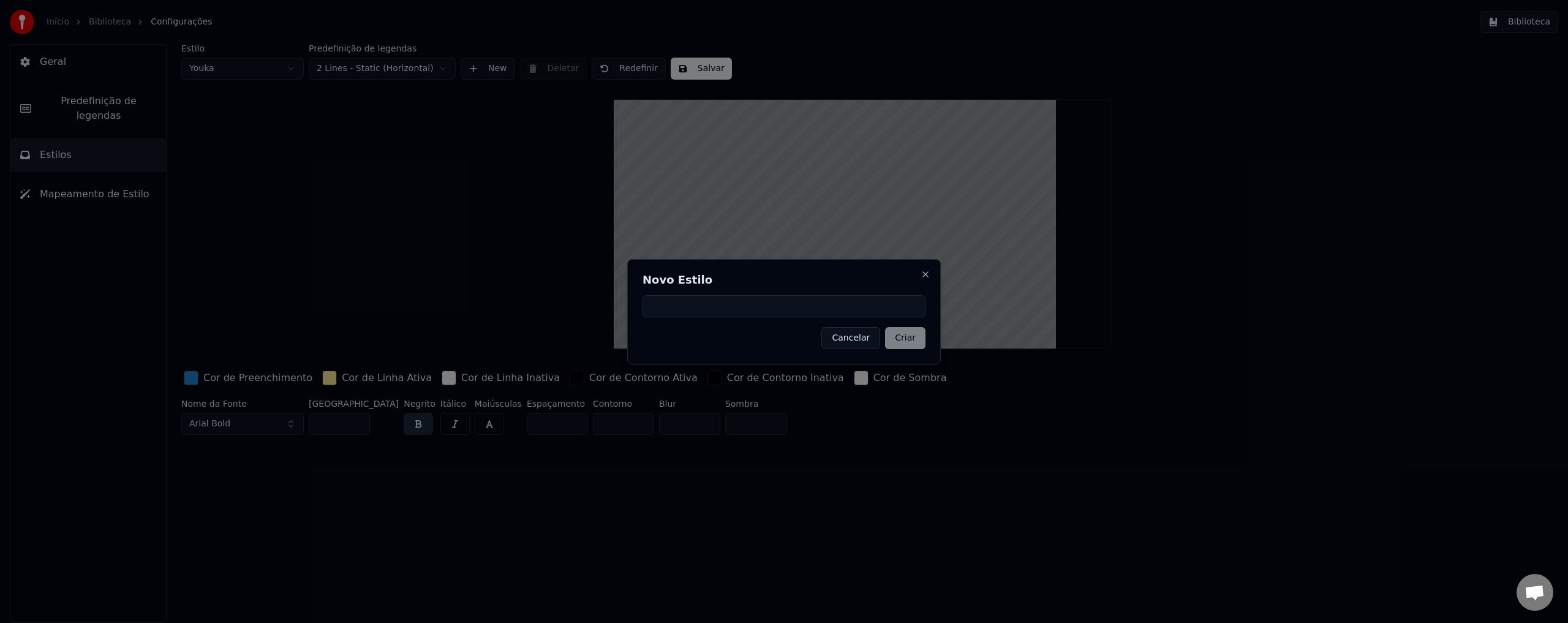
click at [850, 338] on button "Cancelar" at bounding box center [851, 338] width 59 height 22
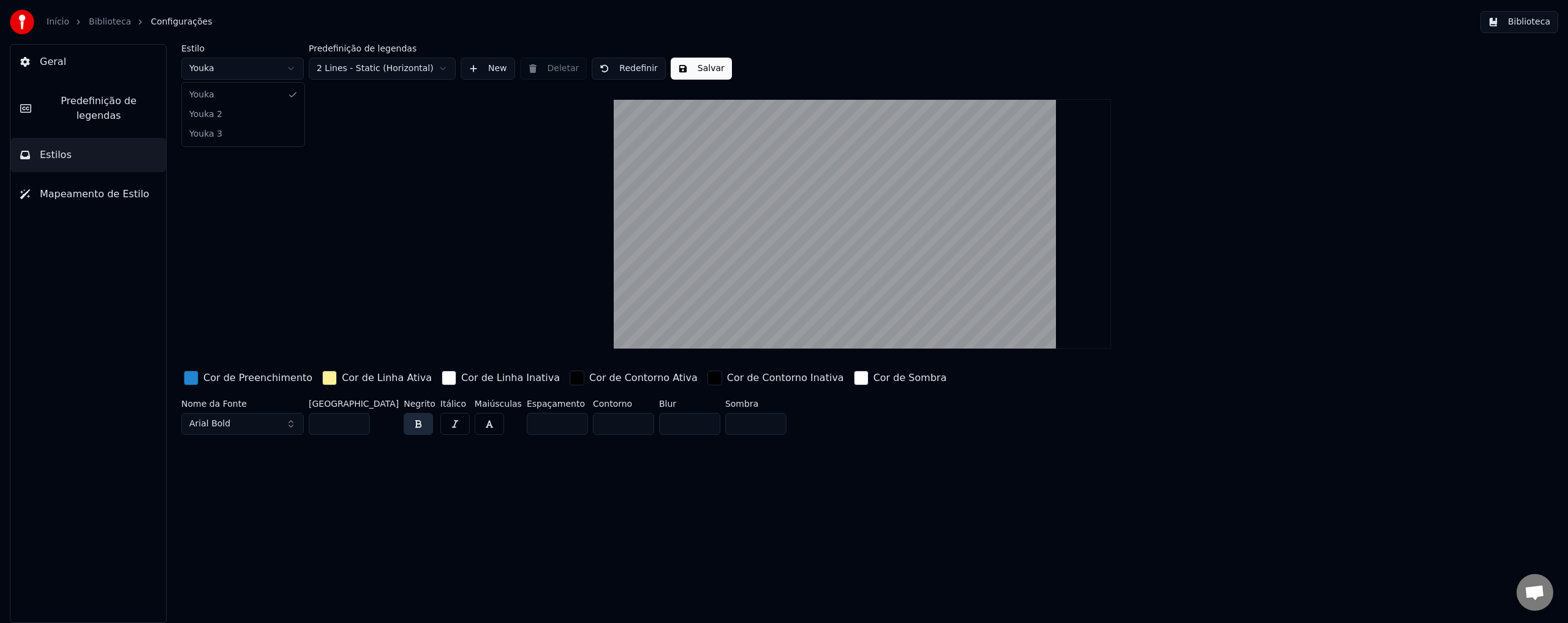
click at [262, 64] on html "Início Biblioteca Configurações Biblioteca Geral Predefinição de legendas Estil…" at bounding box center [784, 311] width 1568 height 623
click at [263, 66] on html "Início Biblioteca Configurações Biblioteca Geral Predefinição de legendas Estil…" at bounding box center [784, 311] width 1568 height 623
click at [98, 187] on span "Mapeamento de Estilo" at bounding box center [95, 194] width 110 height 14
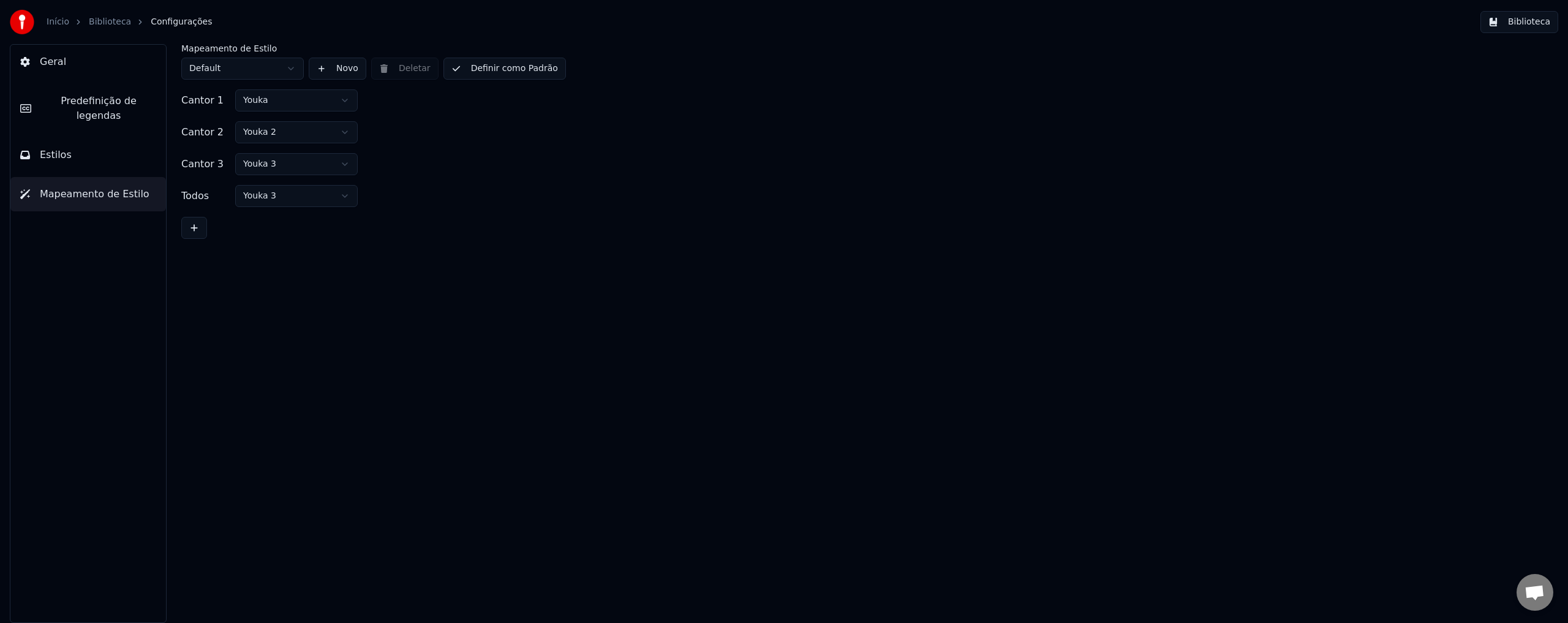
click at [75, 59] on button "Geral" at bounding box center [89, 61] width 156 height 34
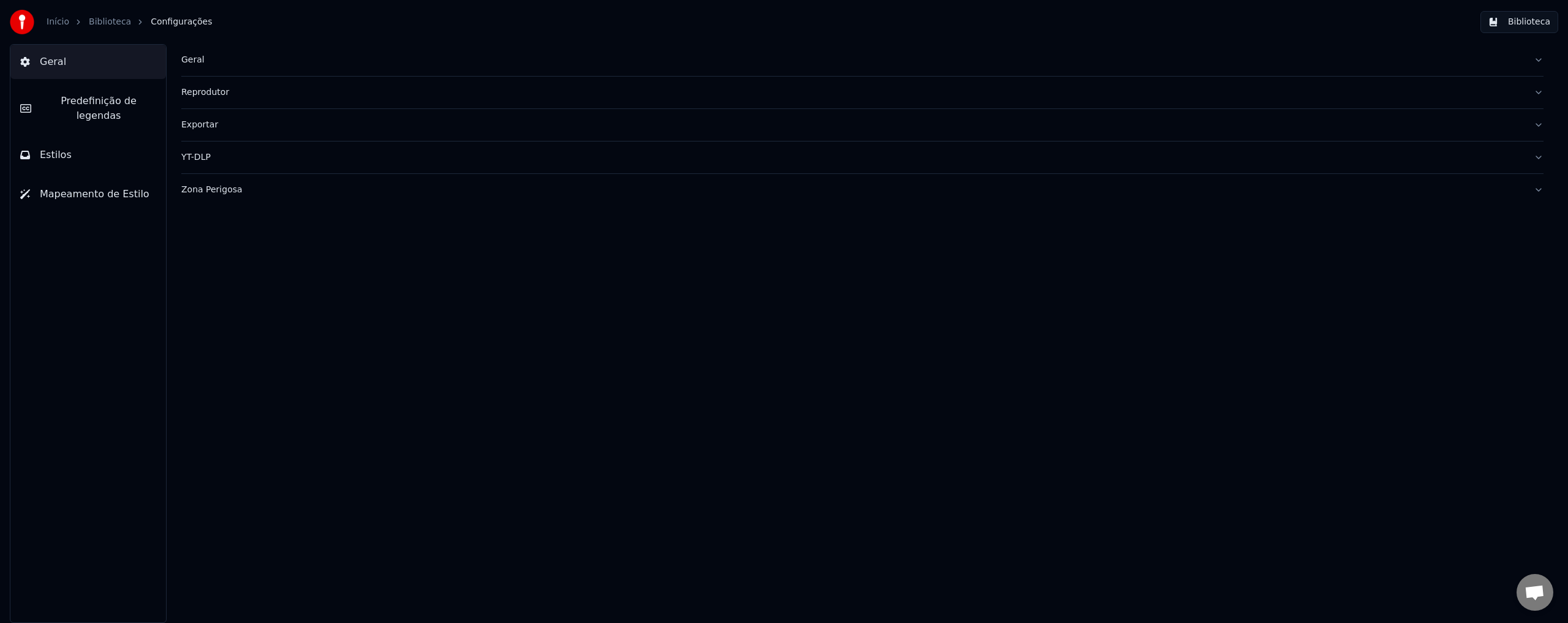
click at [102, 89] on button "Predefinição de legendas" at bounding box center [89, 108] width 156 height 49
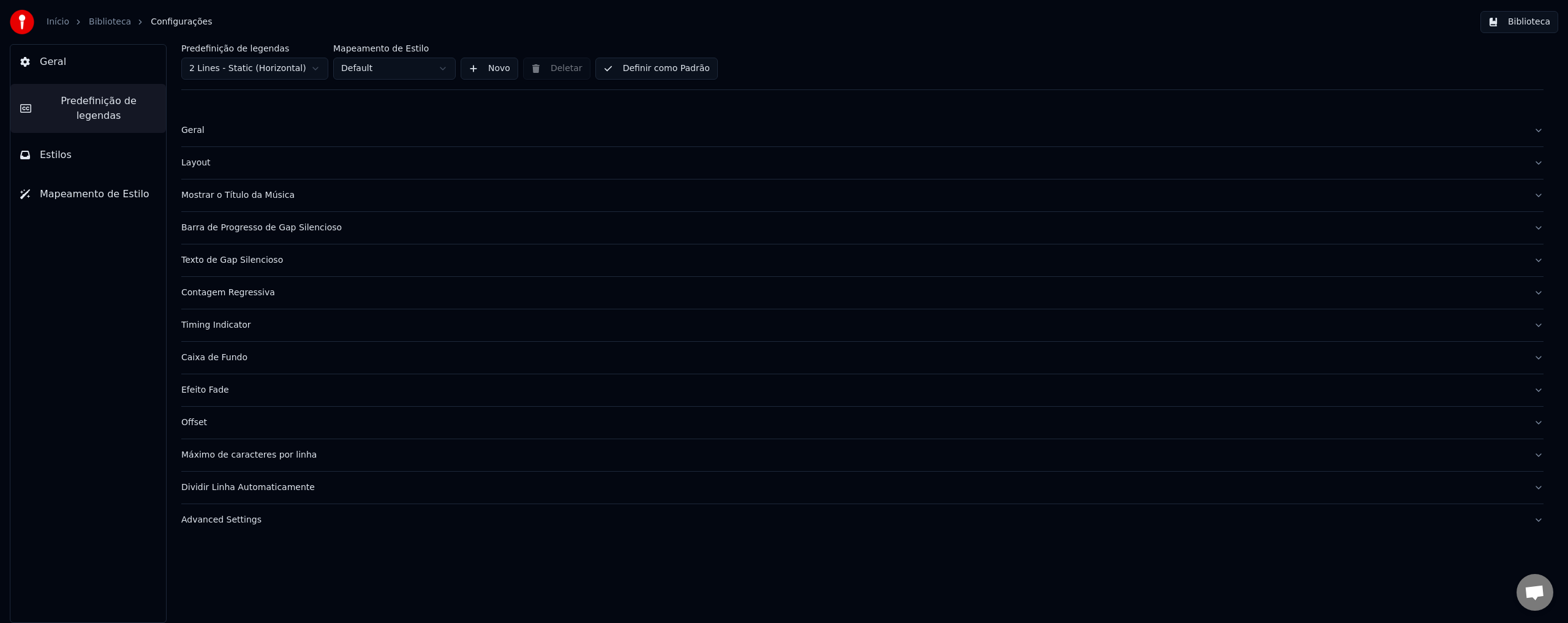
click at [101, 20] on link "Biblioteca" at bounding box center [110, 22] width 42 height 12
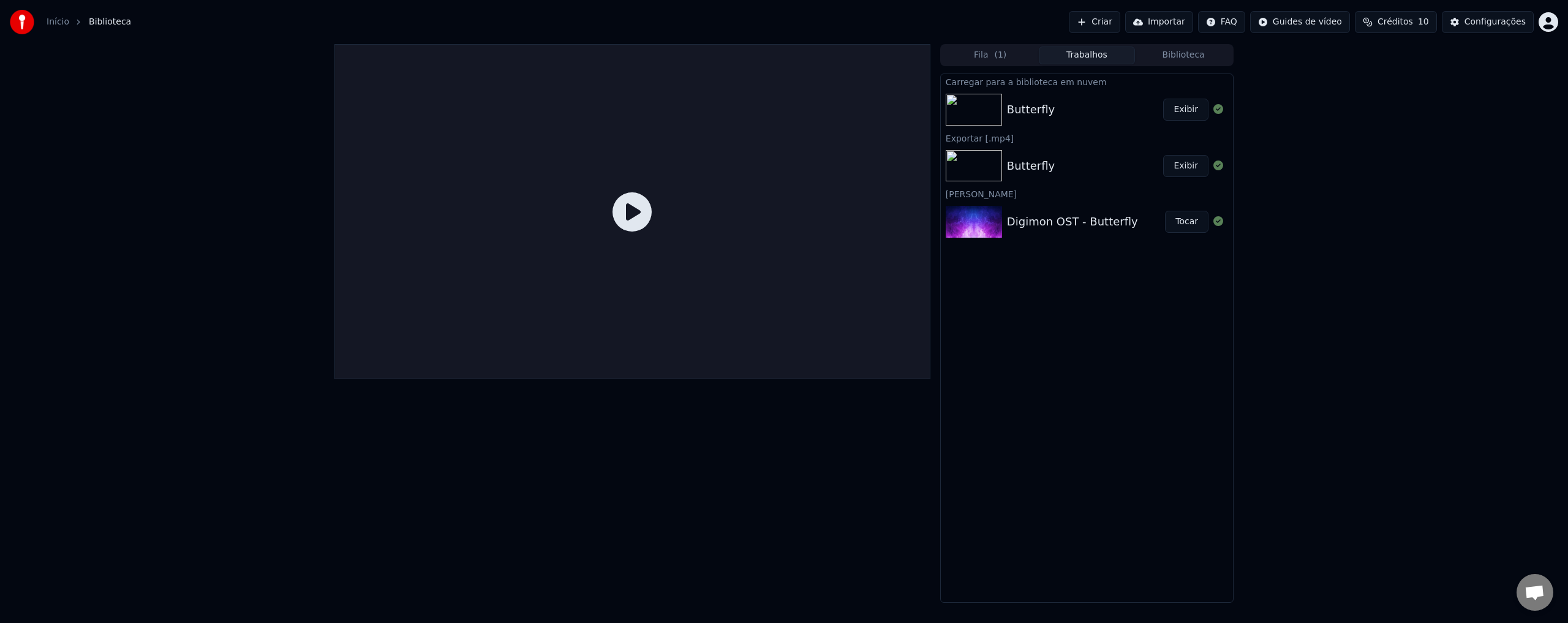
click at [1075, 163] on div "Butterfly" at bounding box center [1085, 166] width 157 height 17
click at [1065, 201] on div "Digimon OST - Butterfly Tocar" at bounding box center [1087, 221] width 292 height 42
click at [1061, 209] on div "Digimon OST - Butterfly Tocar" at bounding box center [1087, 221] width 292 height 42
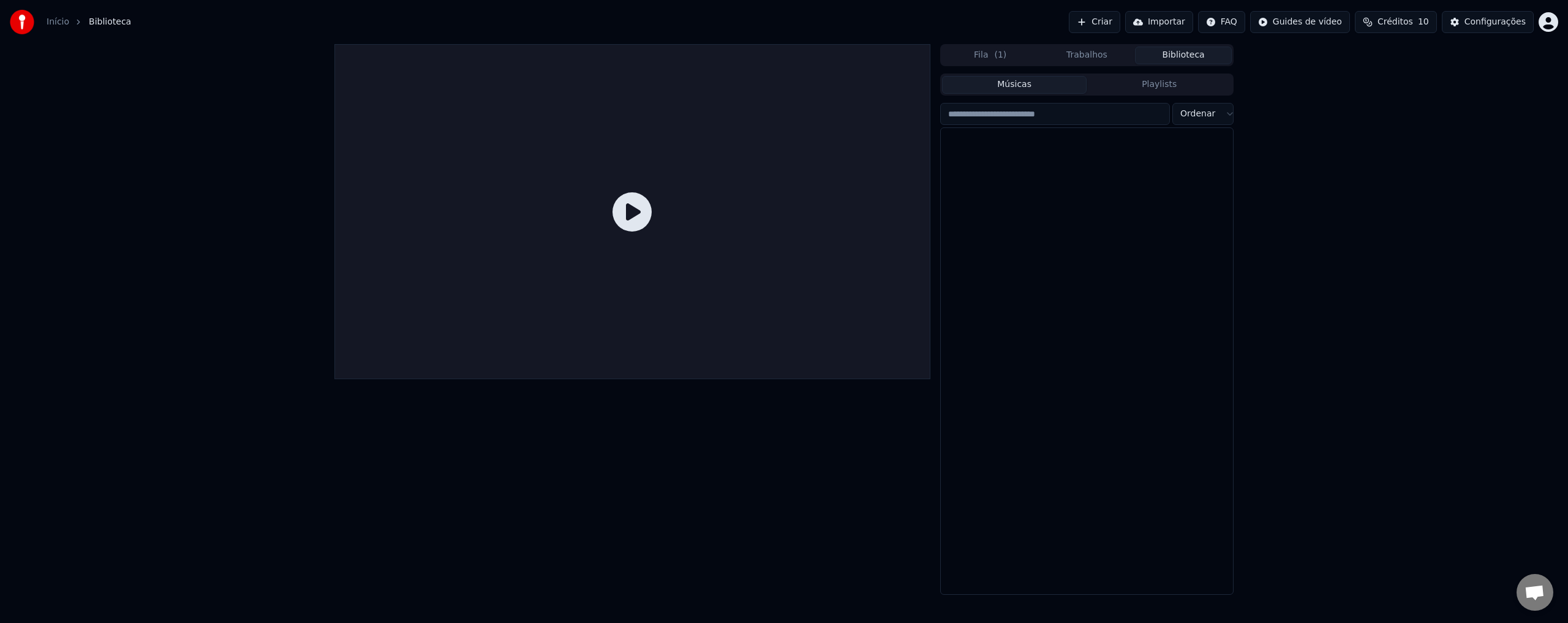
click at [1195, 49] on button "Biblioteca" at bounding box center [1184, 55] width 97 height 17
click at [1021, 145] on div "Butterfly" at bounding box center [1112, 148] width 209 height 17
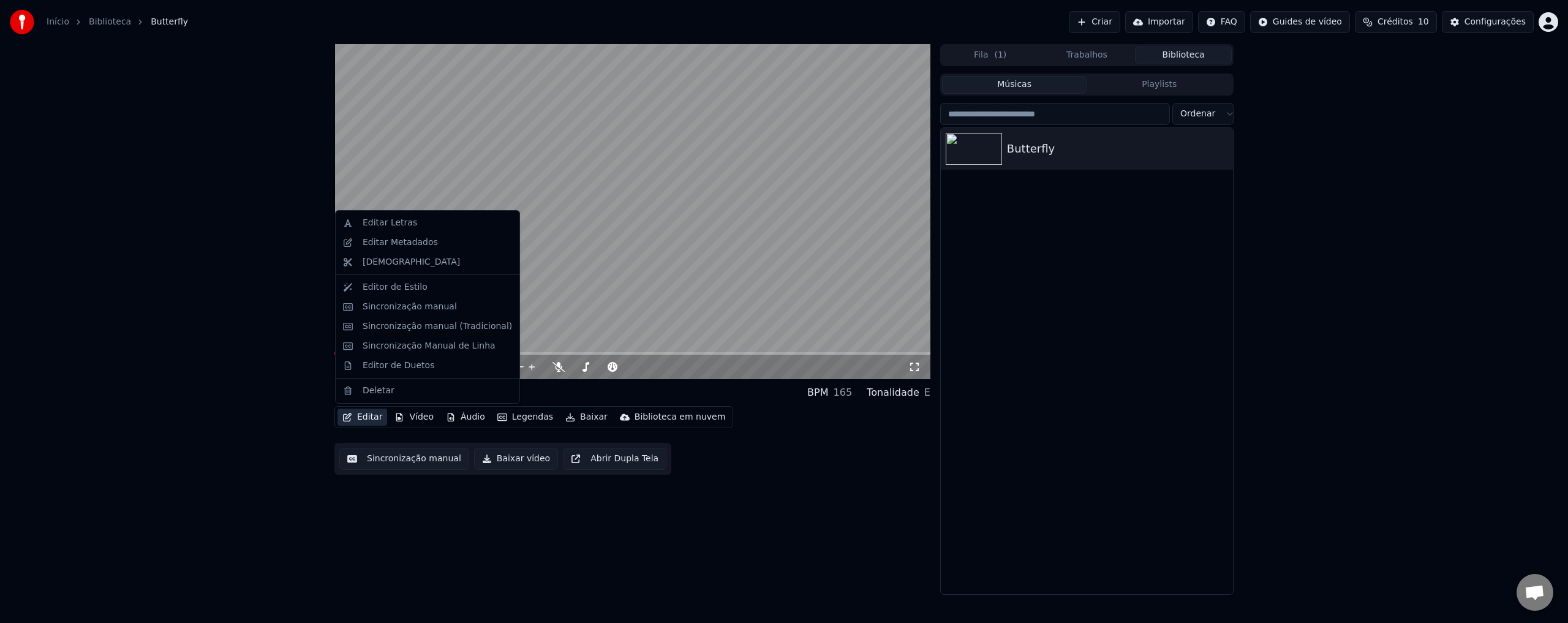
click at [363, 416] on button "Editar" at bounding box center [362, 417] width 50 height 17
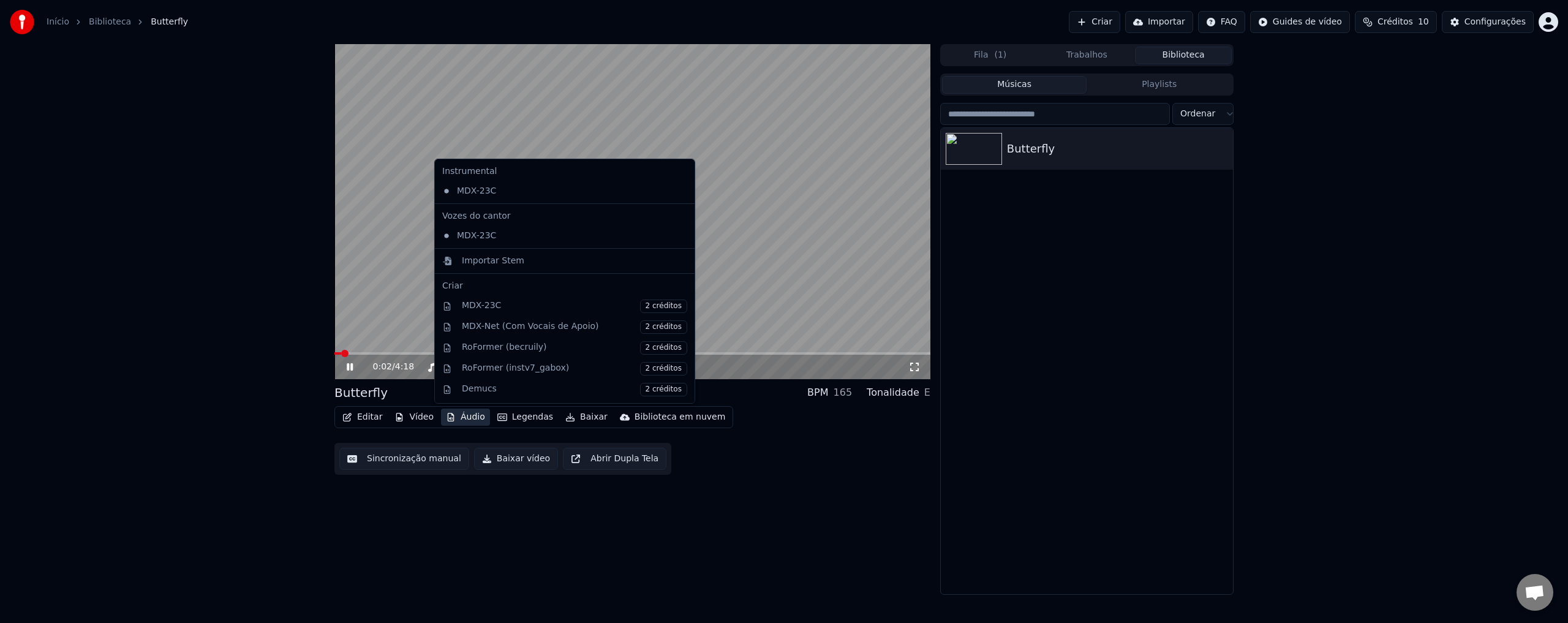
click at [355, 367] on icon at bounding box center [359, 366] width 29 height 10
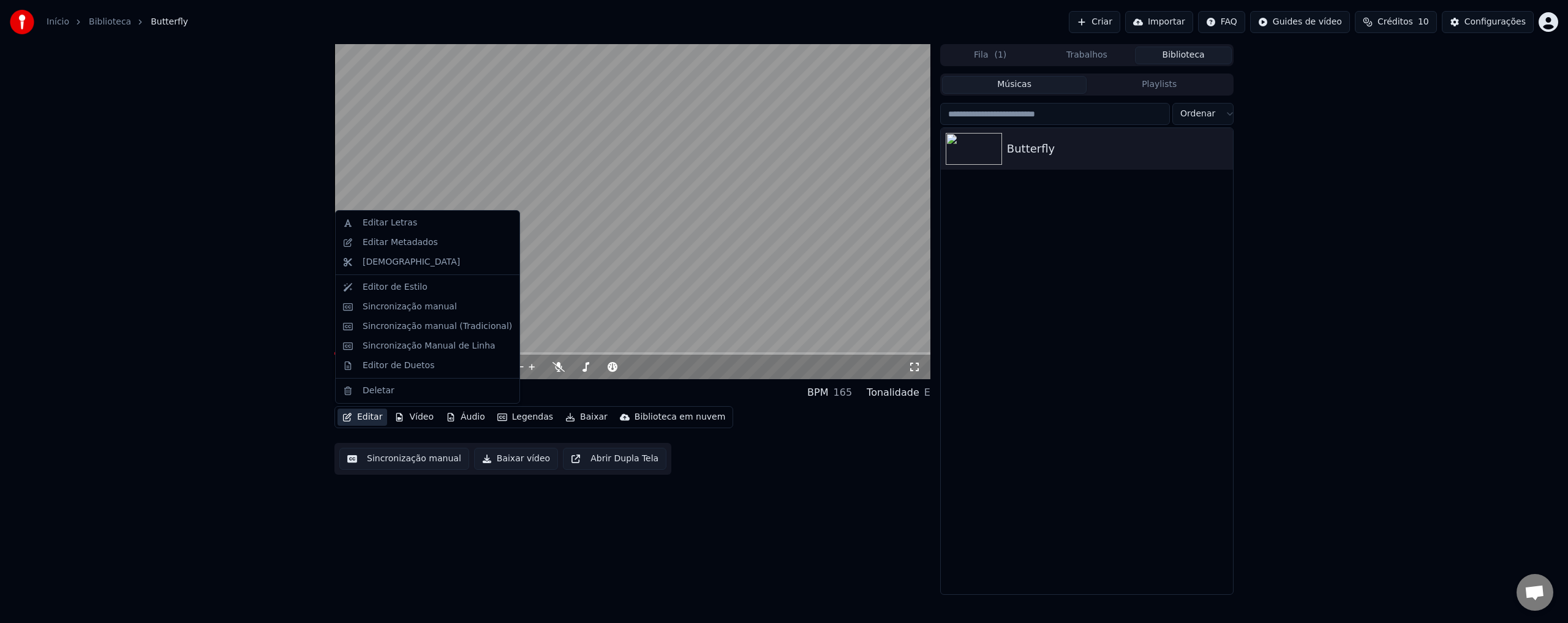
click at [368, 419] on button "Editar" at bounding box center [362, 417] width 50 height 17
click at [425, 369] on div "Editor de Duetos" at bounding box center [398, 366] width 72 height 12
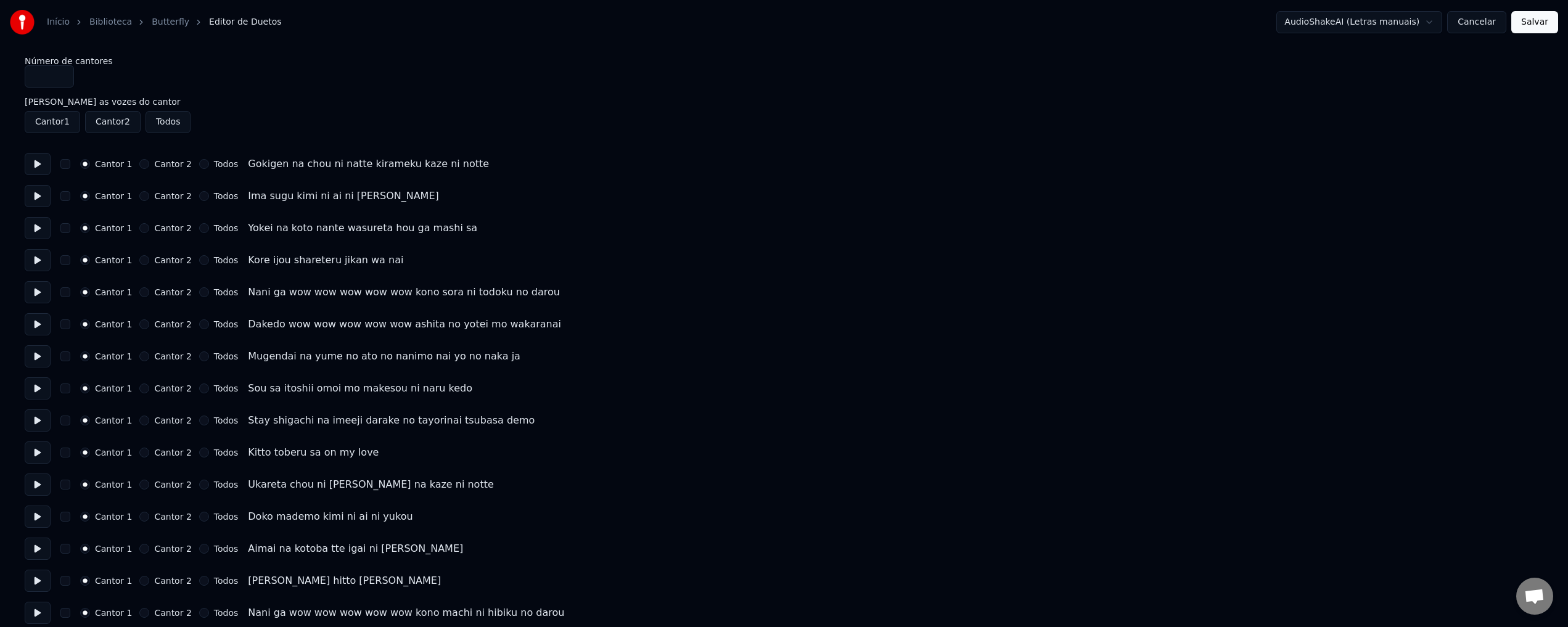
click at [109, 123] on button "Cantor 2" at bounding box center [113, 122] width 56 height 22
click at [66, 165] on button "button" at bounding box center [65, 164] width 10 height 10
click at [53, 121] on button "Cantor 1" at bounding box center [52, 122] width 56 height 22
click at [68, 163] on button "button" at bounding box center [65, 164] width 10 height 10
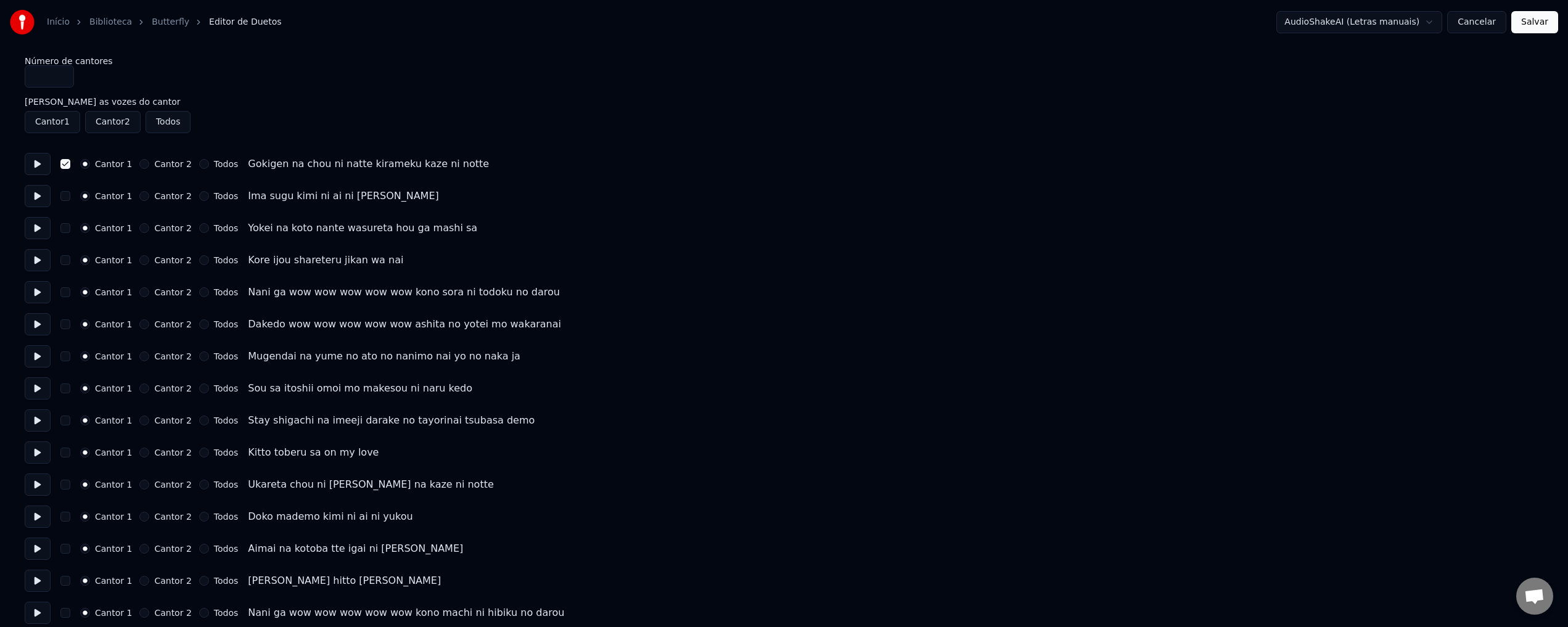
click at [94, 123] on button "Cantor 2" at bounding box center [113, 122] width 56 height 22
click at [70, 194] on div "Cantor 1 Cantor 2 Todos Ima sugu kimi ni ai ni yukou" at bounding box center [784, 196] width 1519 height 22
click at [67, 195] on button "button" at bounding box center [65, 196] width 10 height 10
click at [115, 121] on button "Cantor 2" at bounding box center [113, 122] width 56 height 22
click at [40, 121] on button "Cantor 1" at bounding box center [52, 122] width 56 height 22
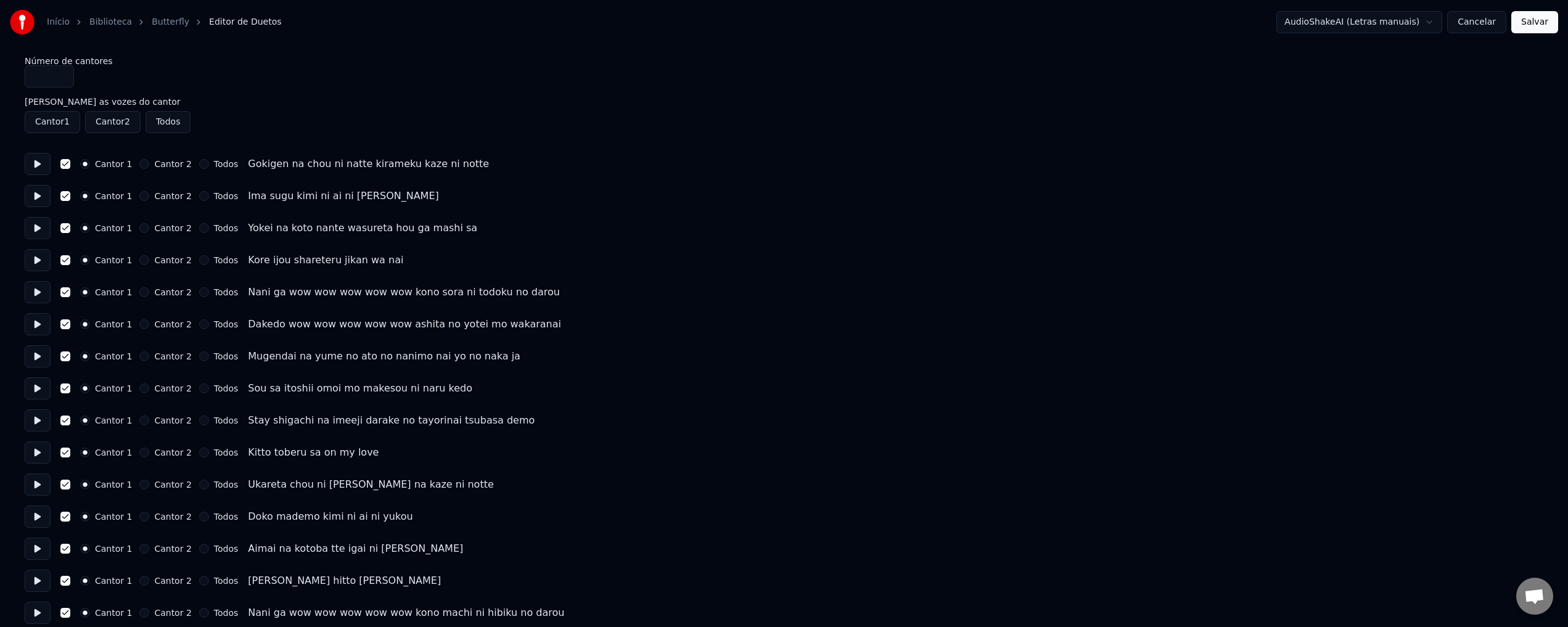
click at [40, 121] on button "Cantor 1" at bounding box center [52, 122] width 56 height 22
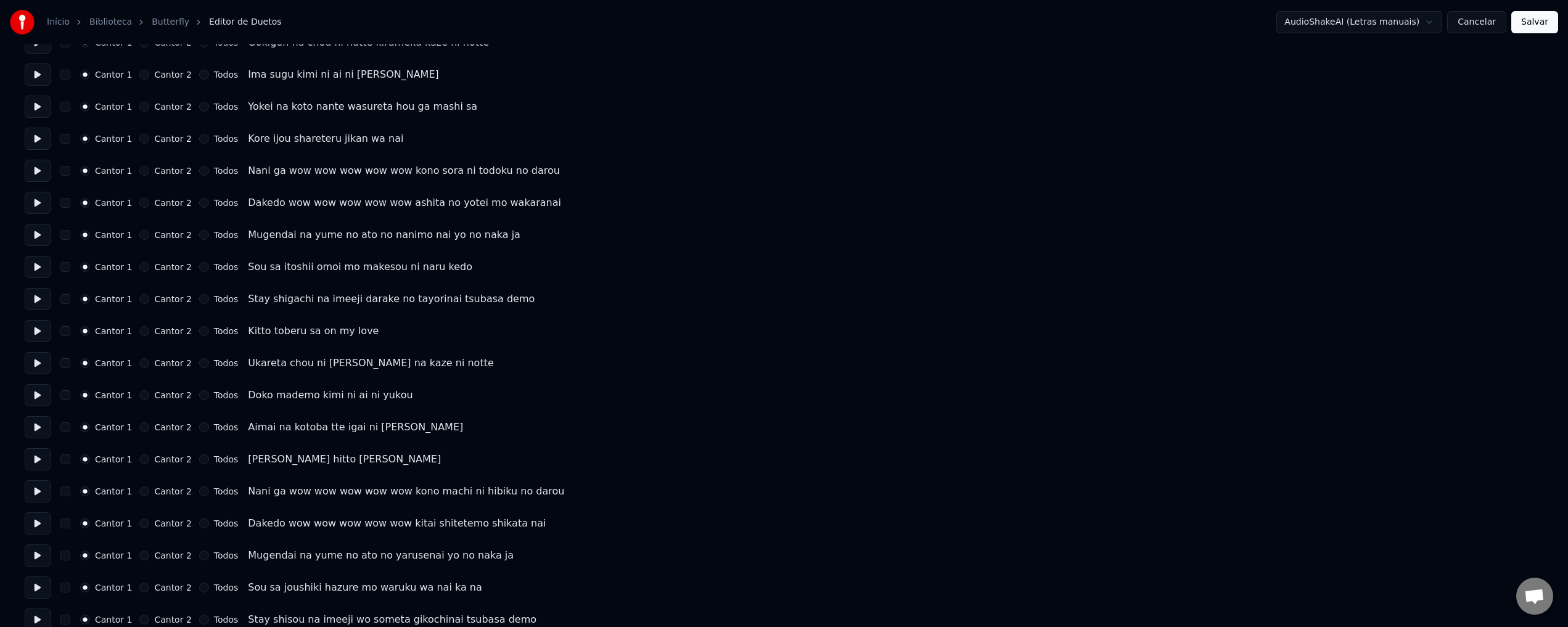
scroll to position [426, 0]
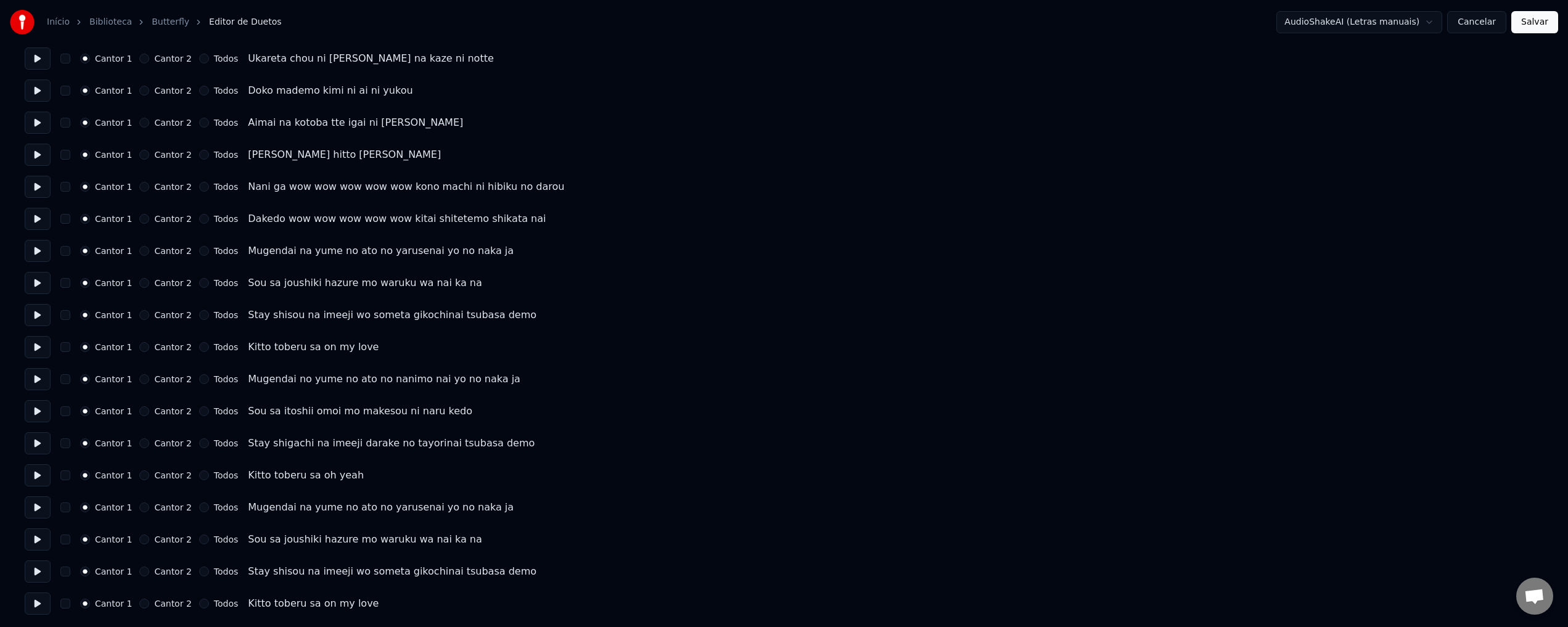
click at [163, 505] on label "Cantor 2" at bounding box center [172, 507] width 37 height 8
click at [149, 505] on button "Cantor 2" at bounding box center [144, 507] width 10 height 10
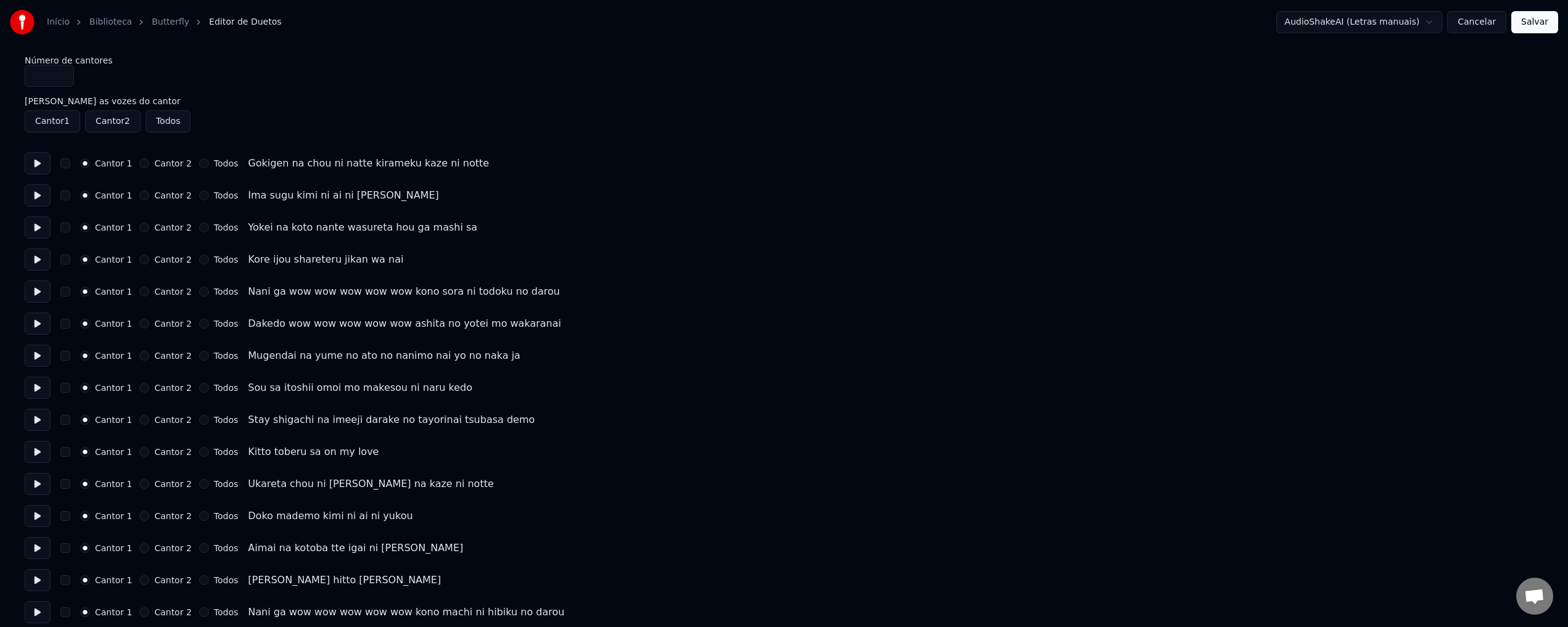
scroll to position [0, 0]
click at [158, 196] on label "Cantor 2" at bounding box center [172, 196] width 37 height 8
click at [149, 196] on button "Cantor 2" at bounding box center [144, 196] width 10 height 10
click at [156, 230] on label "Cantor 2" at bounding box center [172, 228] width 37 height 8
click at [149, 230] on button "Cantor 2" at bounding box center [144, 228] width 10 height 10
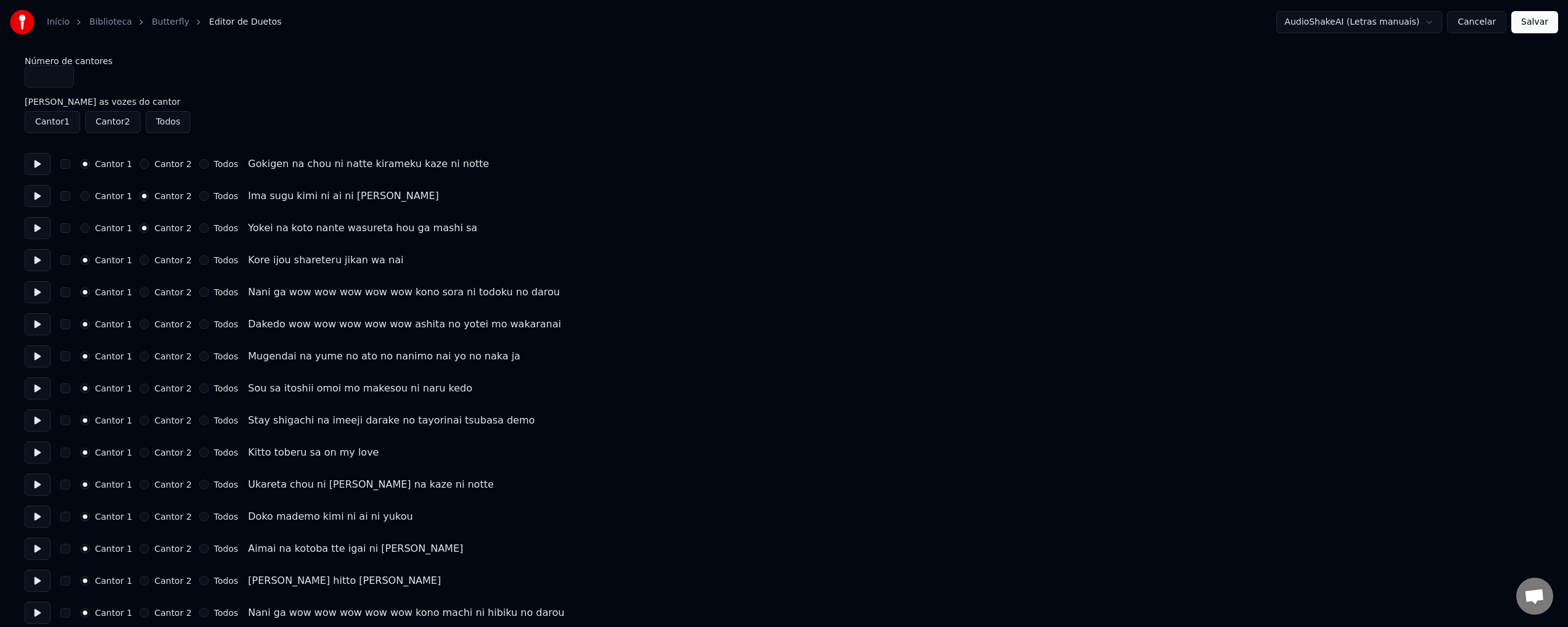
click at [94, 226] on div "Cantor 1" at bounding box center [106, 228] width 52 height 10
click at [88, 223] on div "Cantor 1" at bounding box center [106, 228] width 52 height 10
click at [86, 227] on button "Cantor 1" at bounding box center [85, 228] width 10 height 10
click at [154, 256] on label "Cantor 2" at bounding box center [172, 260] width 37 height 8
click at [149, 256] on button "Cantor 2" at bounding box center [144, 260] width 10 height 10
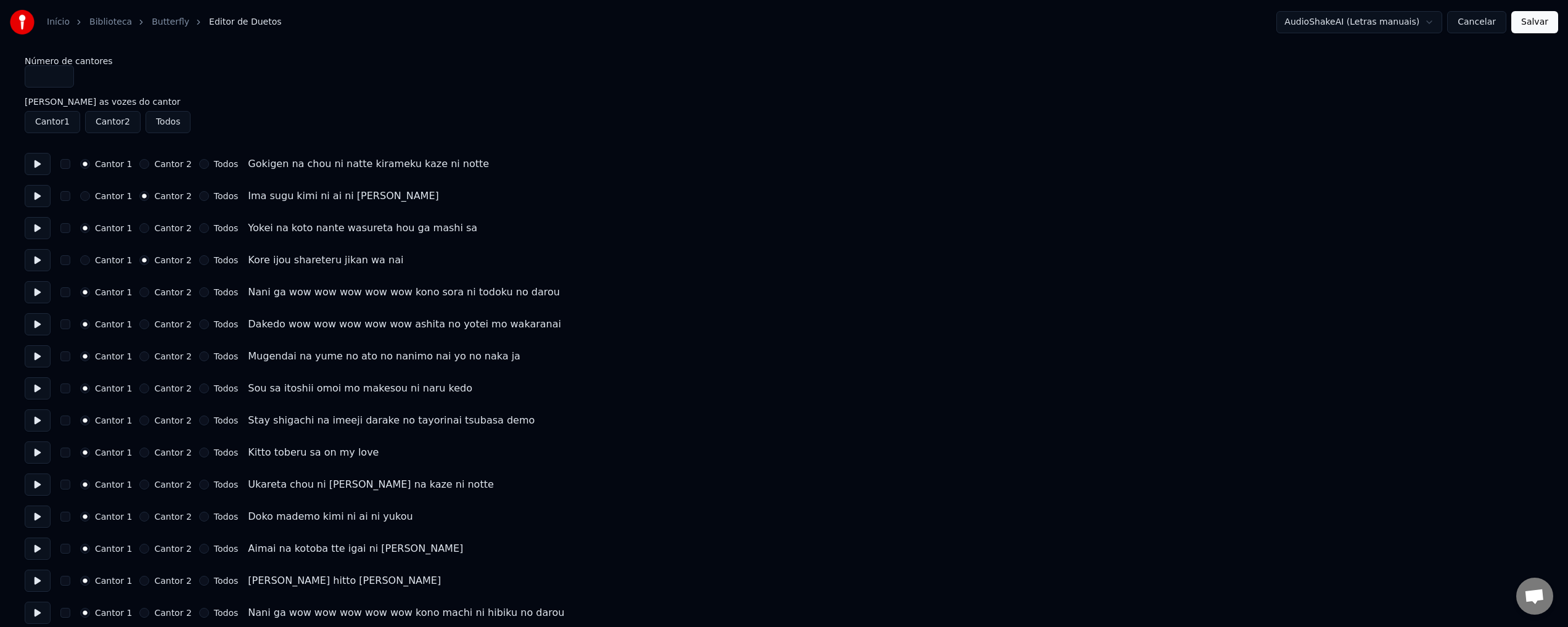
click at [157, 325] on label "Cantor 2" at bounding box center [172, 324] width 37 height 8
click at [149, 325] on button "Cantor 2" at bounding box center [144, 324] width 10 height 10
click at [160, 389] on label "Cantor 2" at bounding box center [172, 388] width 37 height 8
click at [149, 389] on button "Cantor 2" at bounding box center [144, 388] width 10 height 10
click at [155, 452] on label "Cantor 2" at bounding box center [172, 452] width 37 height 8
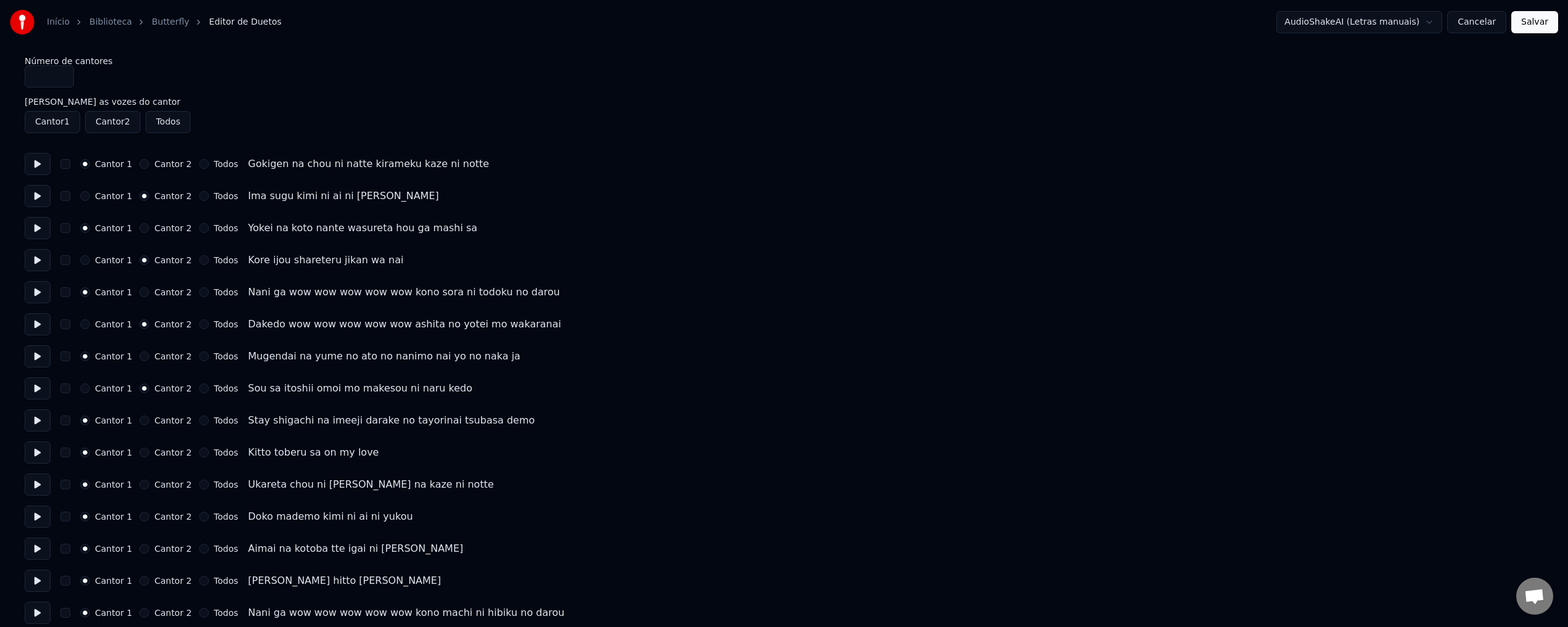
click at [149, 452] on button "Cantor 2" at bounding box center [144, 453] width 10 height 10
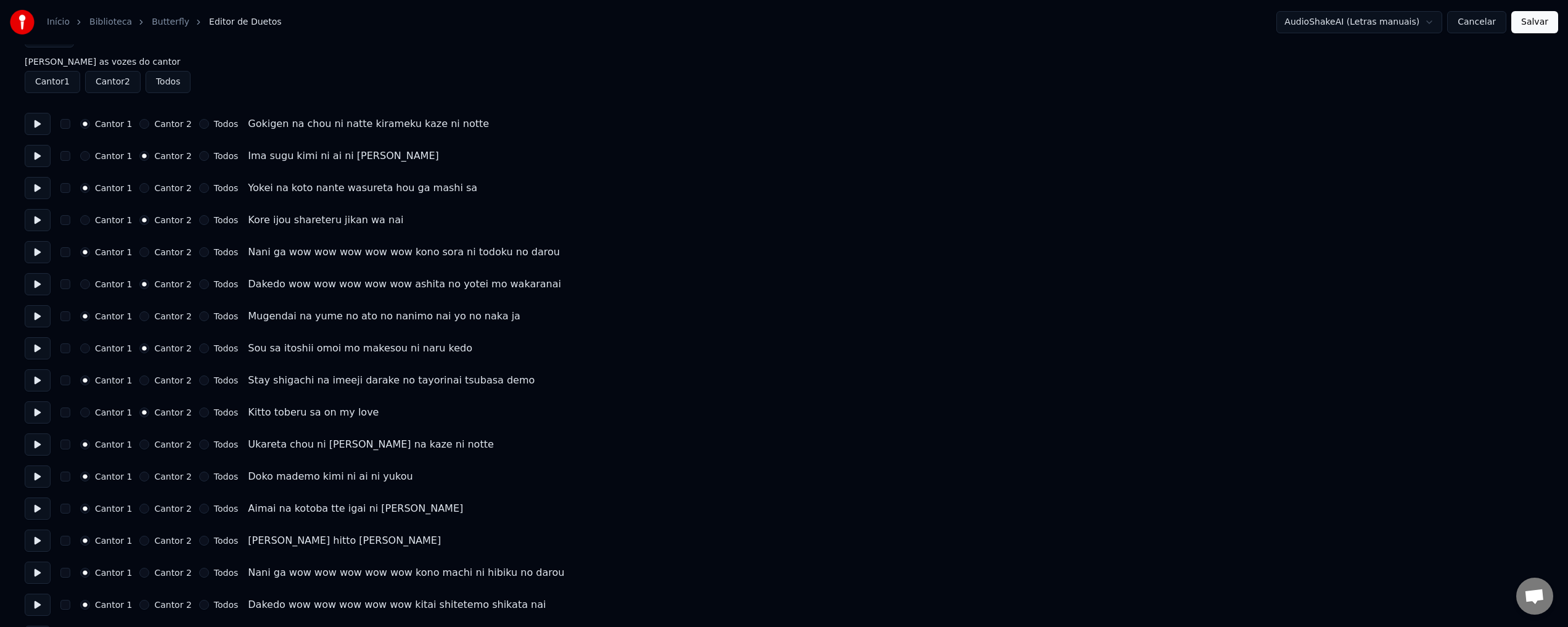
scroll to position [62, 0]
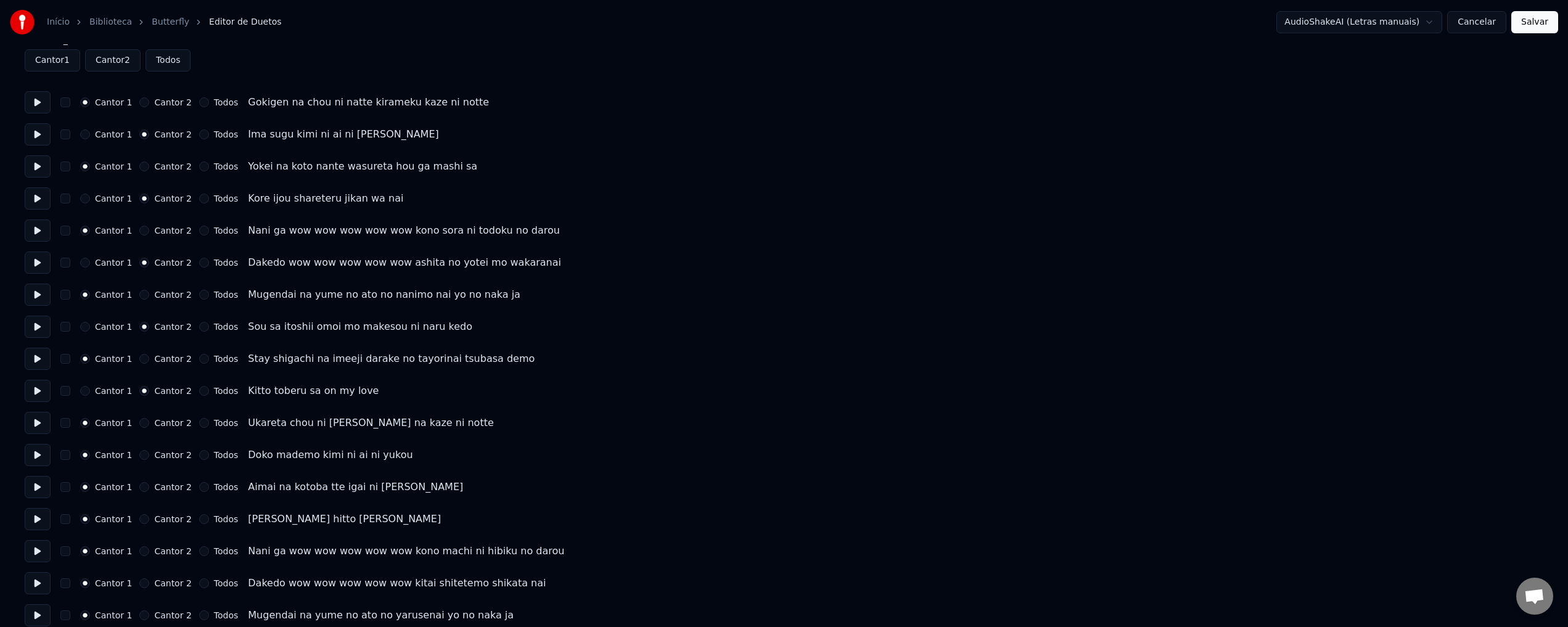
click at [157, 455] on label "Cantor 2" at bounding box center [172, 455] width 37 height 8
click at [149, 455] on button "Cantor 2" at bounding box center [144, 455] width 10 height 10
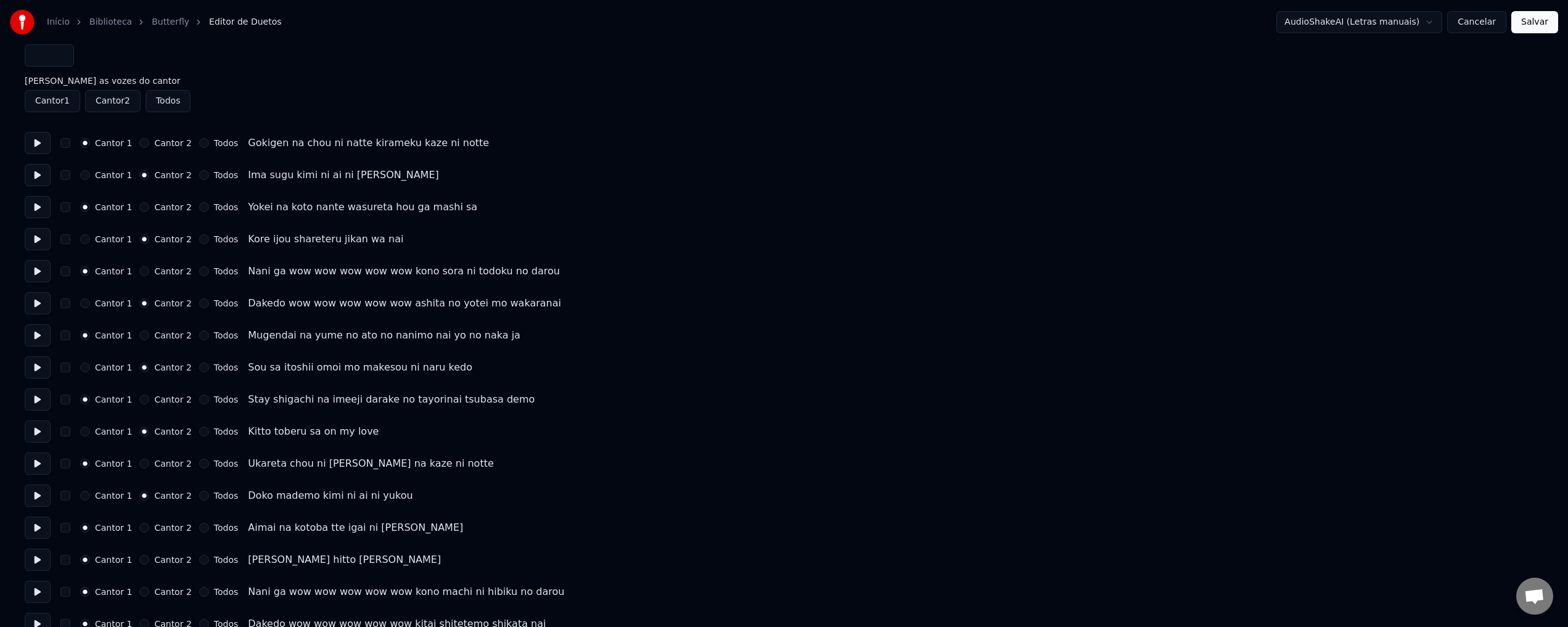
scroll to position [0, 0]
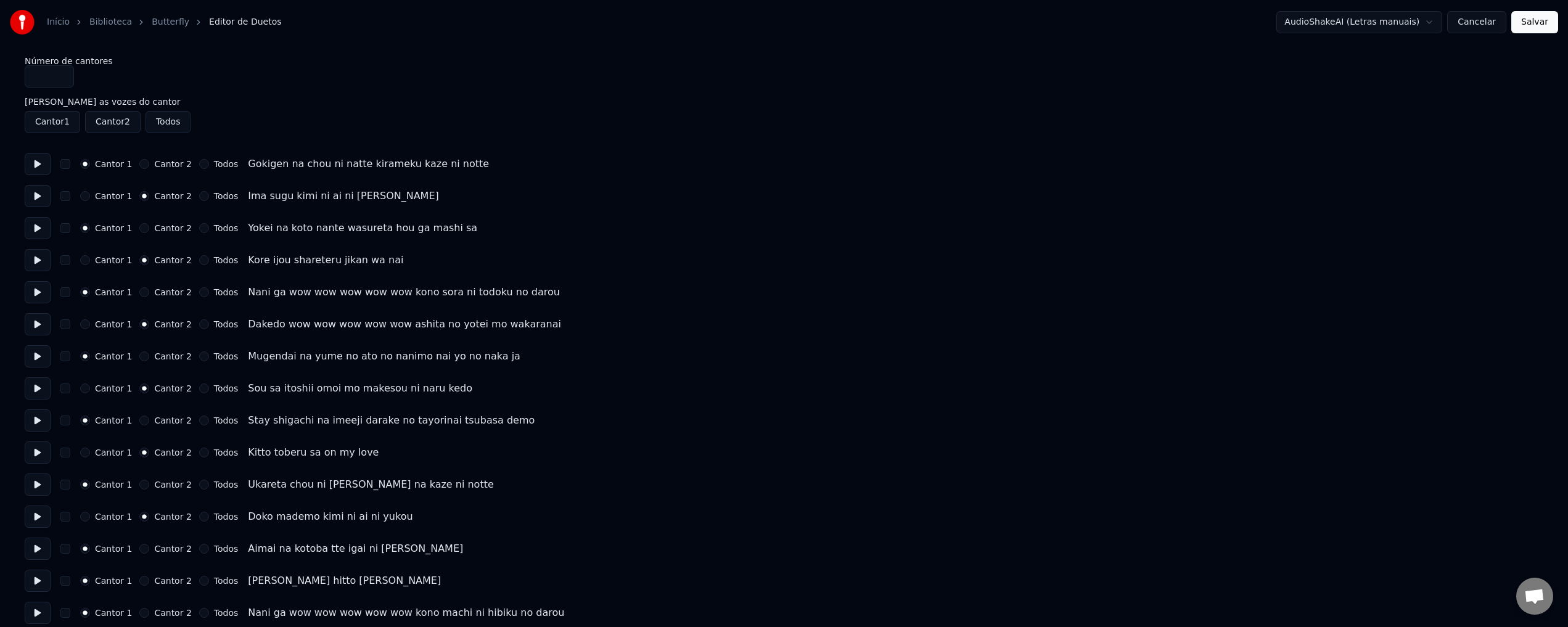
click at [45, 78] on input "*" at bounding box center [49, 76] width 50 height 22
click at [60, 73] on input "*" at bounding box center [49, 76] width 50 height 22
click at [61, 75] on input "*" at bounding box center [49, 76] width 50 height 22
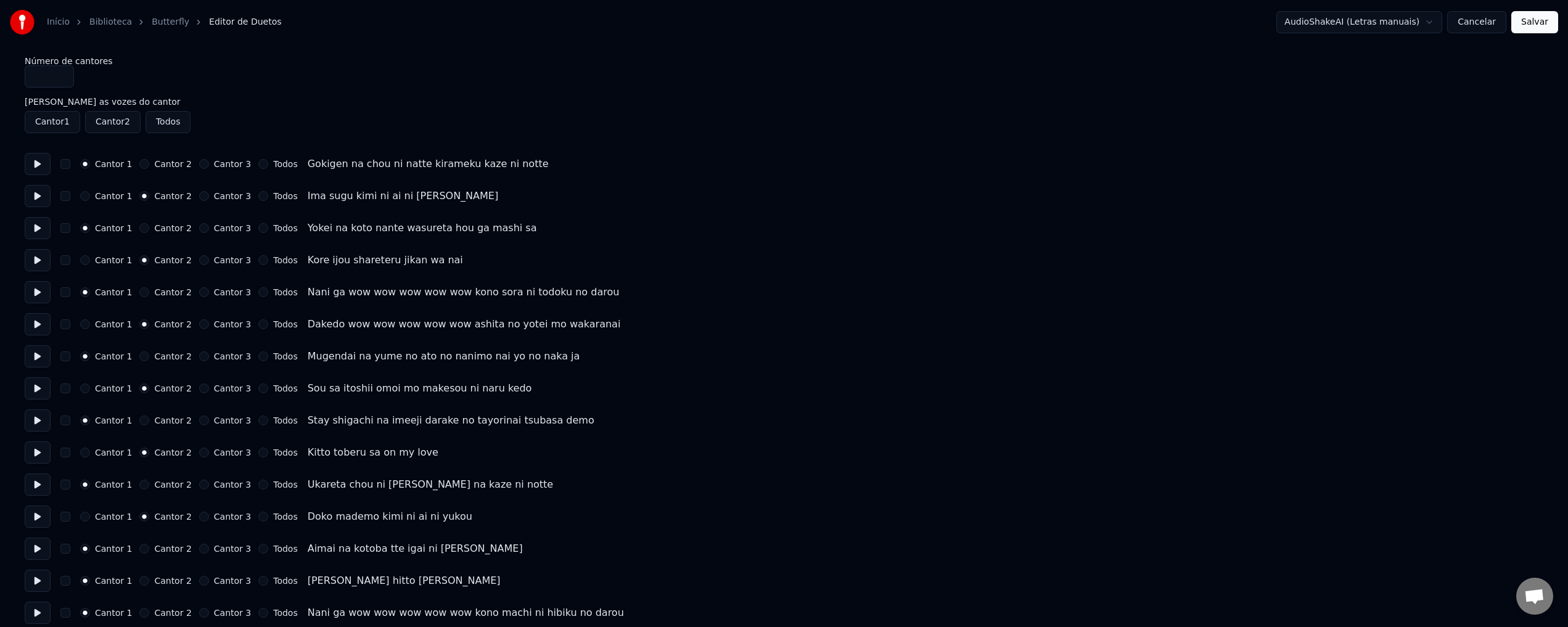
click at [61, 75] on input "*" at bounding box center [49, 76] width 50 height 22
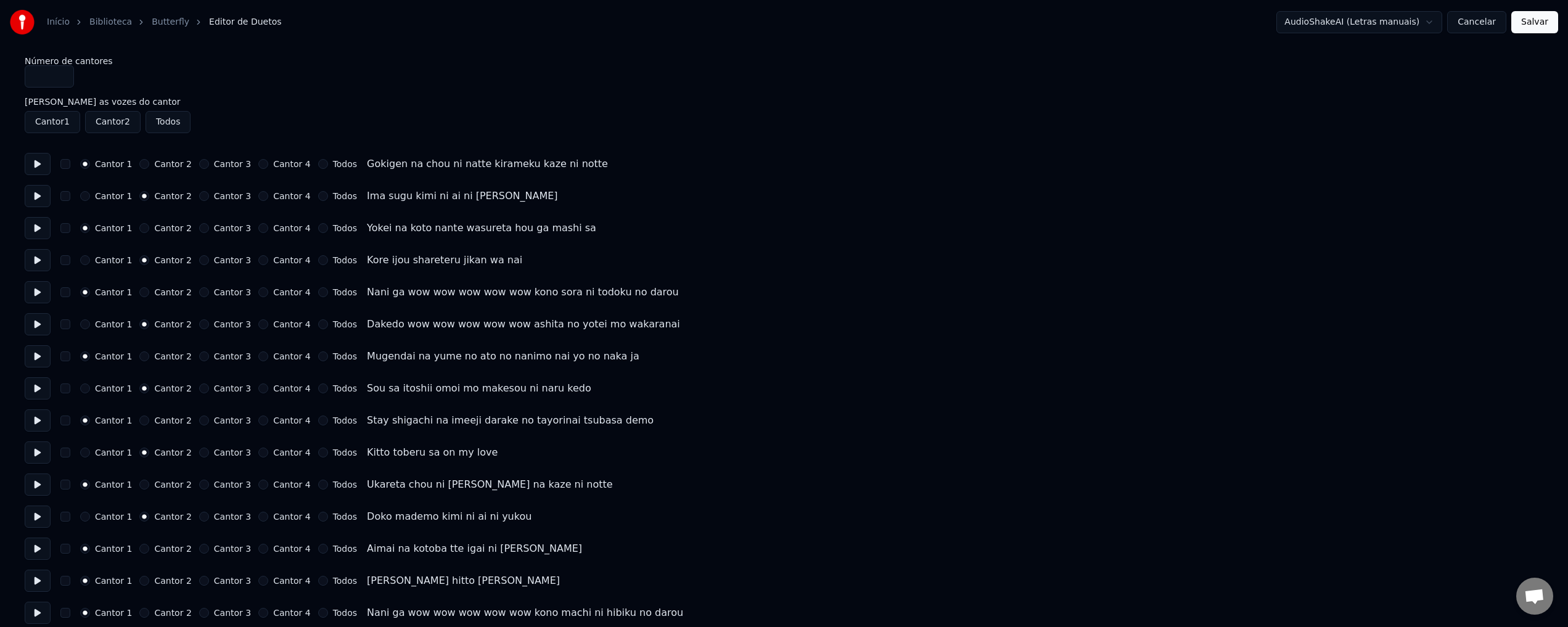
click at [61, 75] on input "*" at bounding box center [49, 76] width 50 height 22
click at [61, 79] on input "*" at bounding box center [49, 76] width 50 height 22
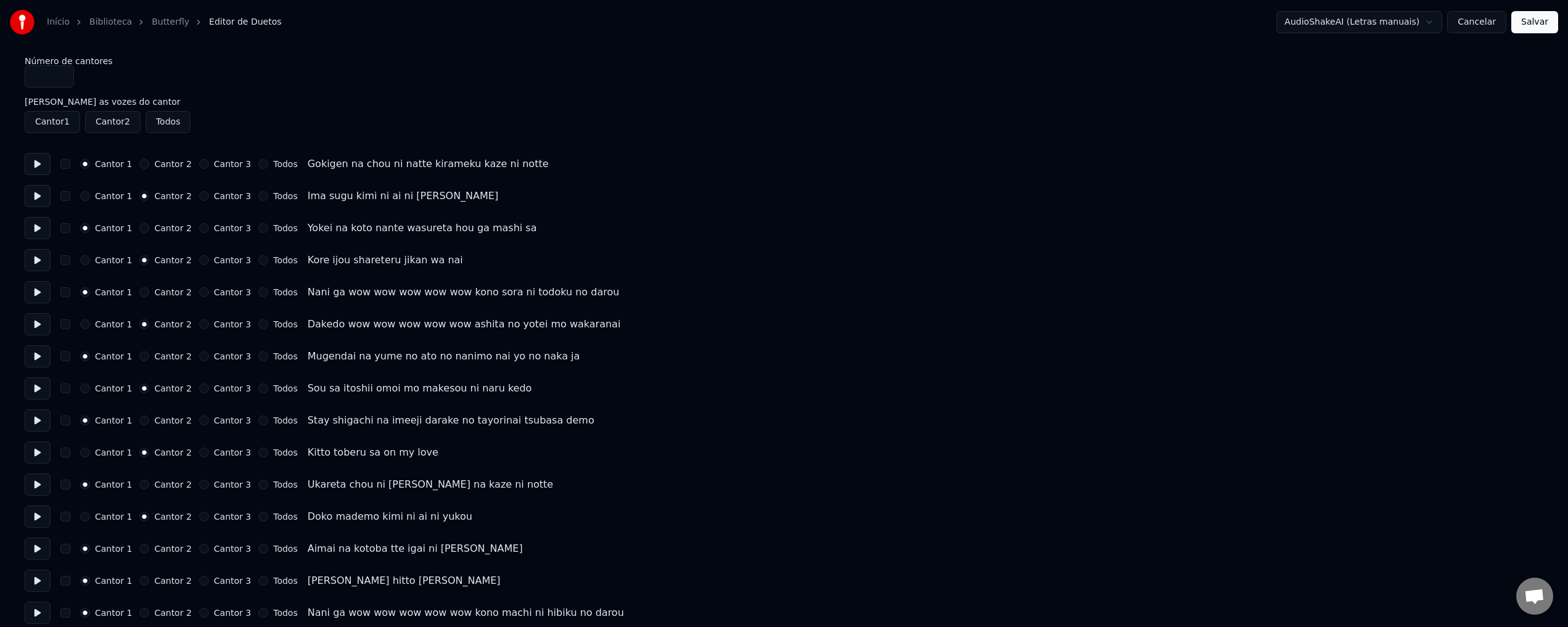
click at [61, 79] on input "*" at bounding box center [49, 76] width 50 height 22
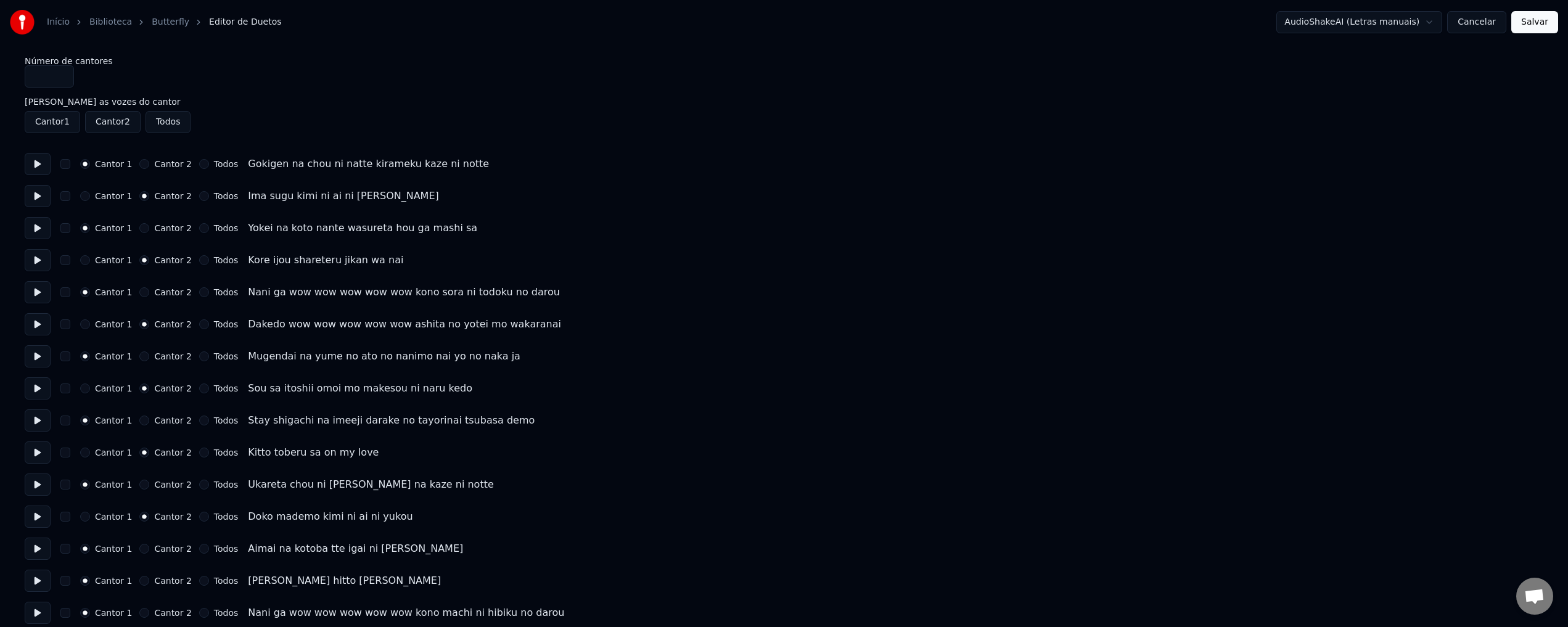
type input "*"
click at [61, 79] on input "*" at bounding box center [49, 76] width 50 height 22
click at [69, 258] on button "button" at bounding box center [65, 260] width 10 height 10
click at [83, 261] on button "Cantor 1" at bounding box center [85, 260] width 10 height 10
click at [69, 258] on button "button" at bounding box center [65, 260] width 10 height 10
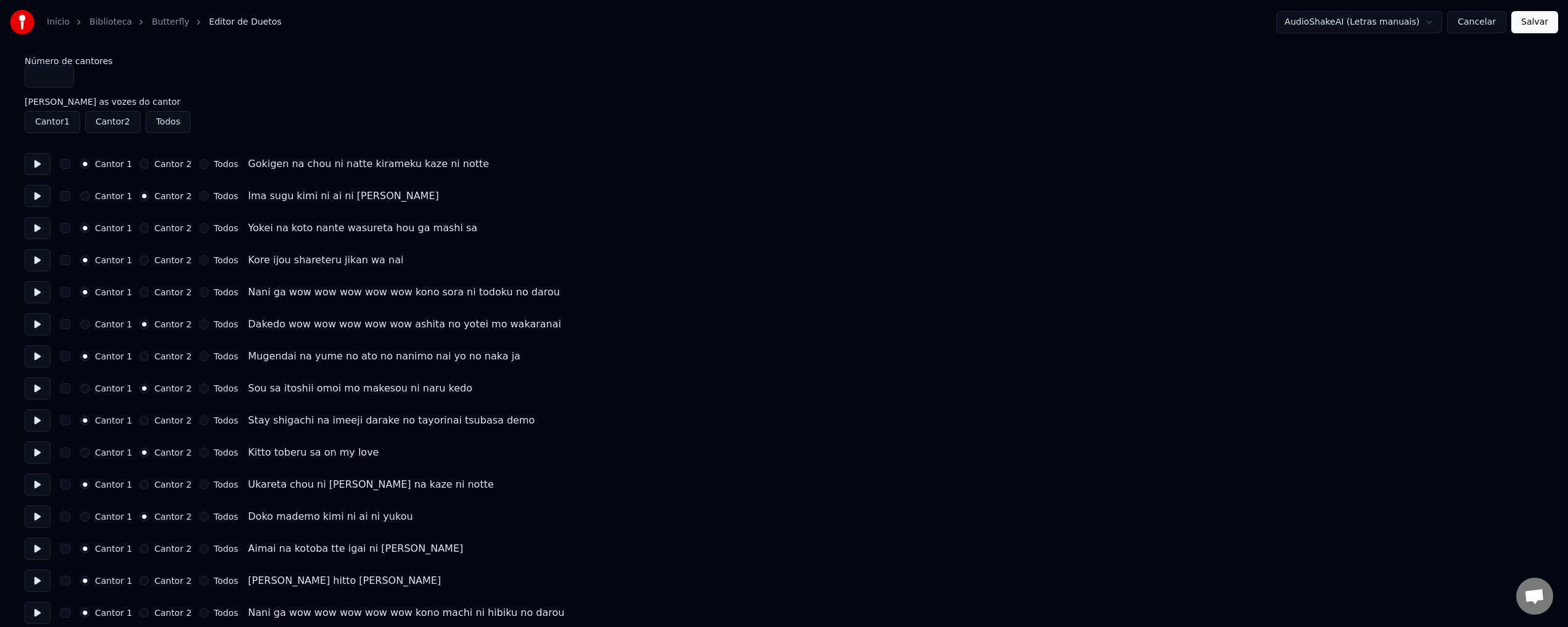
click at [199, 261] on button "Todos" at bounding box center [203, 260] width 10 height 10
click at [169, 21] on link "Butterfly" at bounding box center [170, 22] width 37 height 12
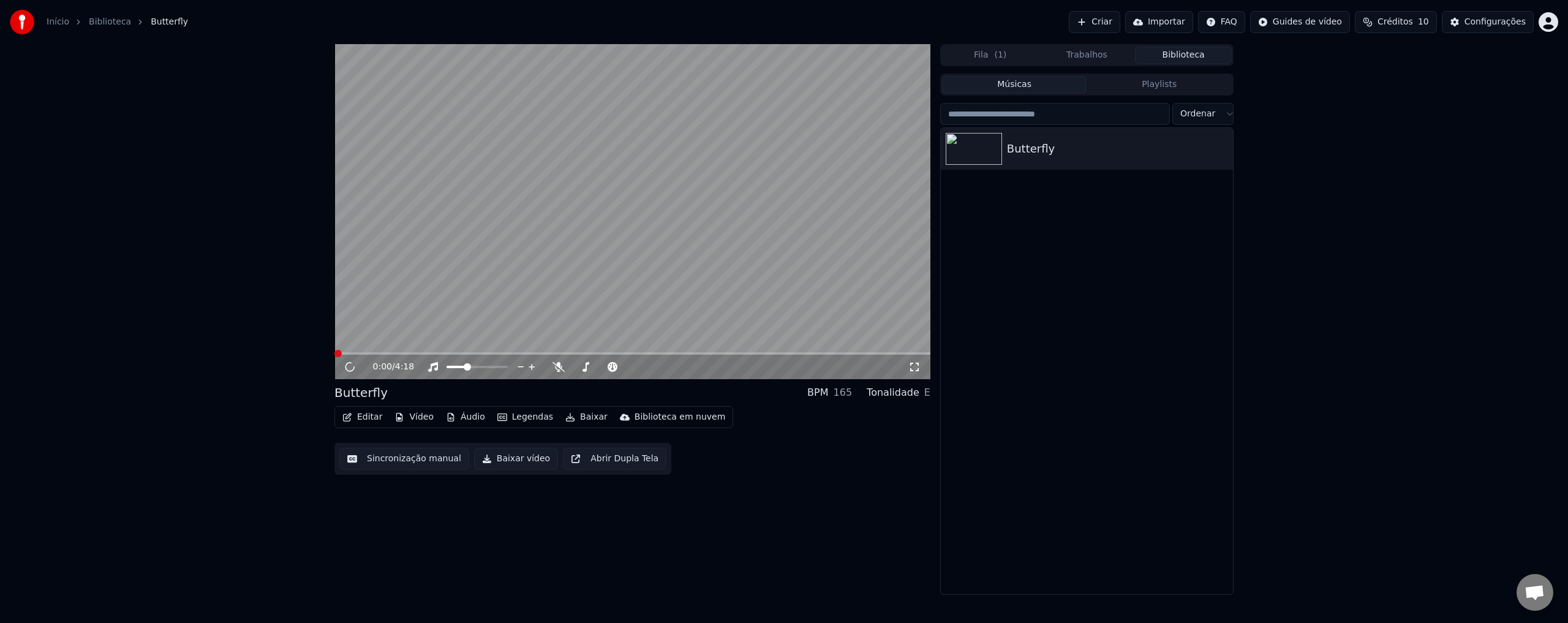
click at [347, 413] on icon "button" at bounding box center [347, 417] width 10 height 8
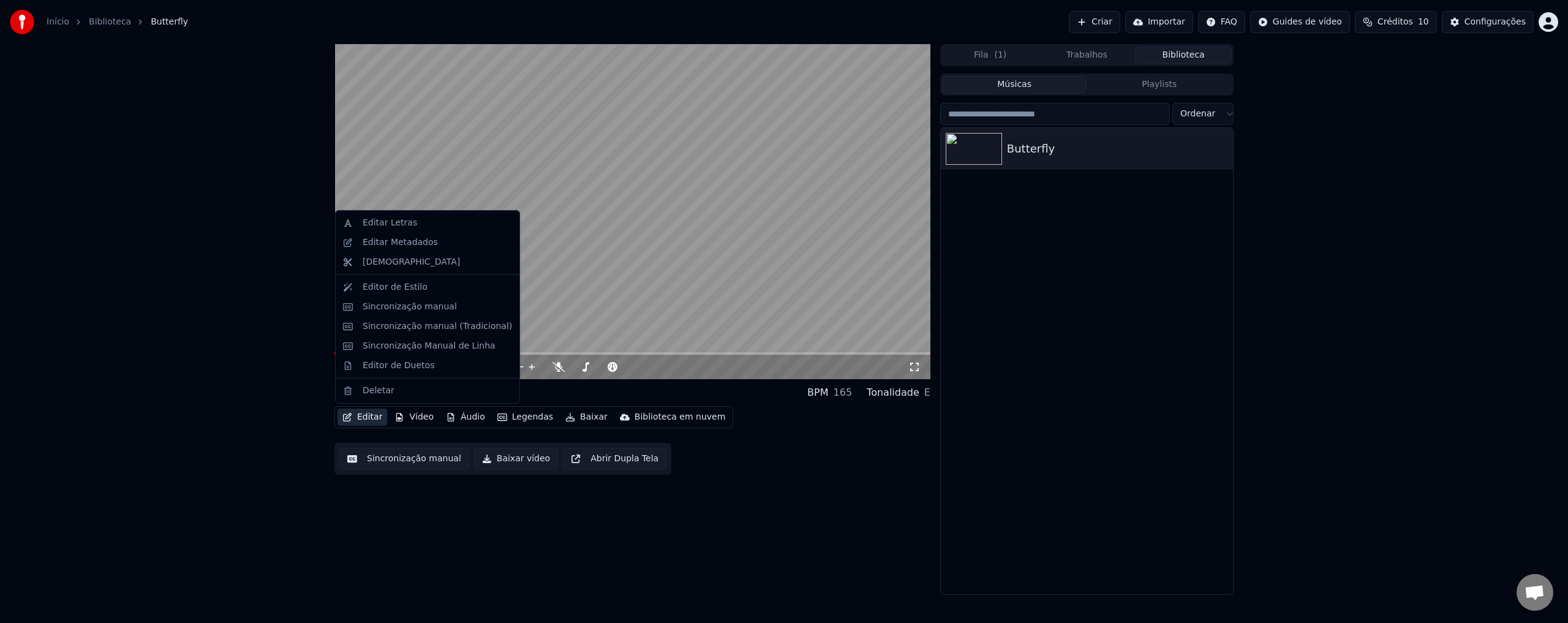
click at [619, 226] on video at bounding box center [633, 211] width 596 height 335
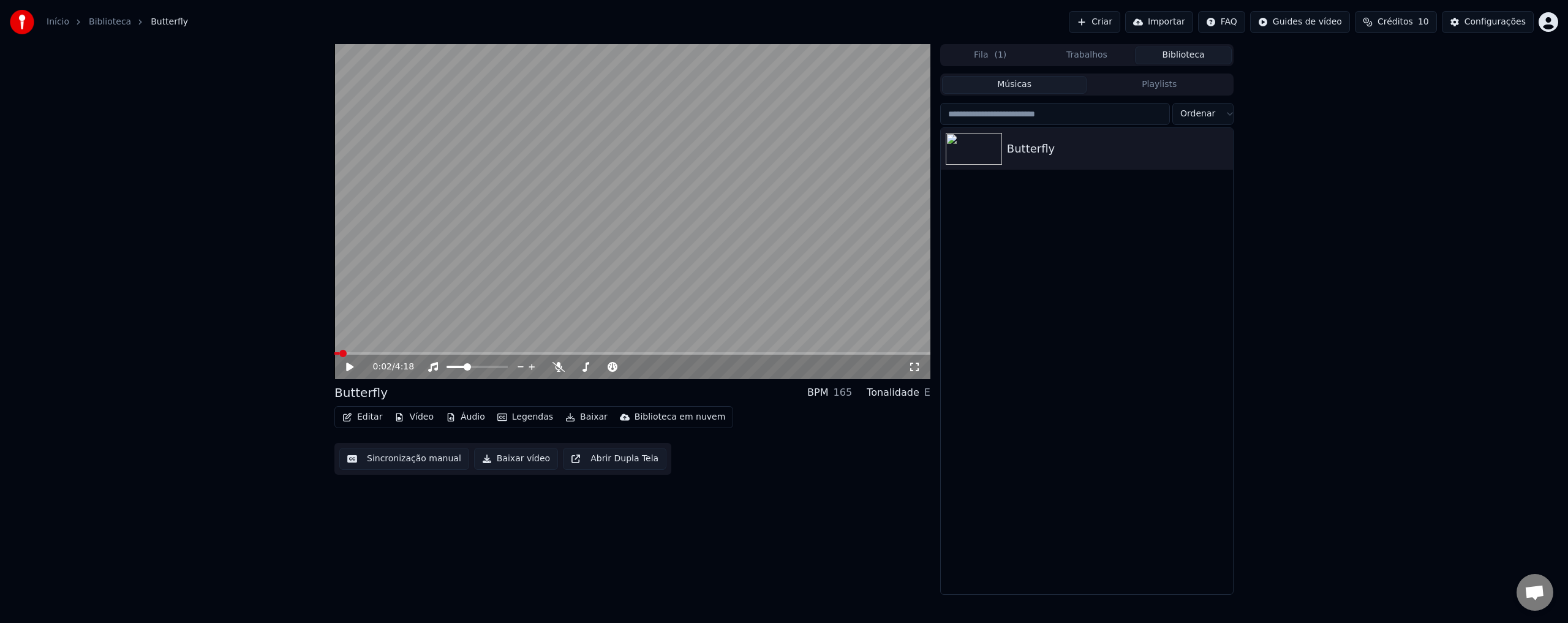
click at [356, 416] on button "Editar" at bounding box center [362, 417] width 50 height 17
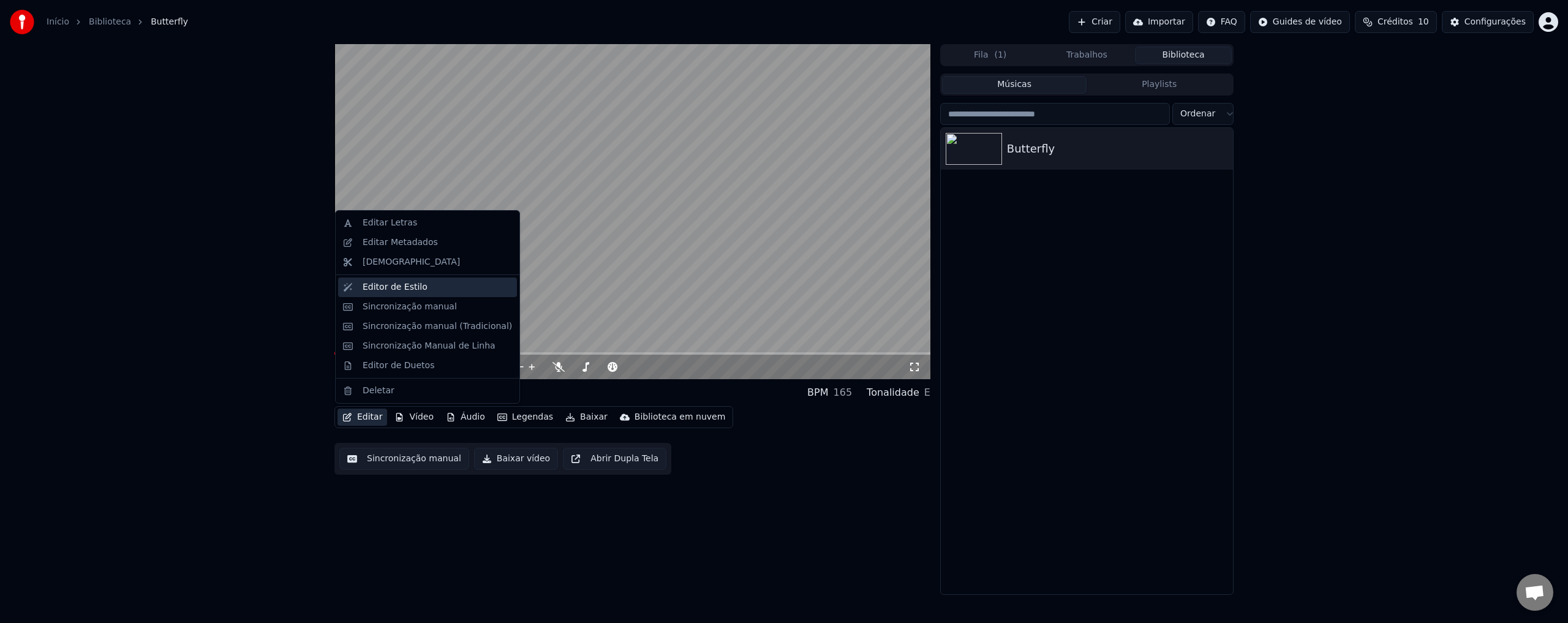
click at [384, 288] on div "Editor de Estilo" at bounding box center [395, 288] width 65 height 12
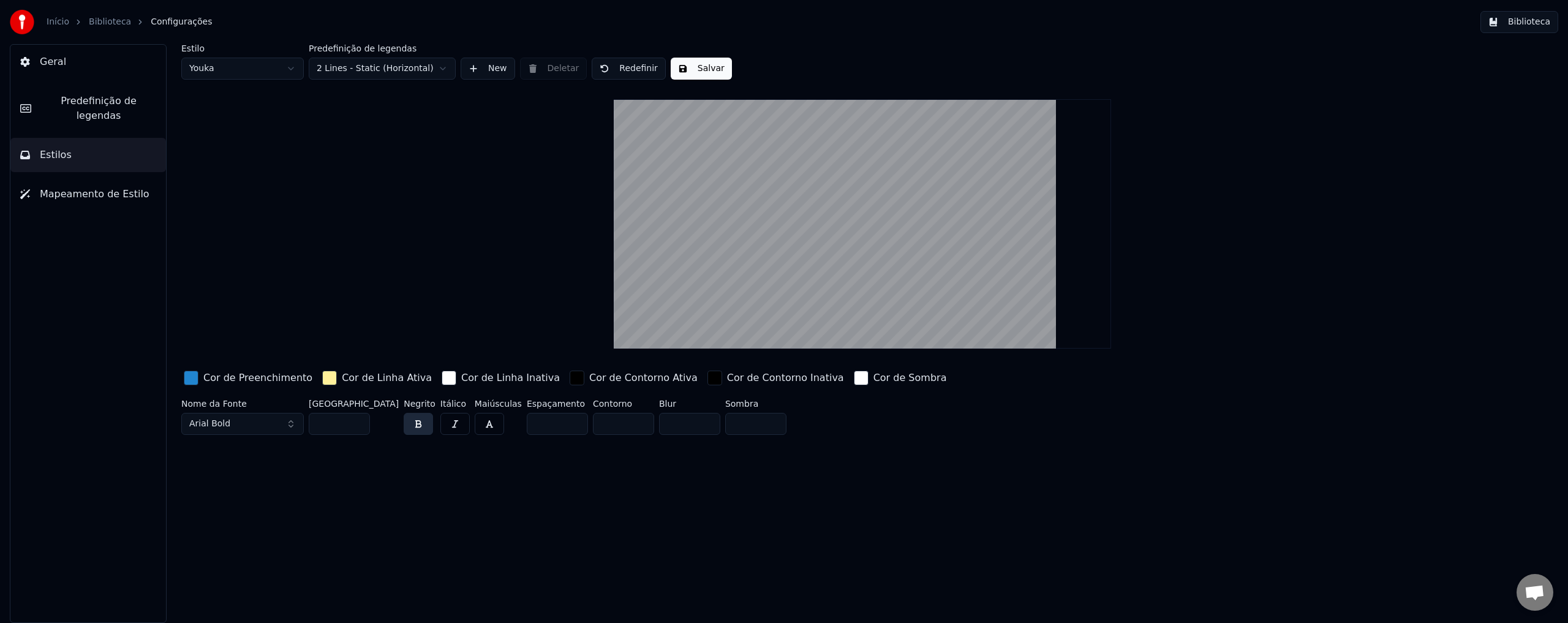
click at [90, 190] on button "Mapeamento de Estilo" at bounding box center [89, 194] width 156 height 34
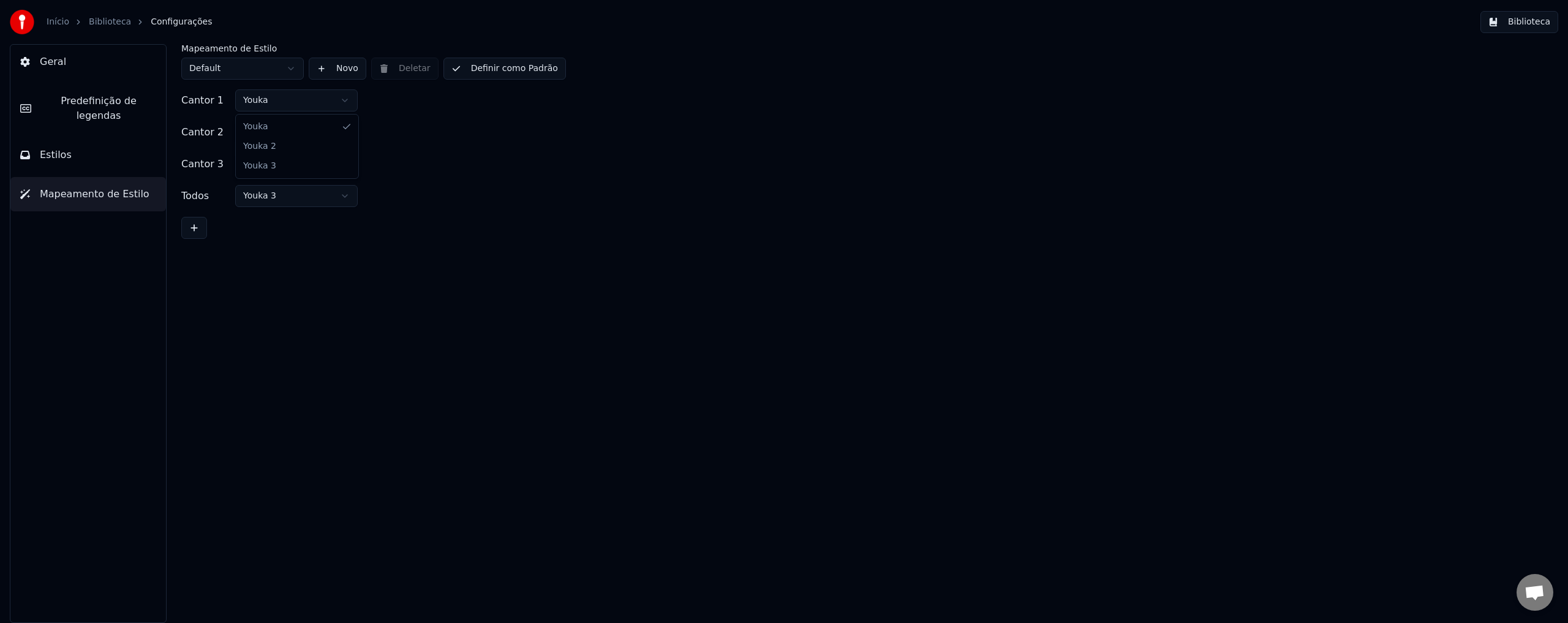
click at [269, 104] on html "Início Biblioteca Configurações Biblioteca Geral Predefinição de legendas Estil…" at bounding box center [784, 311] width 1568 height 623
click at [286, 131] on html "Início Biblioteca Configurações Biblioteca Geral Predefinição de legendas Estil…" at bounding box center [784, 311] width 1568 height 623
click at [297, 169] on html "Início Biblioteca Configurações Biblioteca Geral Predefinição de legendas Estil…" at bounding box center [784, 311] width 1568 height 623
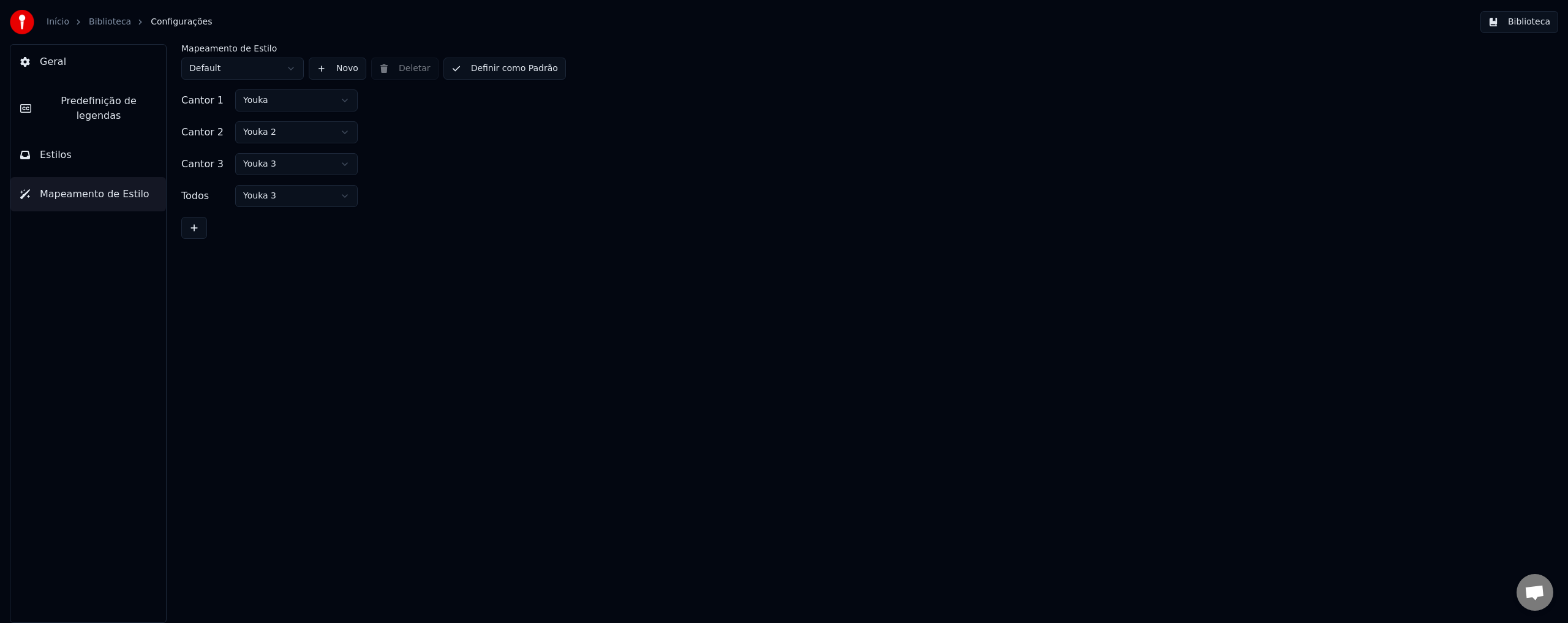
click at [297, 169] on html "Início Biblioteca Configurações Biblioteca Geral Predefinição de legendas Estil…" at bounding box center [784, 311] width 1568 height 623
click at [294, 200] on html "Início Biblioteca Configurações Biblioteca Geral Predefinição de legendas Estil…" at bounding box center [784, 311] width 1568 height 623
click at [248, 79] on html "Início Biblioteca Configurações Biblioteca Geral Predefinição de legendas Estil…" at bounding box center [784, 311] width 1568 height 623
click at [252, 73] on html "Início Biblioteca Configurações Biblioteca Geral Predefinição de legendas Estil…" at bounding box center [784, 311] width 1568 height 623
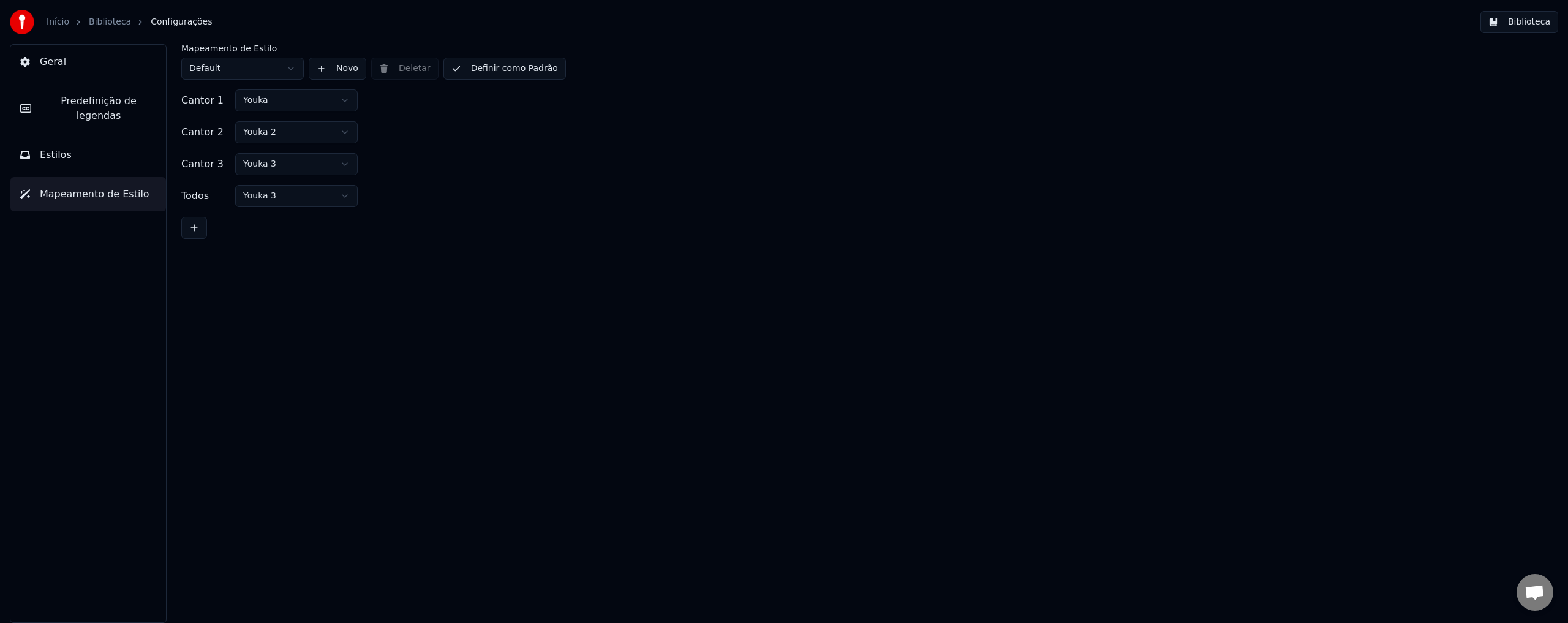
click at [64, 148] on span "Estilos" at bounding box center [56, 154] width 32 height 14
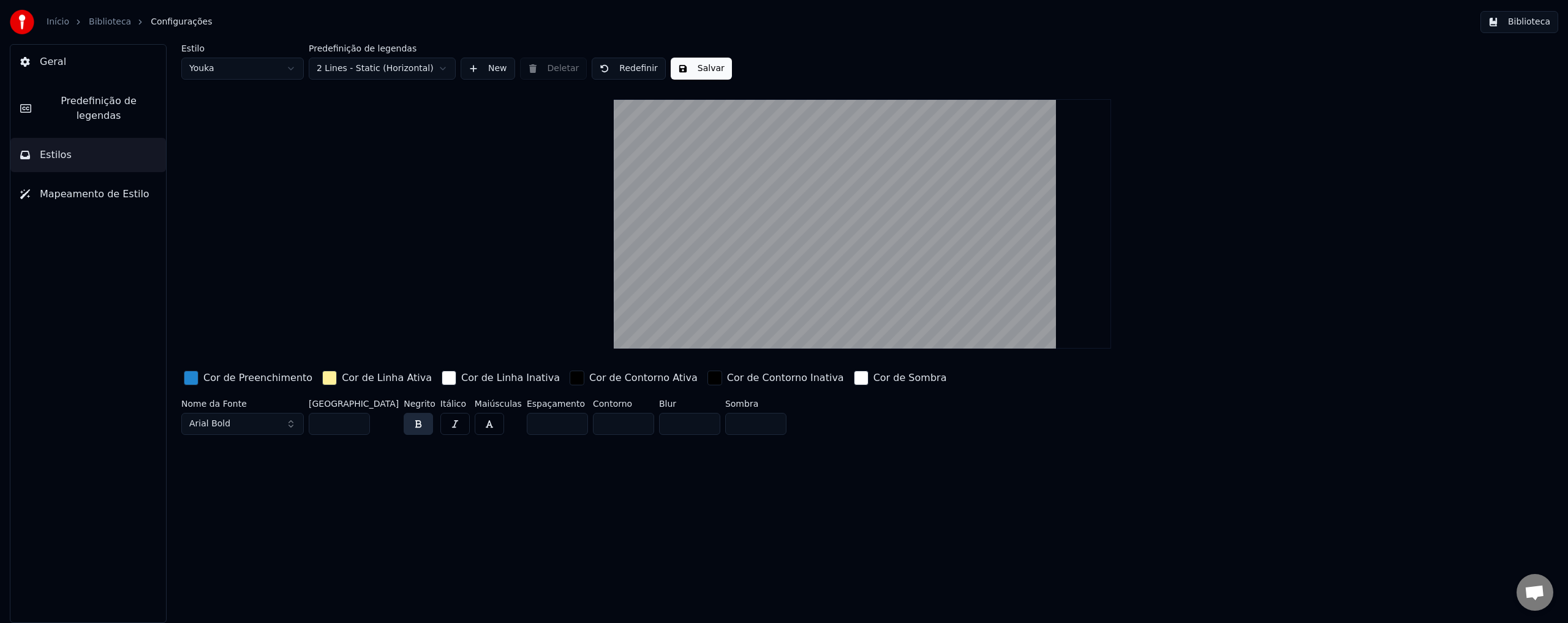
click at [490, 70] on button "New" at bounding box center [488, 68] width 54 height 22
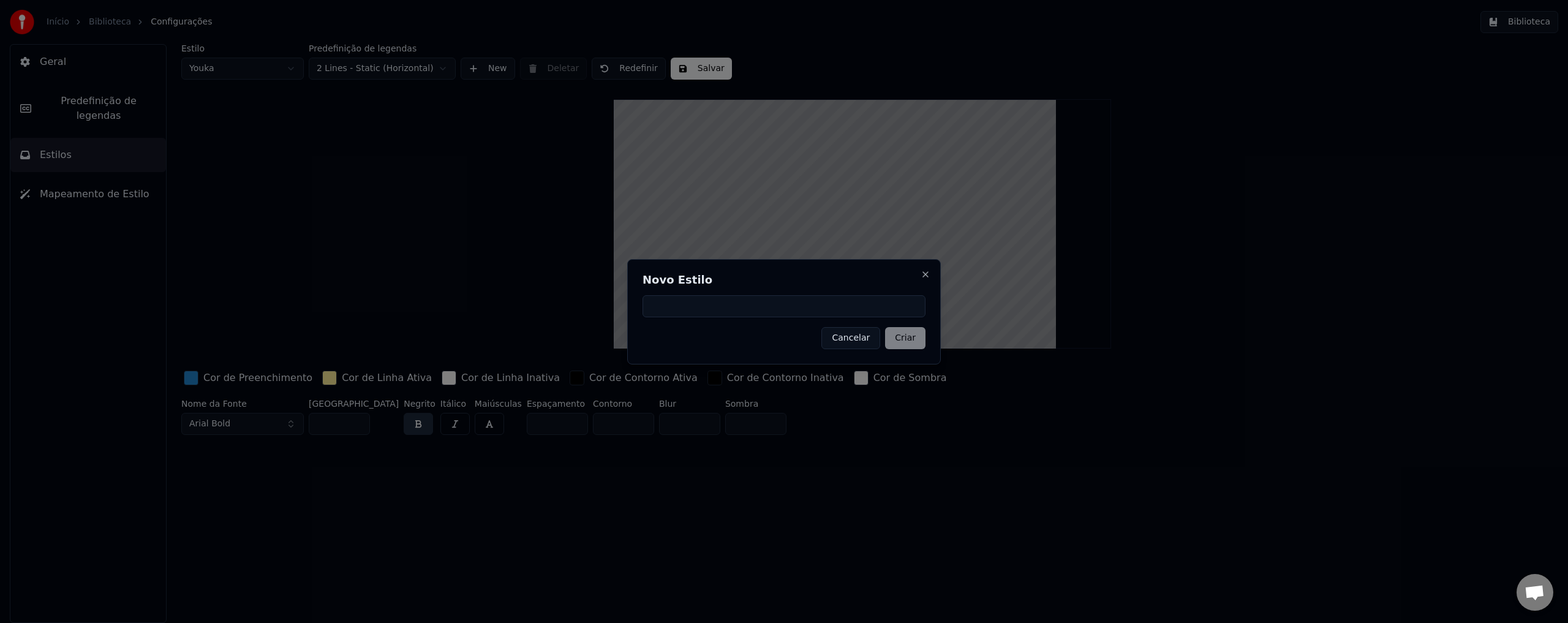
click at [860, 335] on button "Cancelar" at bounding box center [851, 338] width 59 height 22
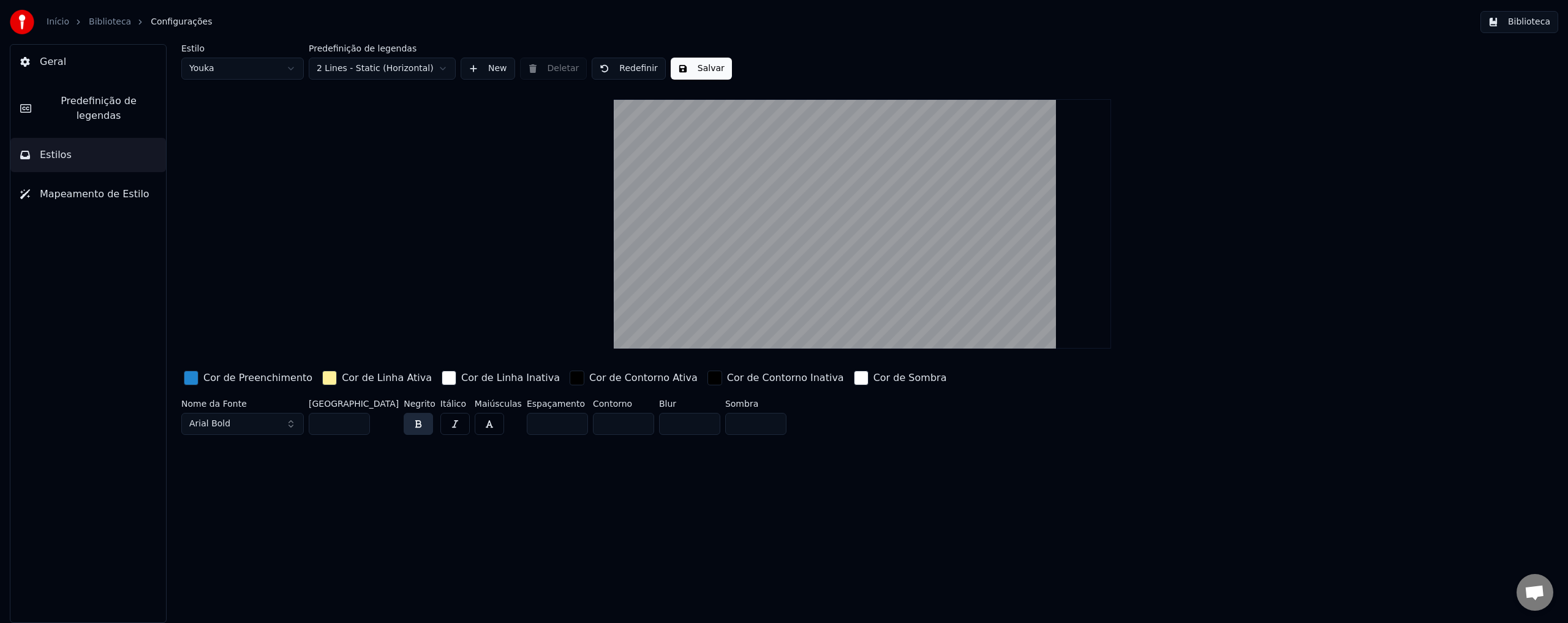
click at [487, 73] on button "New" at bounding box center [488, 68] width 54 height 22
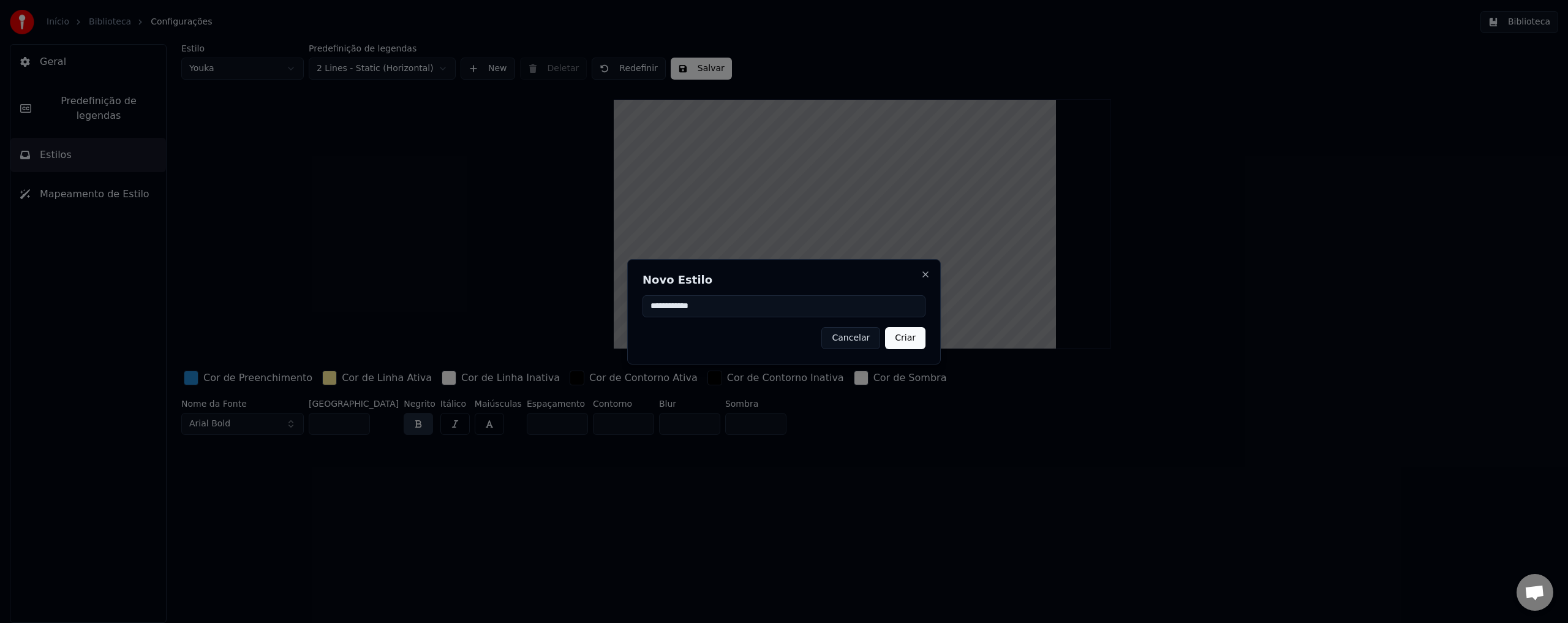
type input "**********"
click at [912, 333] on button "Criar" at bounding box center [905, 338] width 40 height 22
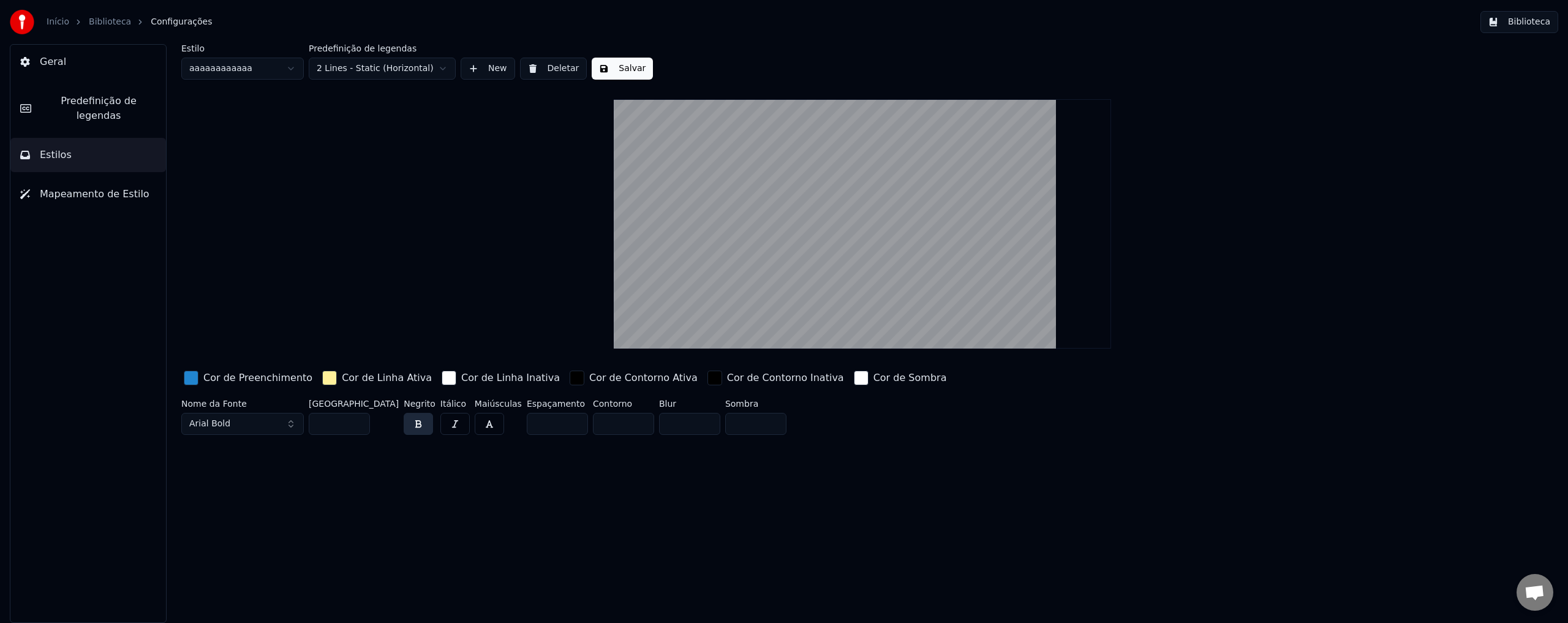
click at [191, 375] on div "button" at bounding box center [191, 378] width 14 height 14
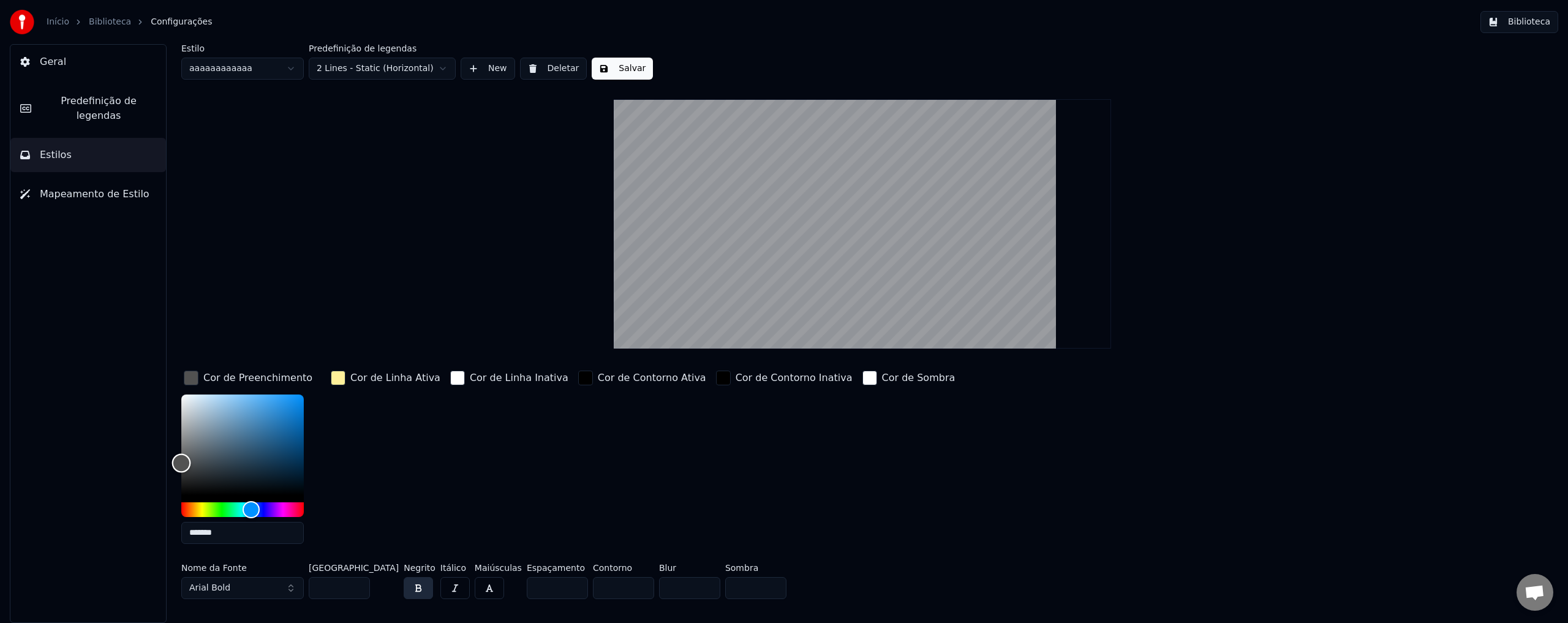
drag, startPoint x: 214, startPoint y: 435, endPoint x: 179, endPoint y: 462, distance: 44.2
click at [182, 462] on div "Color" at bounding box center [243, 444] width 123 height 101
type input "*******"
click at [333, 282] on div "Estilo aaaaaaaaaaaa Predefinição de legendas 2 Lines - Static (Horizontal) New …" at bounding box center [863, 324] width 1362 height 560
click at [332, 382] on div "button" at bounding box center [338, 378] width 14 height 14
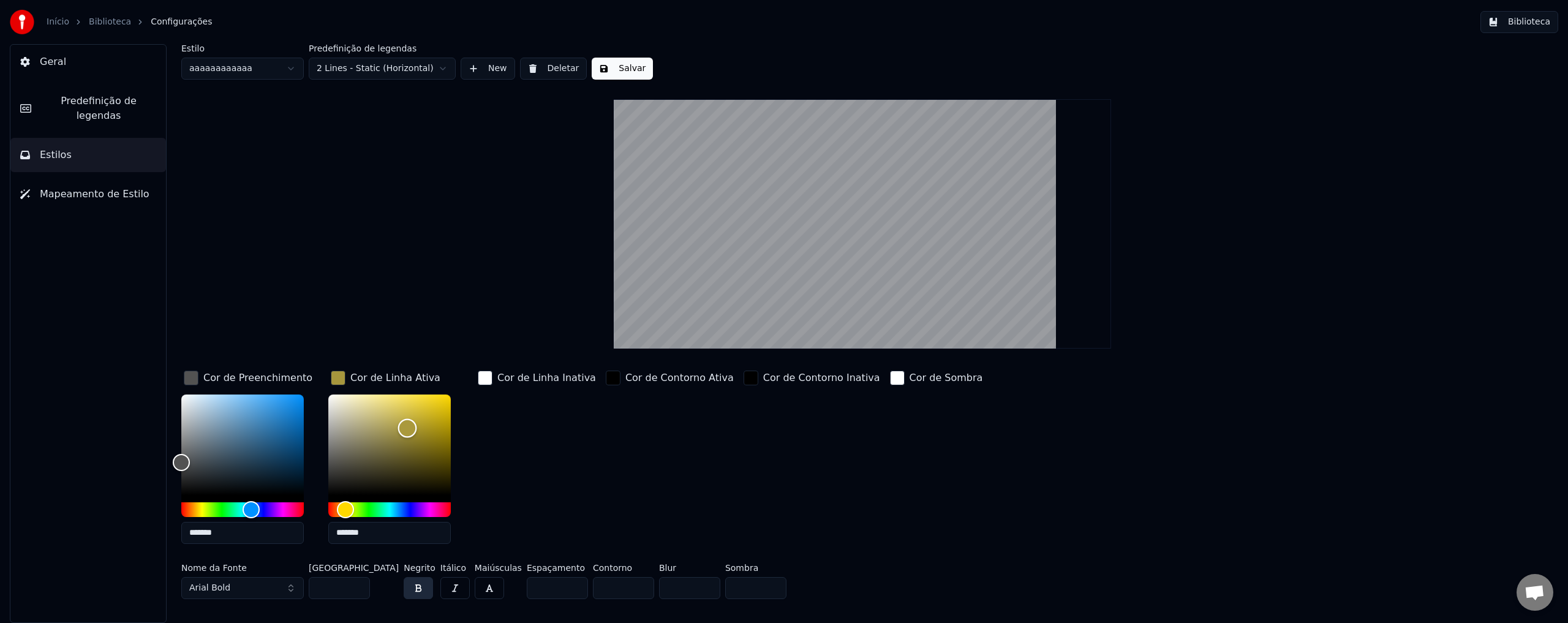
type input "*******"
drag, startPoint x: 362, startPoint y: 452, endPoint x: 425, endPoint y: 414, distance: 73.6
click at [425, 414] on div "Color" at bounding box center [390, 444] width 123 height 101
click at [658, 472] on div "Cor de Contorno Ativa" at bounding box center [670, 460] width 133 height 185
click at [493, 376] on div "Cor de Linha Inativa" at bounding box center [537, 378] width 123 height 20
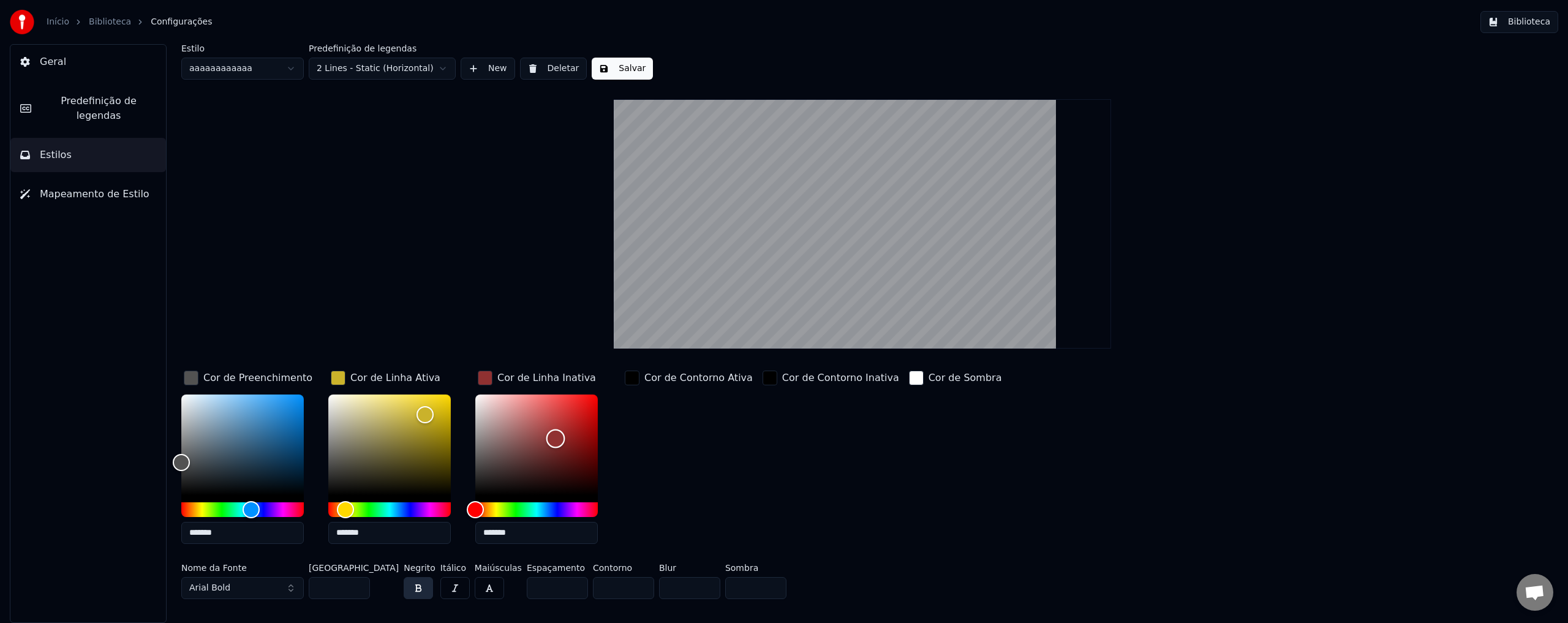
type input "*******"
drag, startPoint x: 555, startPoint y: 438, endPoint x: 627, endPoint y: 408, distance: 78.0
click at [627, 408] on div "Cor de Preenchimento ******* Cor de Linha Ativa ******* Cor de Linha Inativa **…" at bounding box center [730, 460] width 1098 height 185
click at [818, 460] on div "Cor de Contorno Inativa" at bounding box center [831, 460] width 142 height 185
click at [63, 104] on span "Predefinição de legendas" at bounding box center [98, 108] width 115 height 30
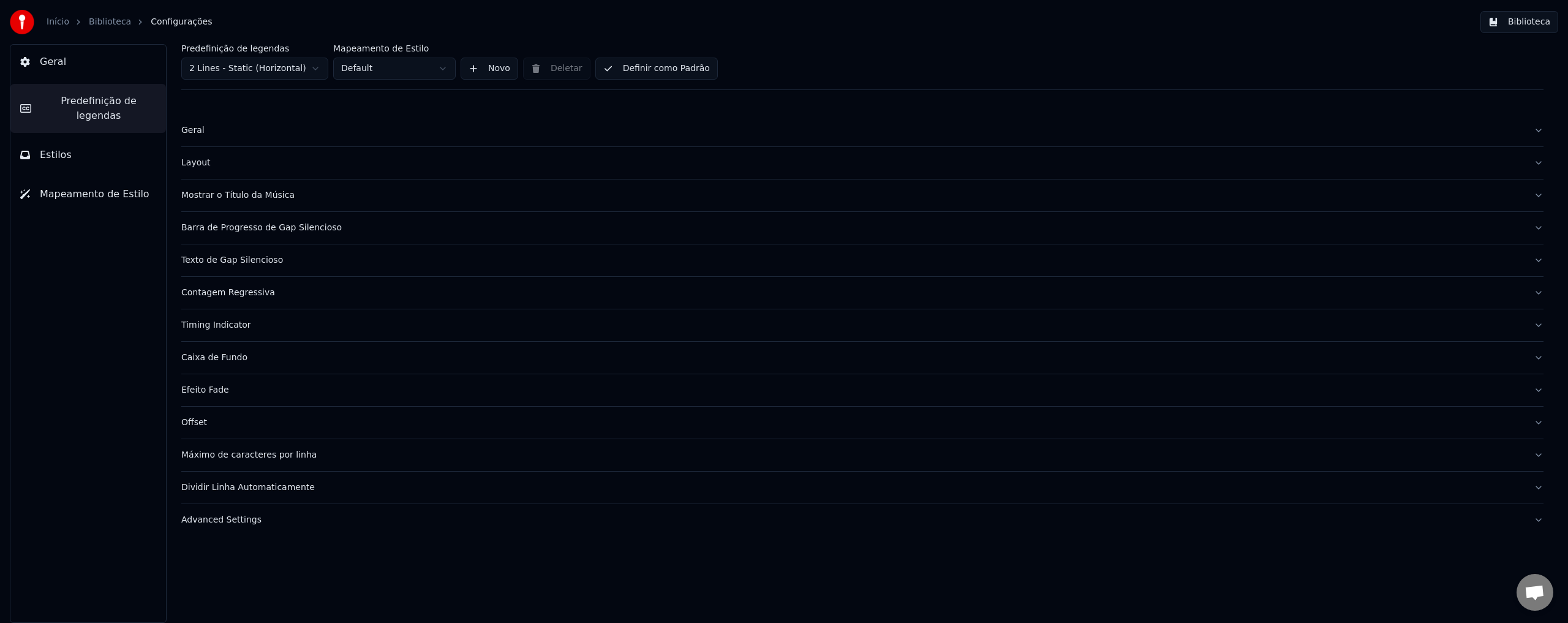
click at [66, 69] on button "Geral" at bounding box center [89, 61] width 156 height 34
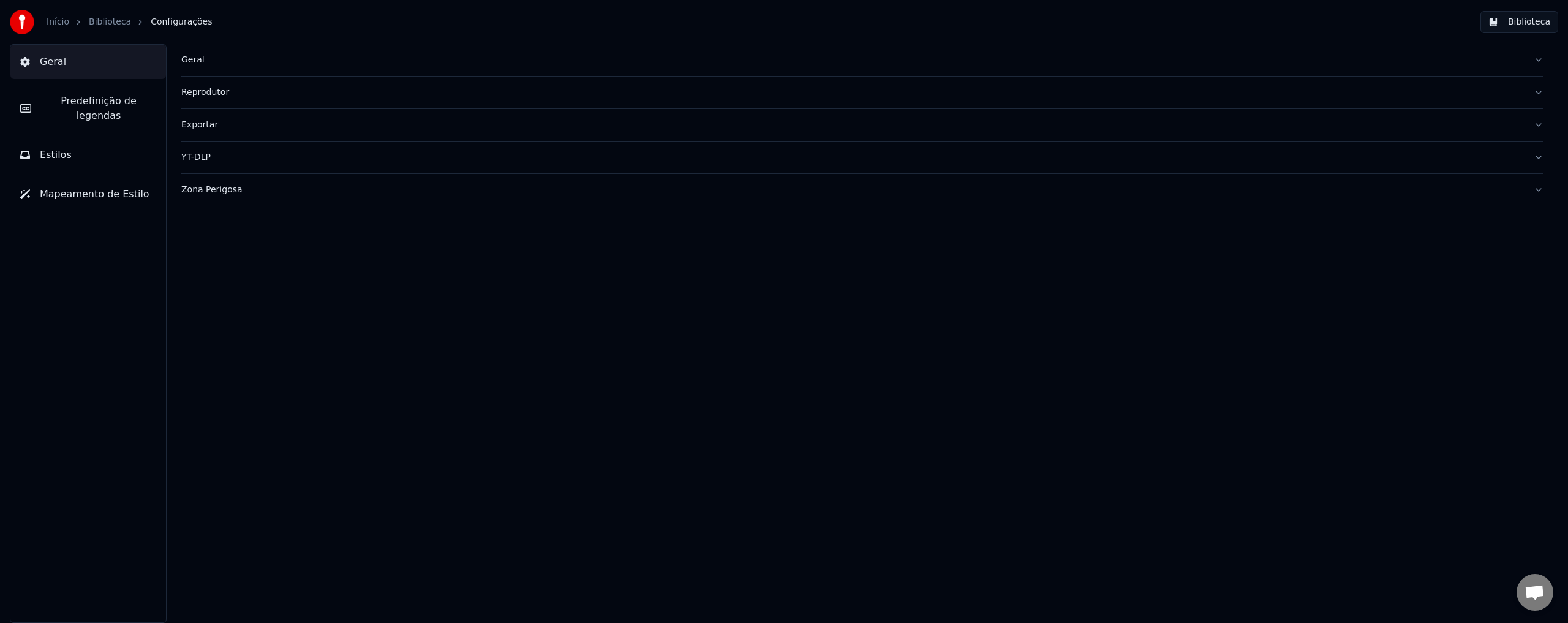
click at [103, 22] on link "Biblioteca" at bounding box center [110, 22] width 42 height 12
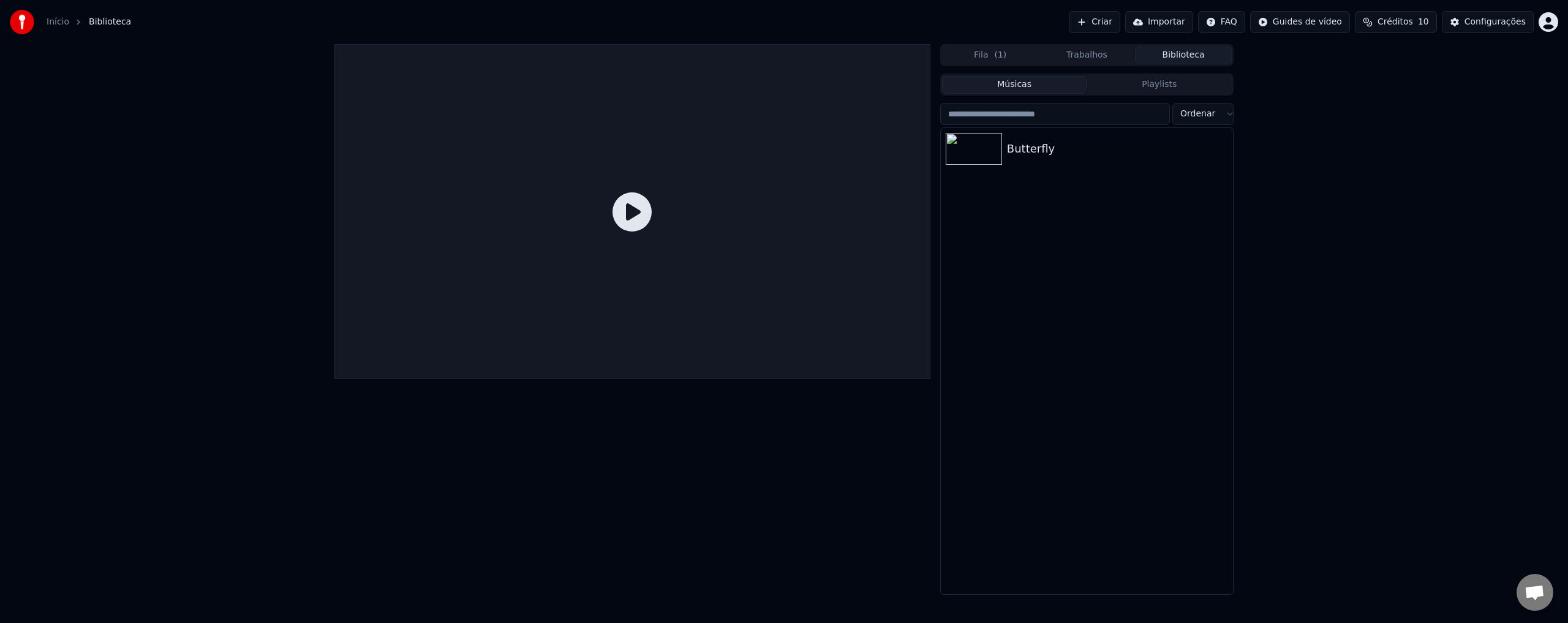
click at [1324, 297] on div "Fila ( 1 ) Trabalhos Biblioteca Músicas Playlists Ordenar Butterfly" at bounding box center [784, 319] width 1568 height 551
click at [48, 22] on link "Início" at bounding box center [58, 22] width 23 height 12
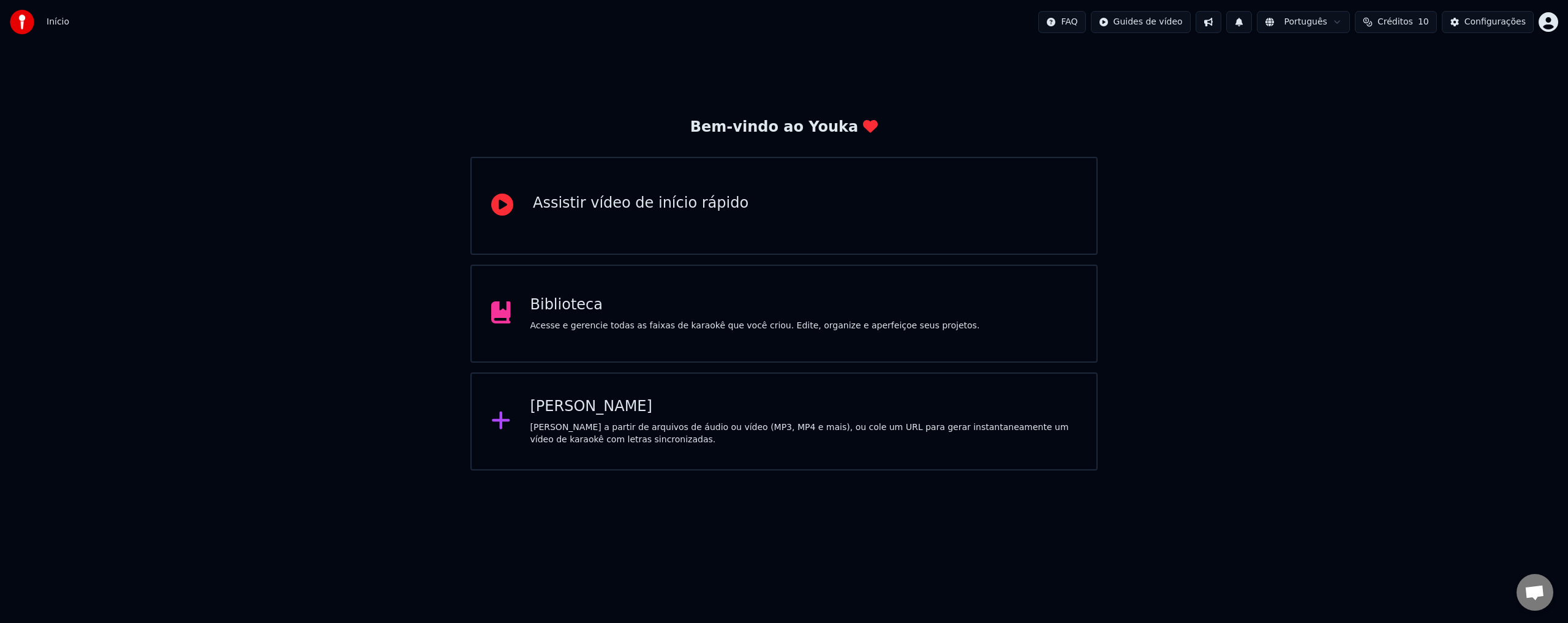
click at [653, 416] on div "[PERSON_NAME]" at bounding box center [804, 407] width 547 height 20
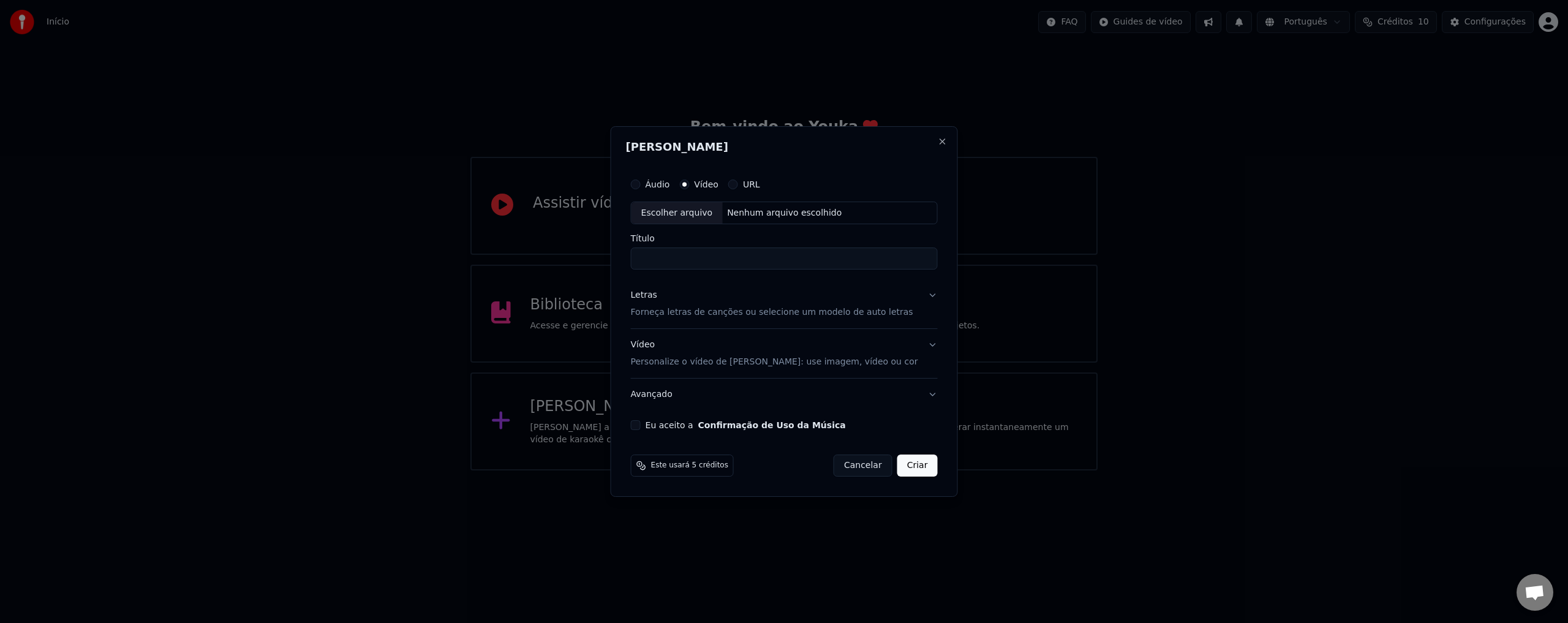
click at [755, 188] on div "URL" at bounding box center [744, 184] width 32 height 10
click at [738, 184] on button "URL" at bounding box center [733, 184] width 10 height 10
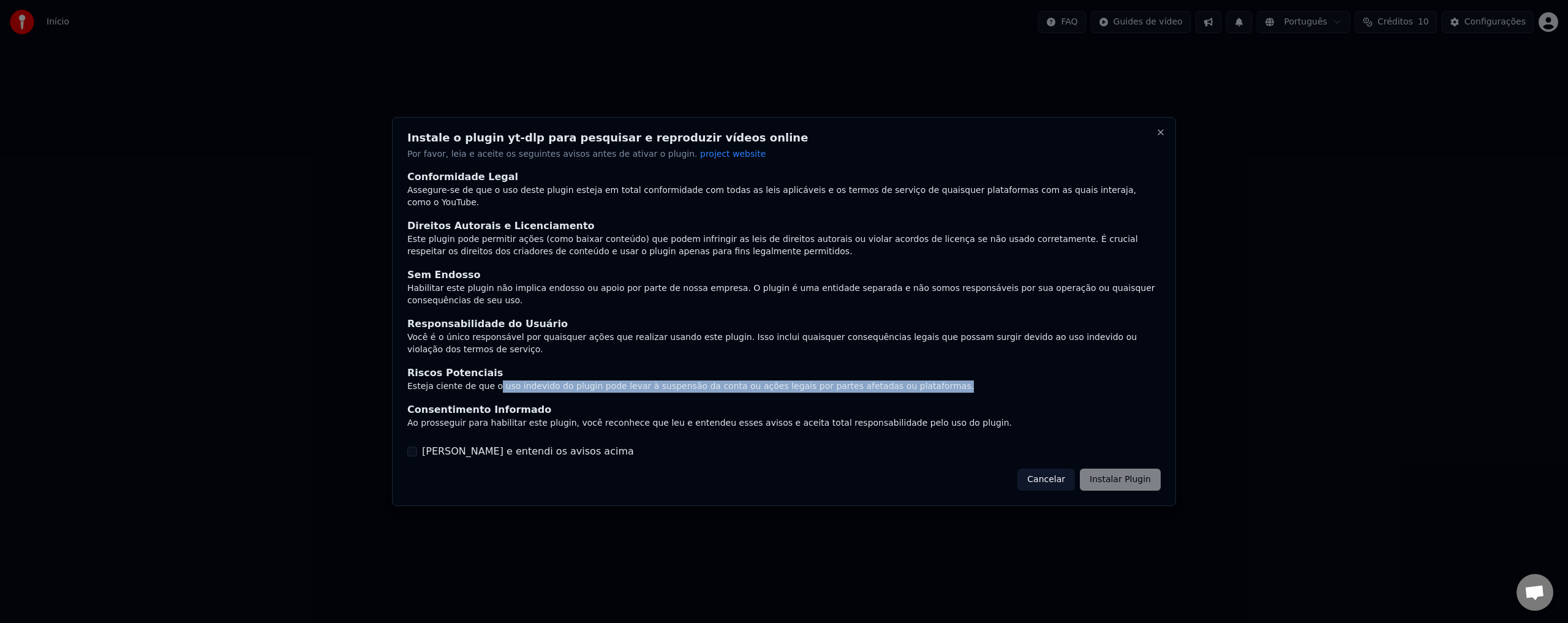
drag, startPoint x: 499, startPoint y: 383, endPoint x: 913, endPoint y: 378, distance: 414.0
click at [913, 381] on div "Esteja ciente de que o uso indevido do plugin pode levar à suspensão da conta o…" at bounding box center [784, 387] width 754 height 12
drag, startPoint x: 452, startPoint y: 384, endPoint x: 908, endPoint y: 385, distance: 456.0
click at [908, 385] on div "Esteja ciente de que o uso indevido do plugin pode levar à suspensão da conta o…" at bounding box center [784, 387] width 754 height 12
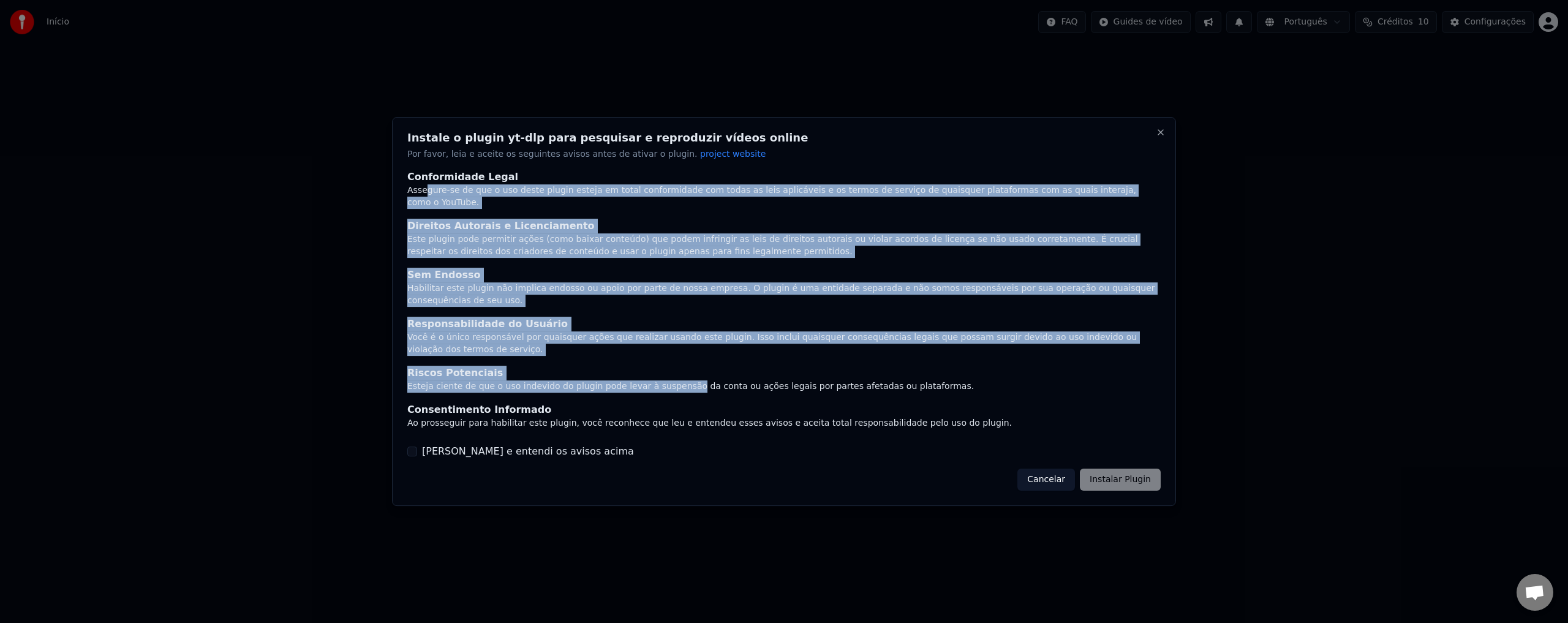
drag, startPoint x: 423, startPoint y: 192, endPoint x: 670, endPoint y: 375, distance: 307.4
click at [670, 375] on div "Conformidade Legal Assegure-se de que o uso deste plugin esteja em total confor…" at bounding box center [784, 300] width 754 height 260
click at [673, 381] on div "Esteja ciente de que o uso indevido do plugin pode levar à suspensão da conta o…" at bounding box center [784, 387] width 754 height 12
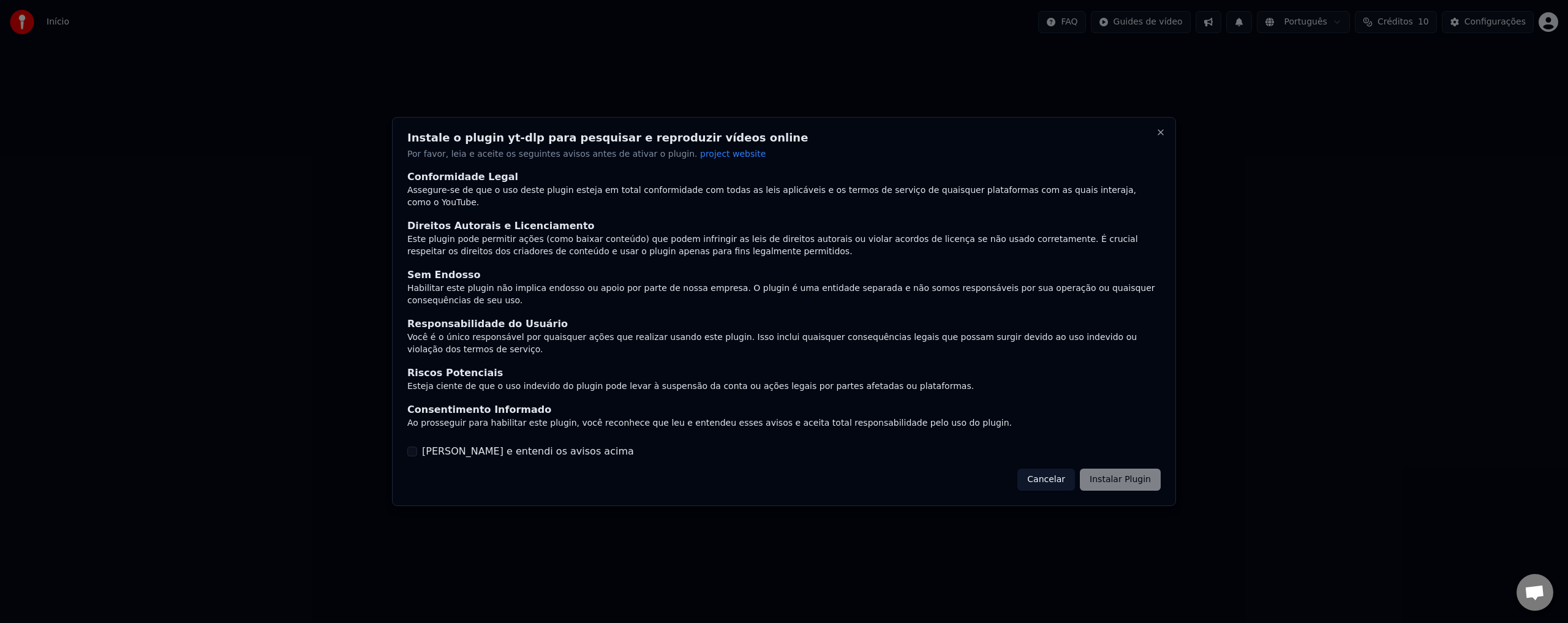
click at [676, 381] on div "Esteja ciente de que o uso indevido do plugin pode levar à suspensão da conta o…" at bounding box center [784, 387] width 754 height 12
click at [1040, 474] on button "Cancelar" at bounding box center [1046, 479] width 58 height 22
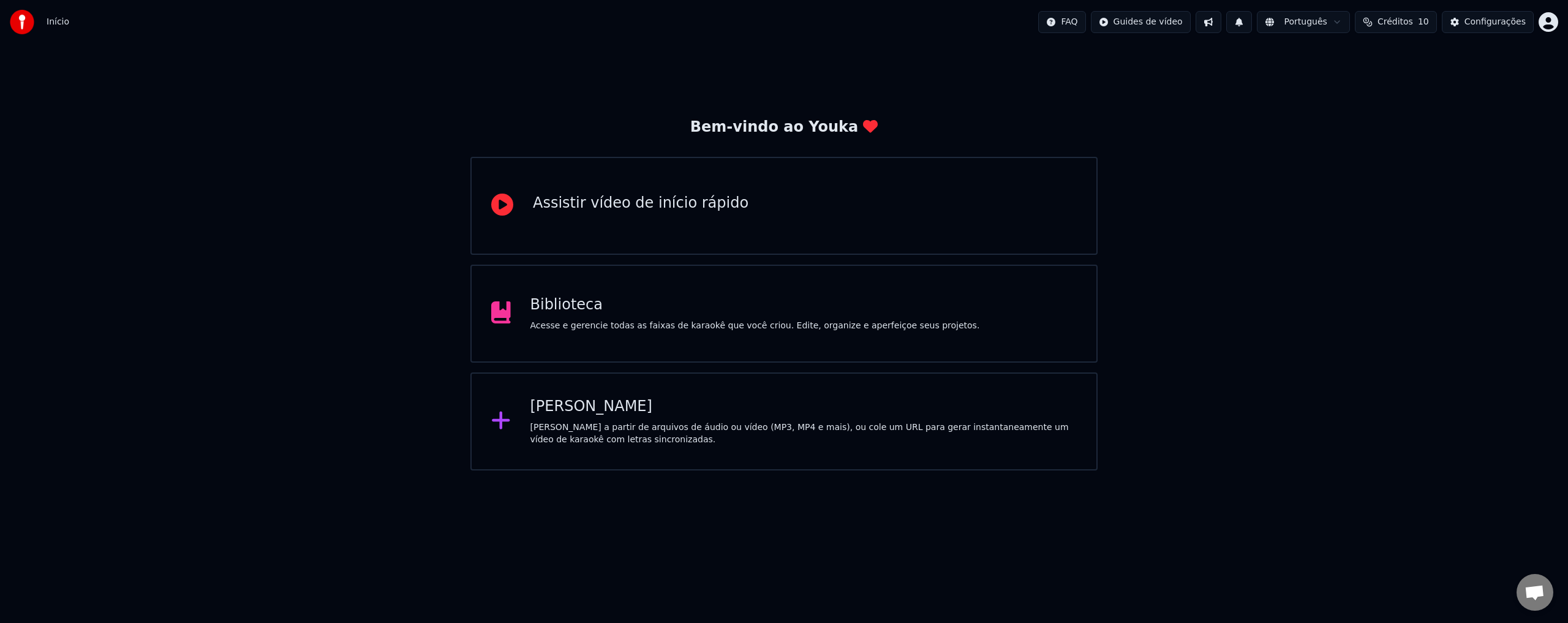
click at [721, 219] on div "Assistir vídeo de início rápido" at bounding box center [784, 206] width 627 height 98
